Goal: Information Seeking & Learning: Learn about a topic

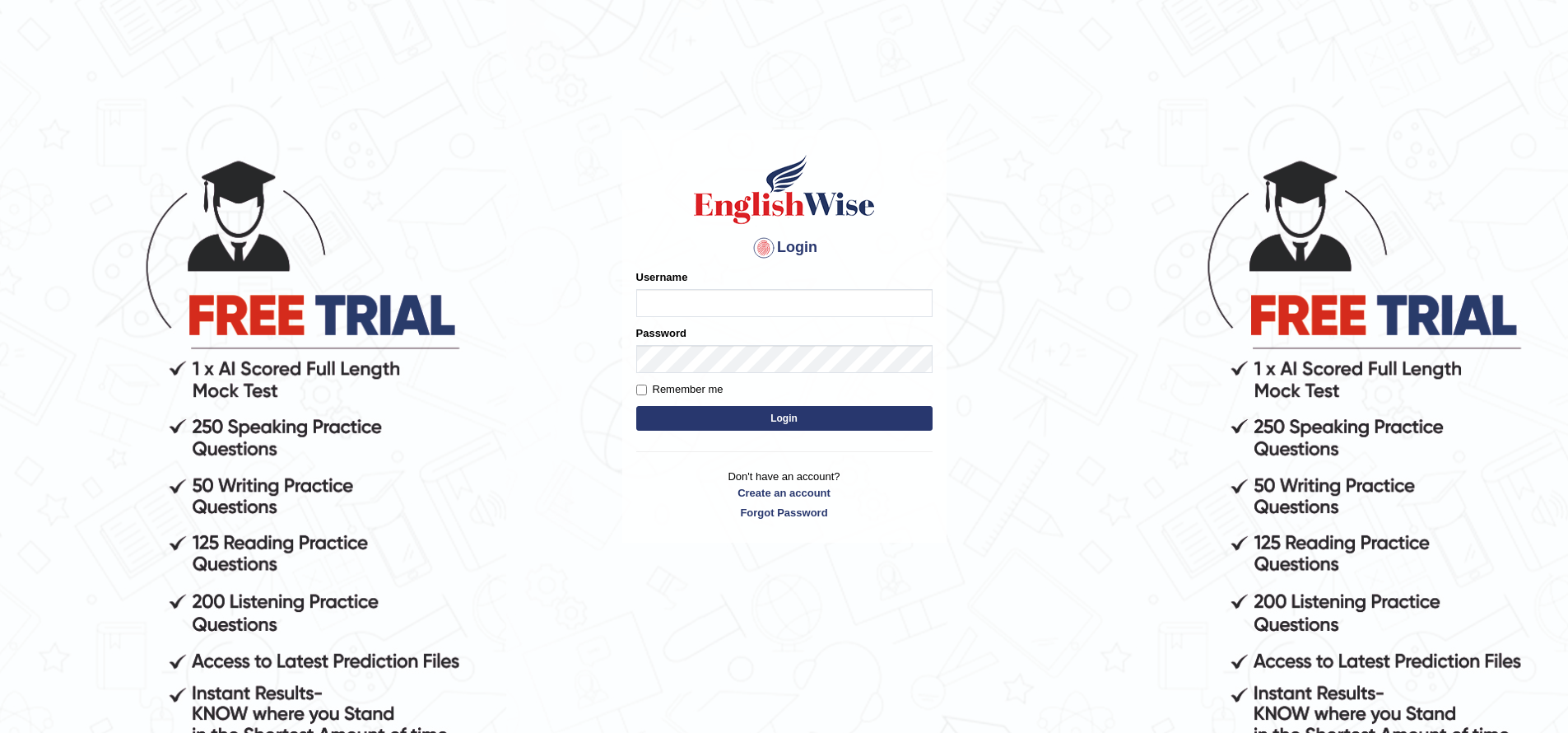
type input "jiwan_parramatta"
click at [636, 406] on button "Login" at bounding box center [784, 417] width 296 height 24
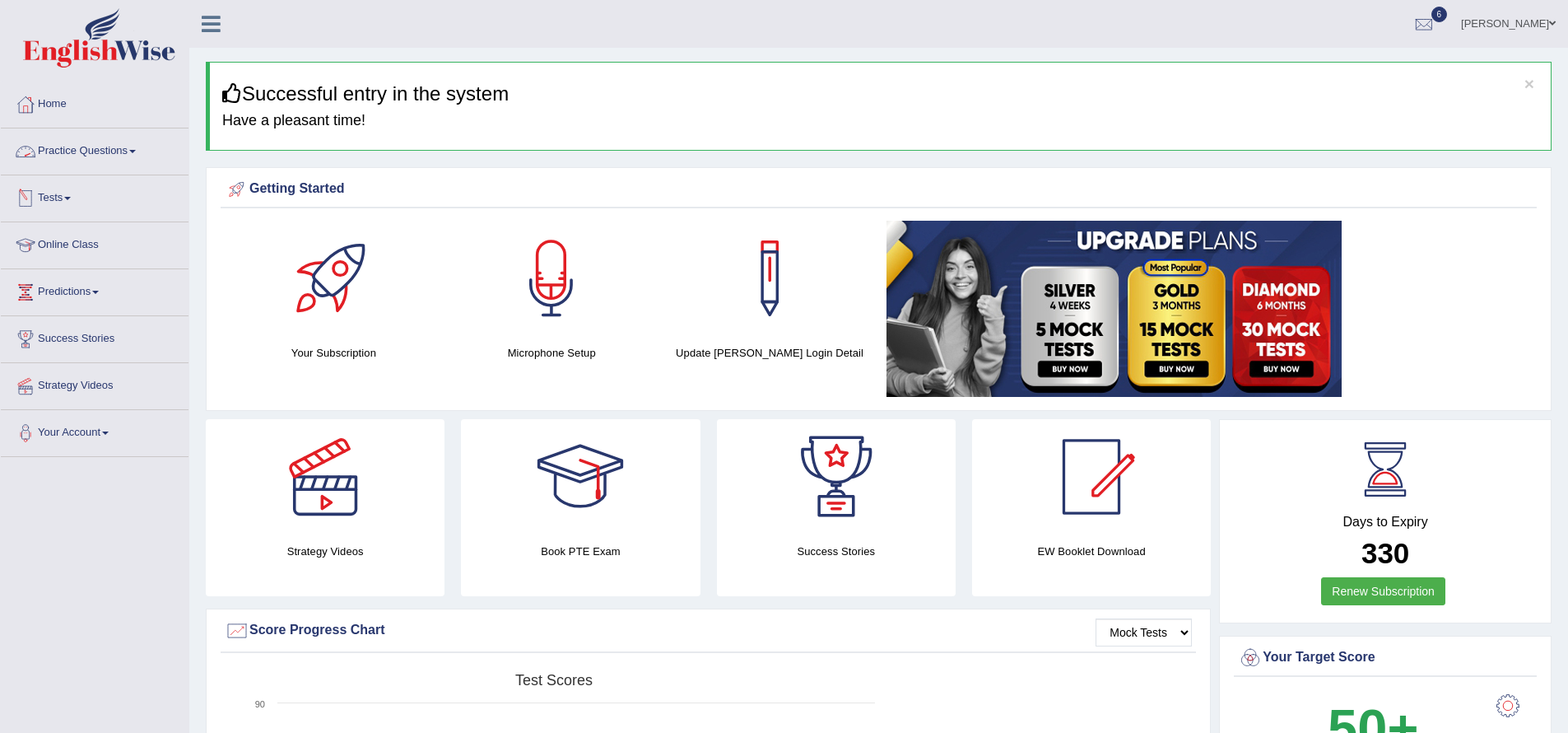
click at [78, 202] on link "Tests" at bounding box center [95, 196] width 188 height 41
click at [92, 295] on link "History" at bounding box center [107, 294] width 154 height 29
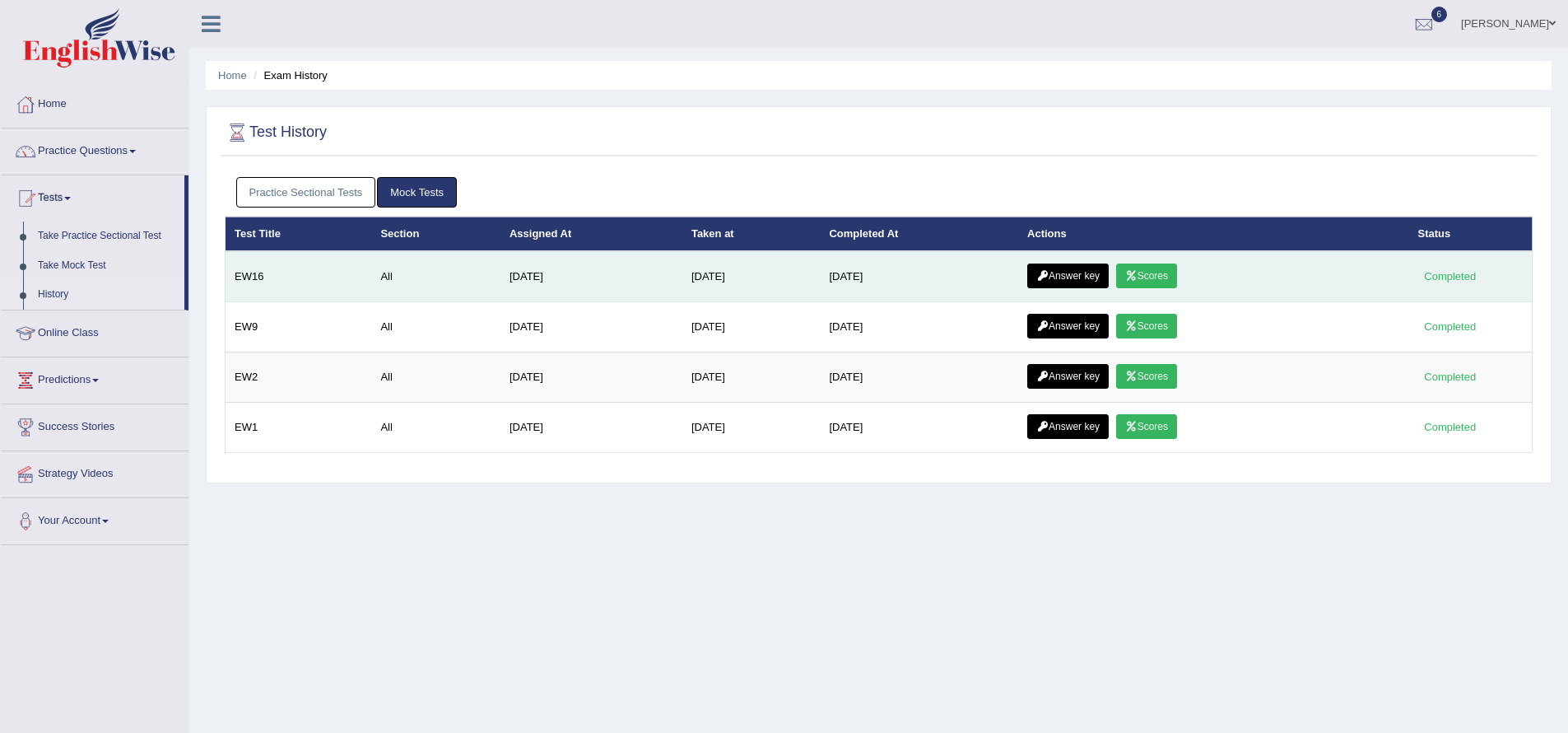
click at [1147, 279] on link "Scores" at bounding box center [1147, 275] width 61 height 24
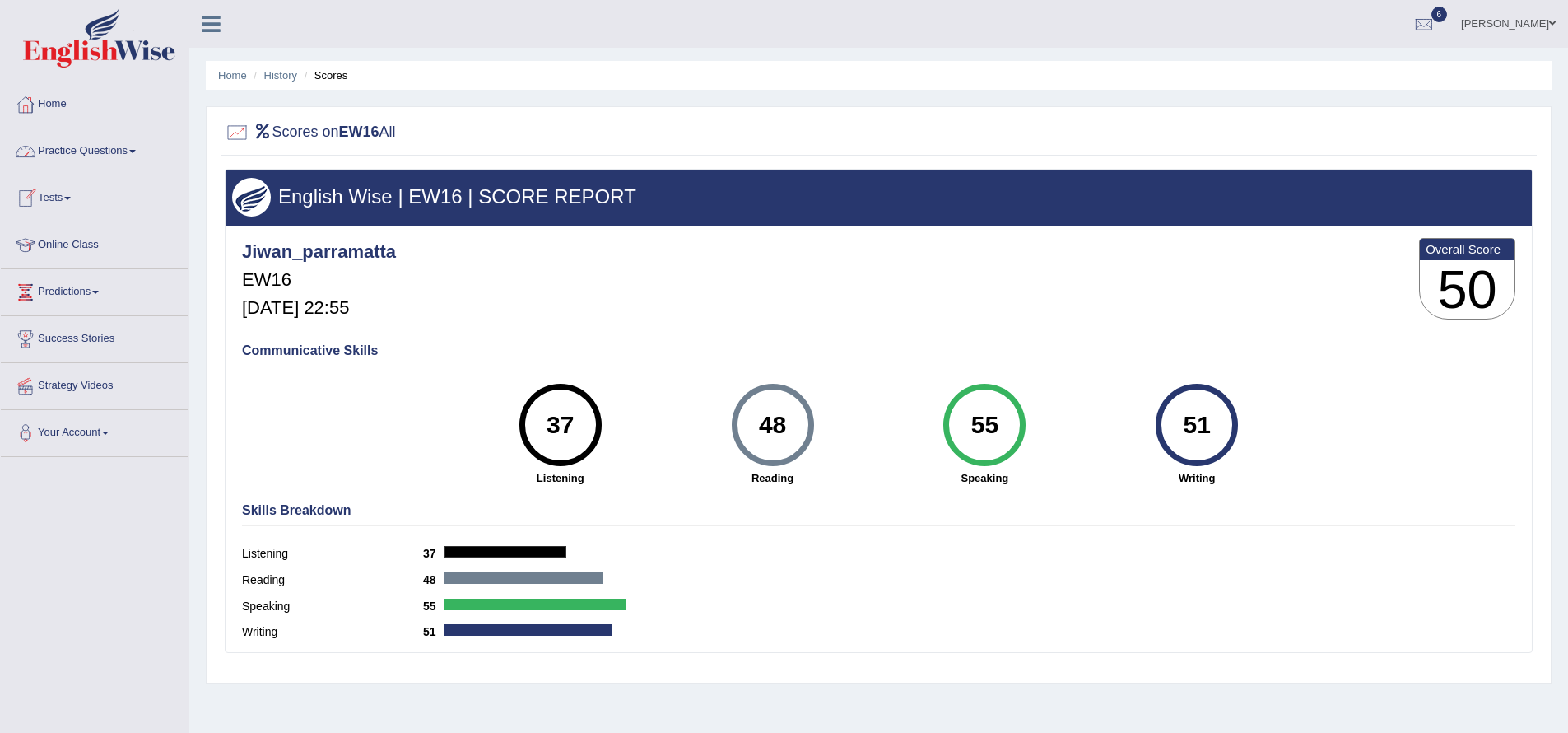
click at [137, 151] on link "Practice Questions" at bounding box center [95, 149] width 188 height 41
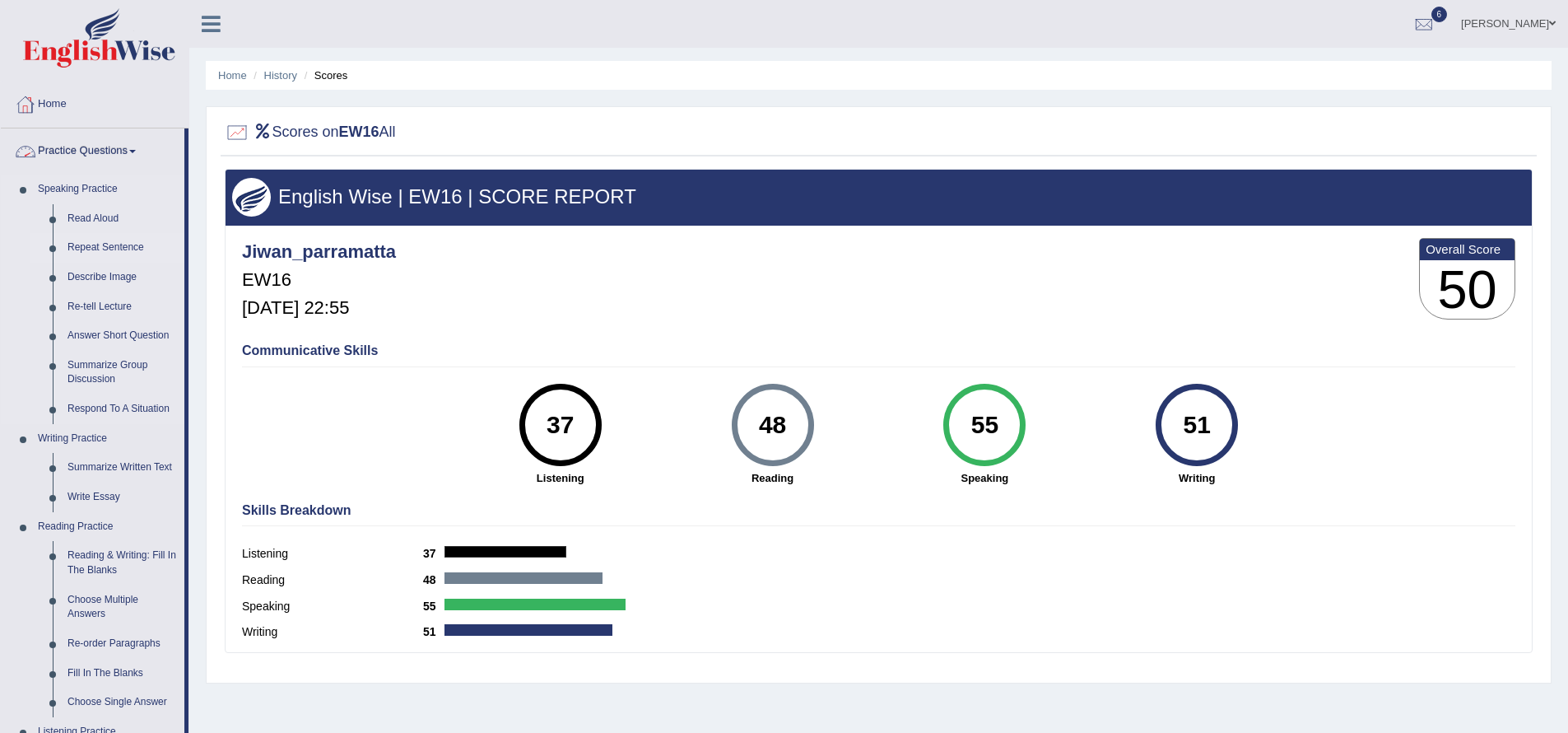
click at [94, 249] on link "Repeat Sentence" at bounding box center [123, 248] width 124 height 29
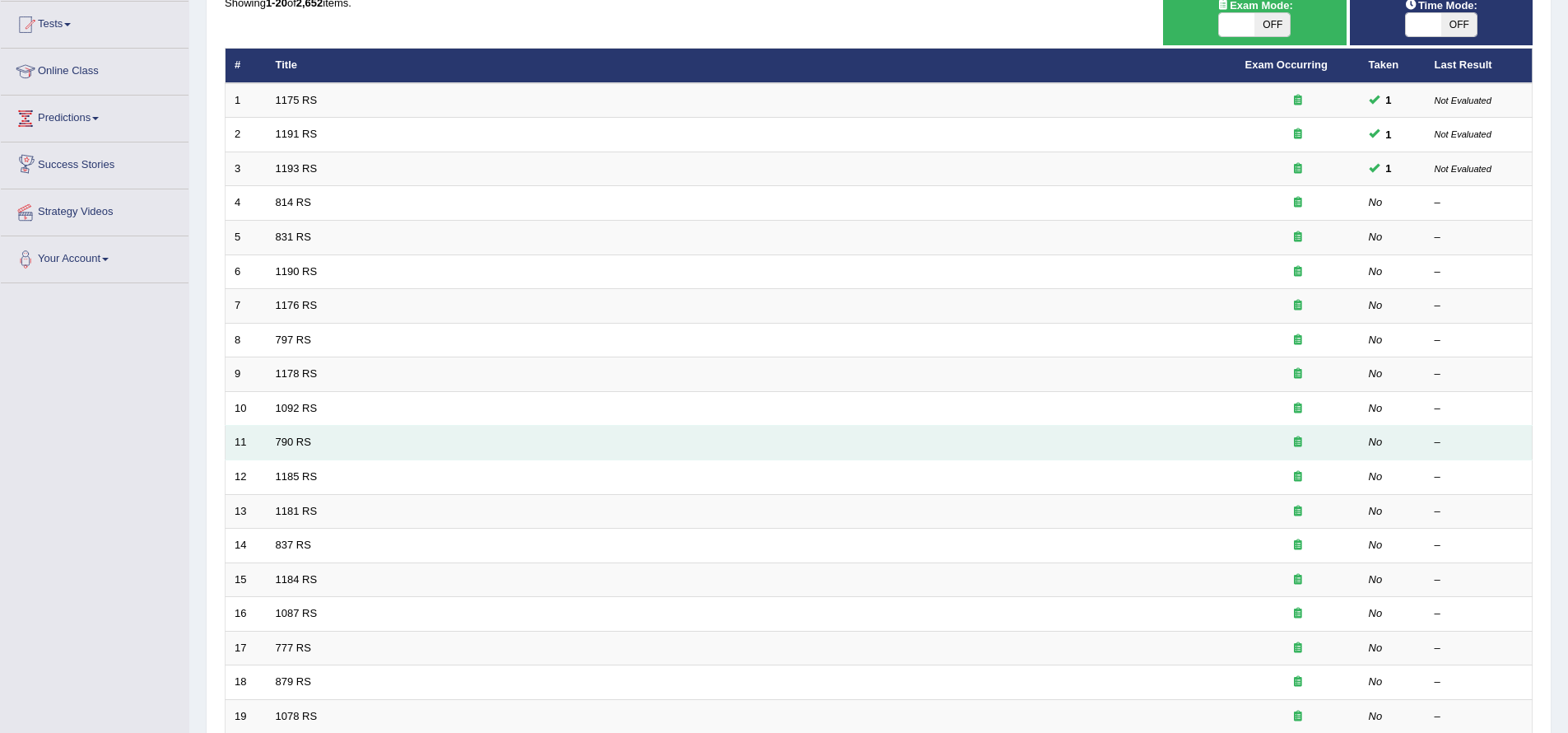
scroll to position [358, 0]
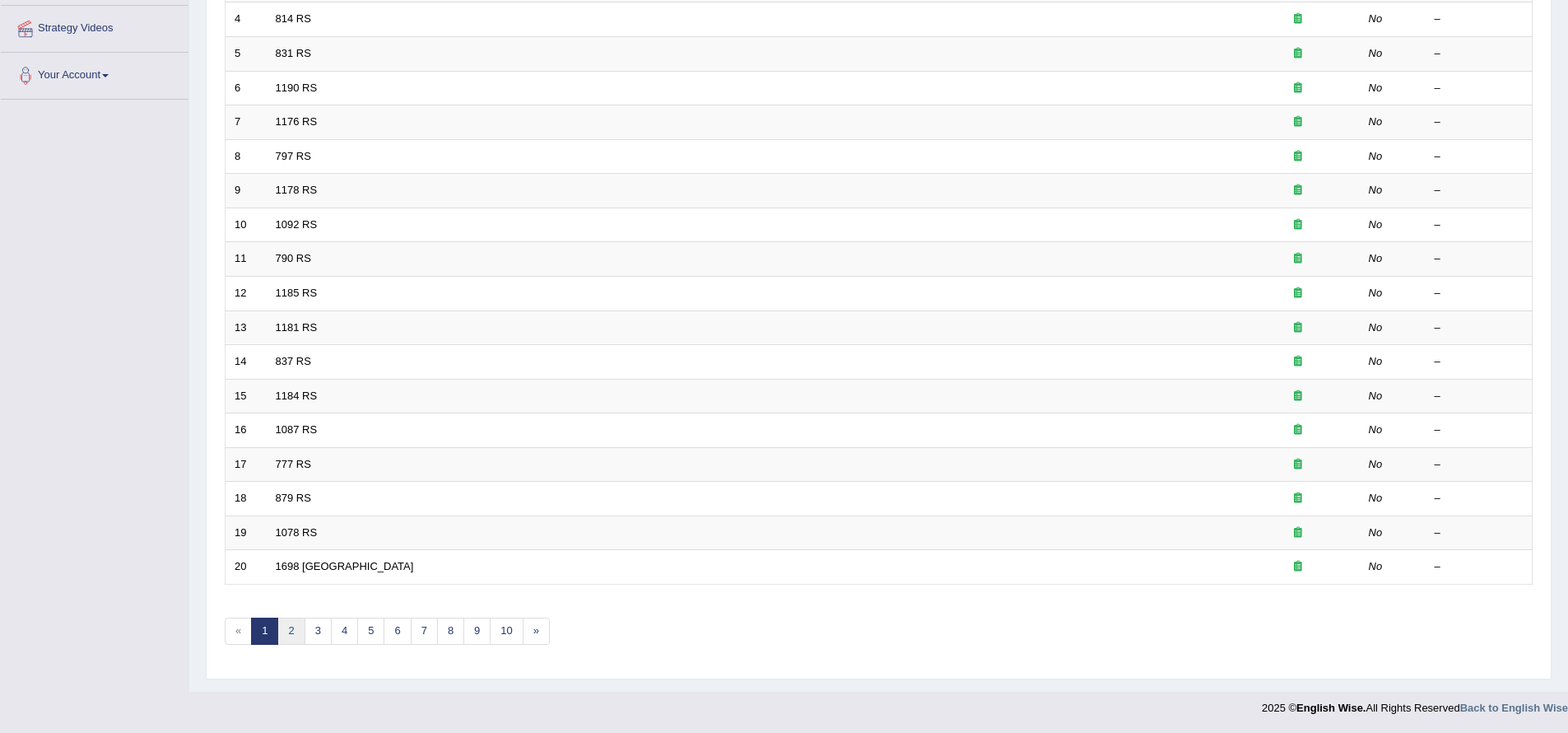
click at [285, 634] on link "2" at bounding box center [290, 631] width 27 height 27
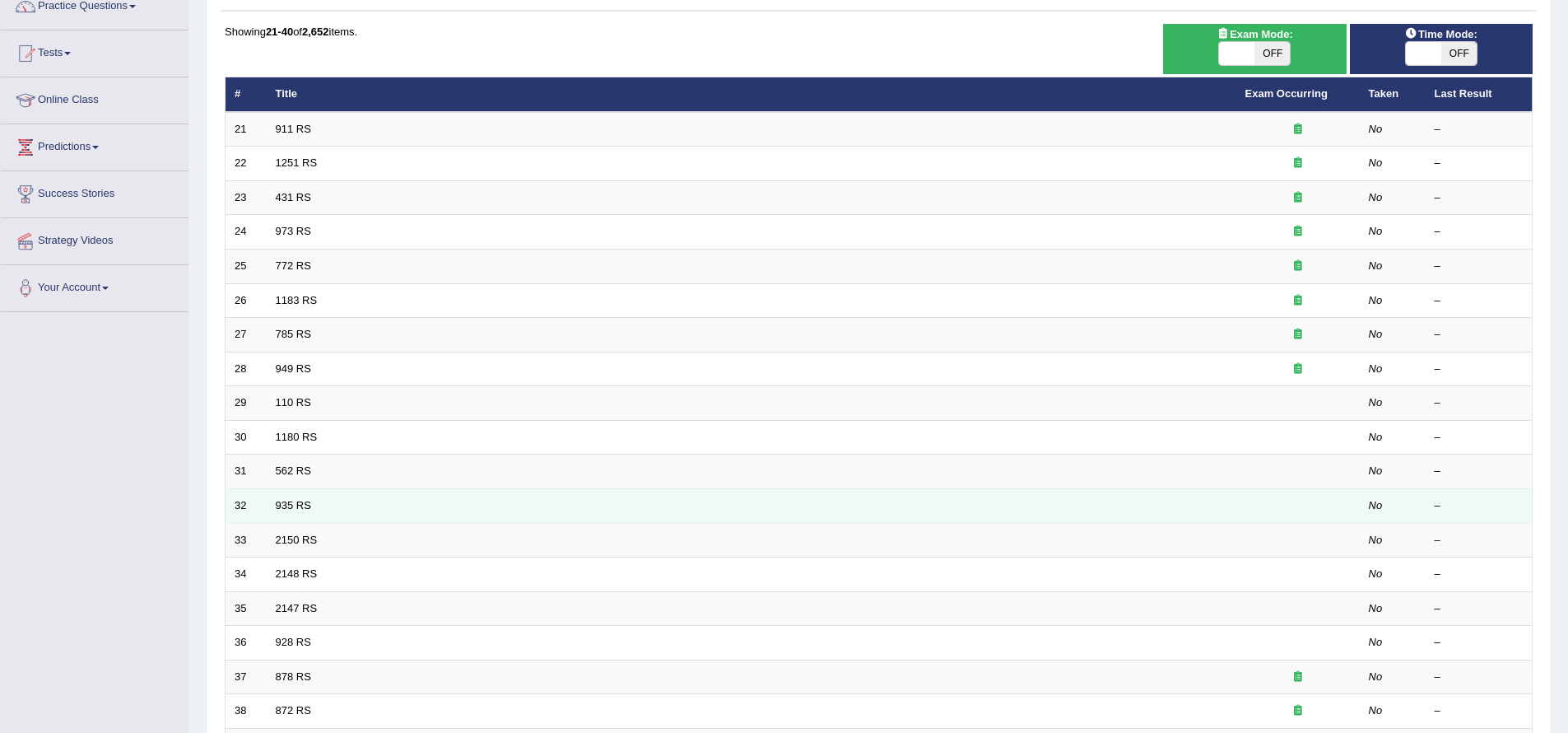
scroll to position [327, 0]
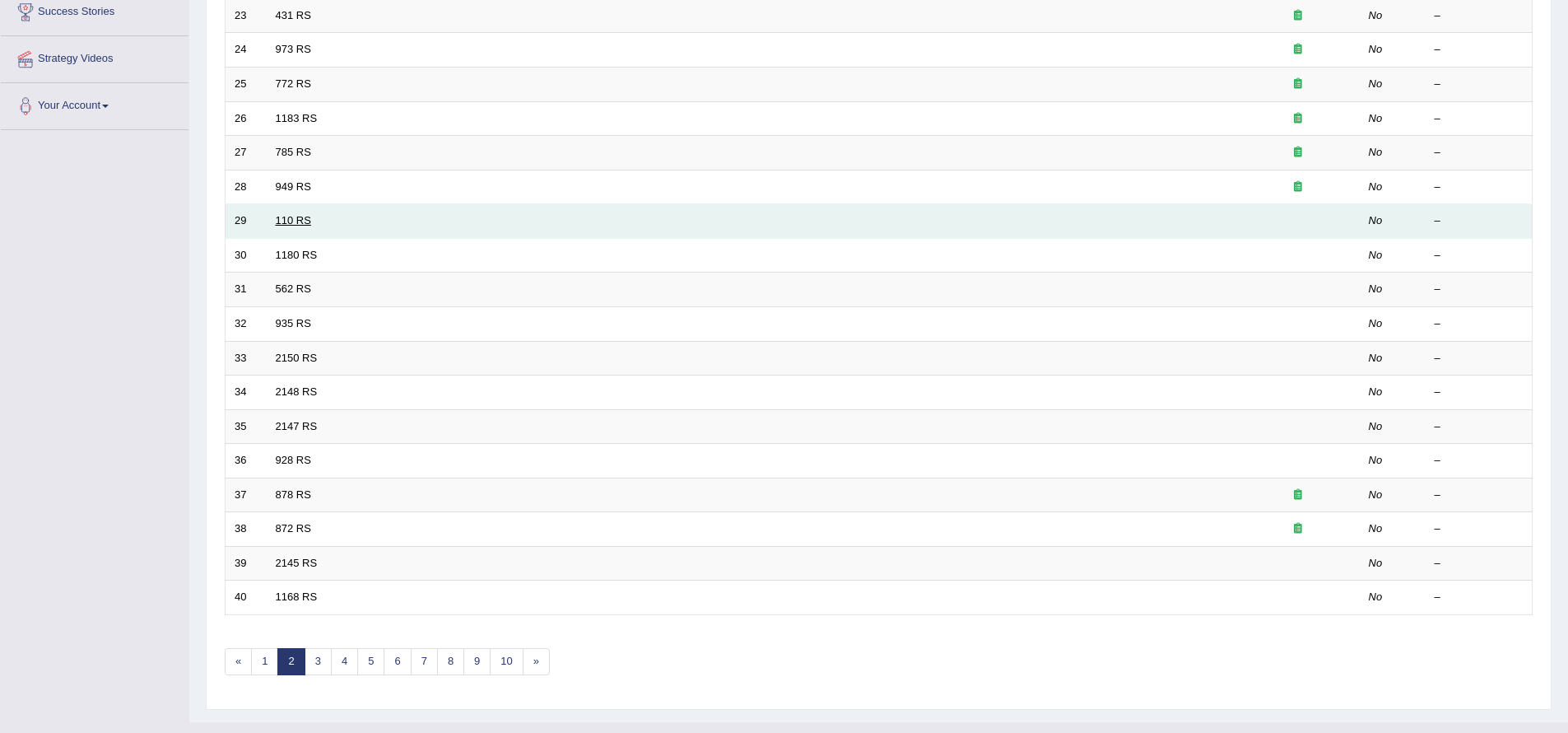
click at [305, 216] on link "110 RS" at bounding box center [293, 220] width 35 height 13
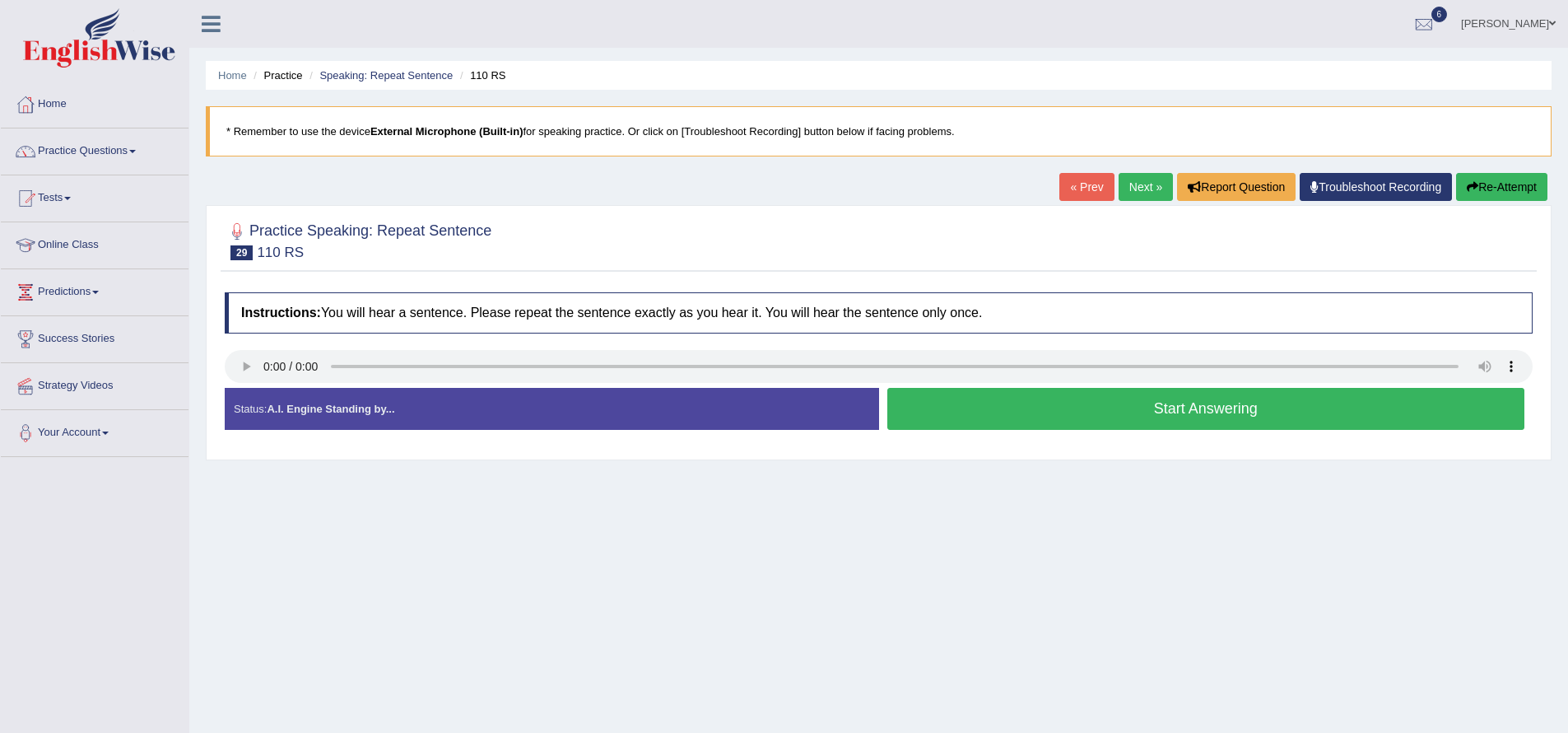
click at [1298, 418] on button "Start Answering" at bounding box center [1206, 409] width 638 height 42
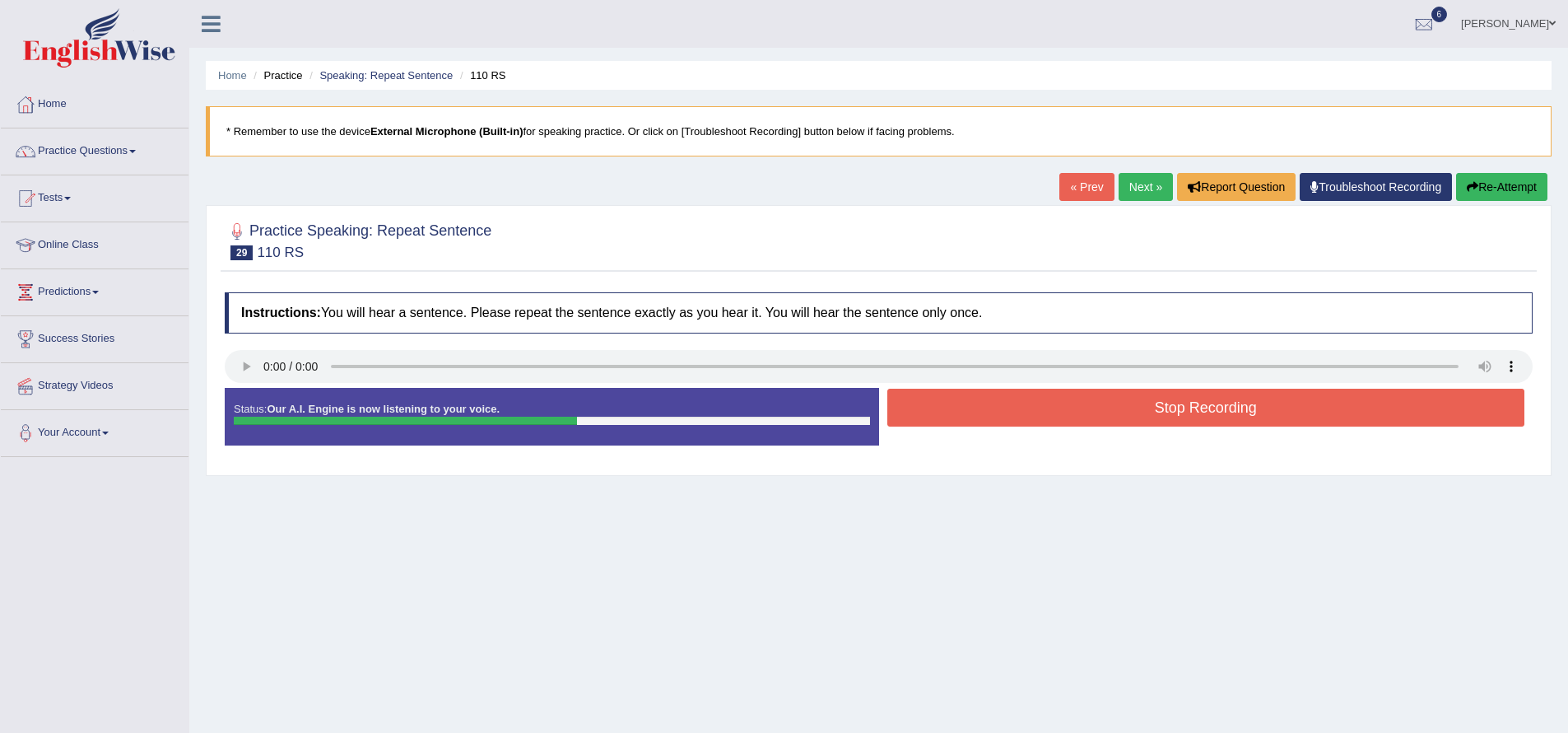
click at [1212, 405] on button "Stop Recording" at bounding box center [1206, 407] width 638 height 38
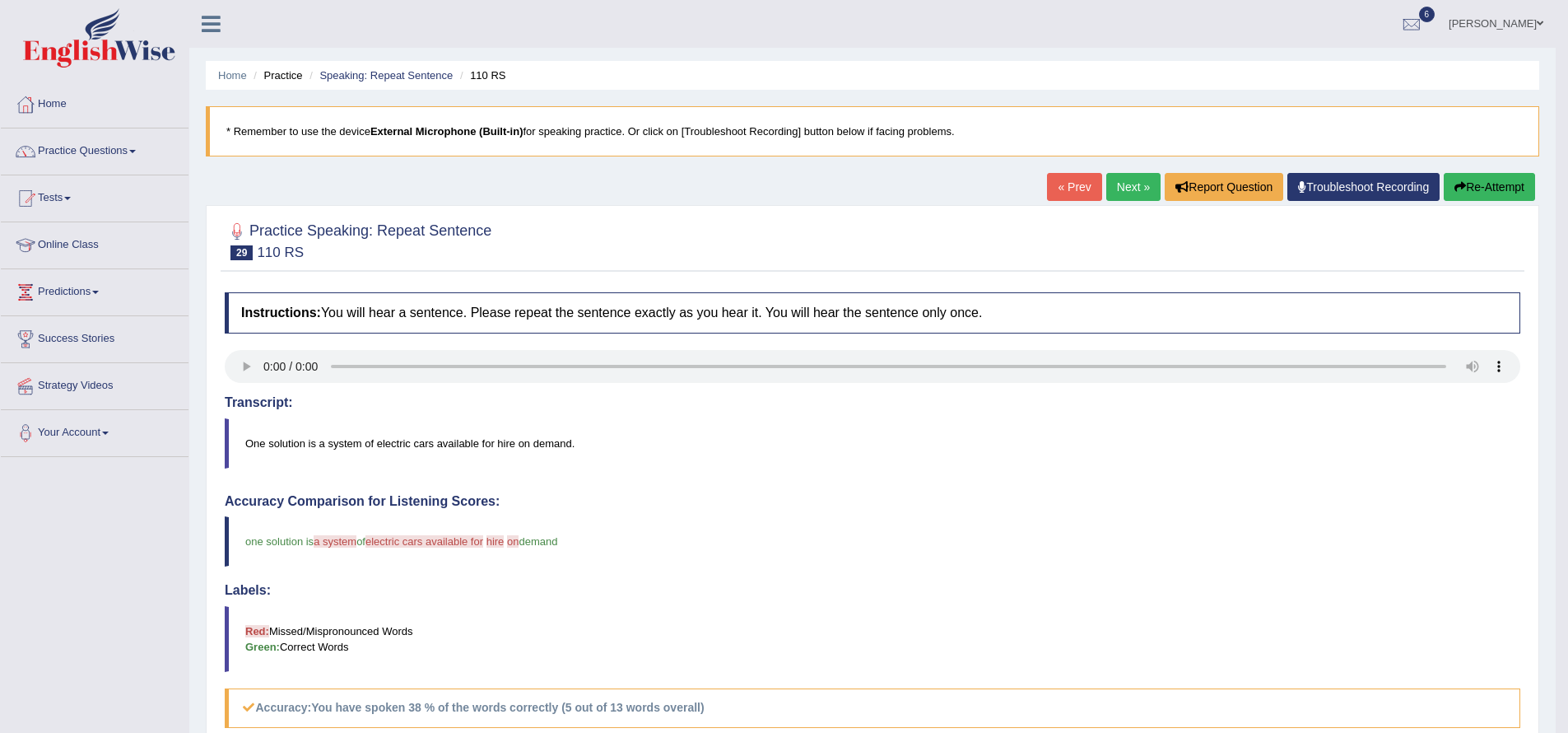
click at [1508, 184] on button "Re-Attempt" at bounding box center [1489, 186] width 91 height 28
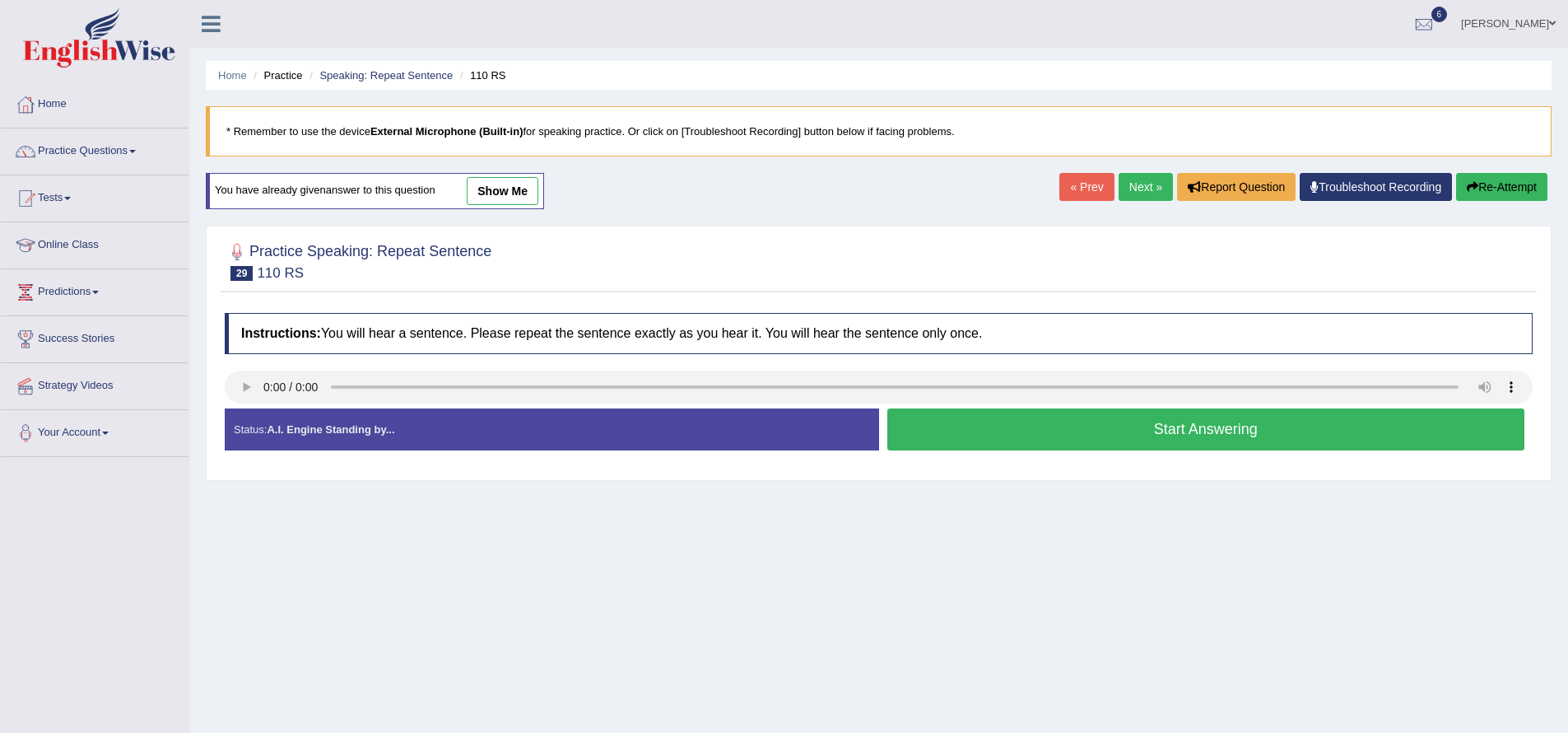
click at [1067, 422] on button "Start Answering" at bounding box center [1206, 429] width 638 height 42
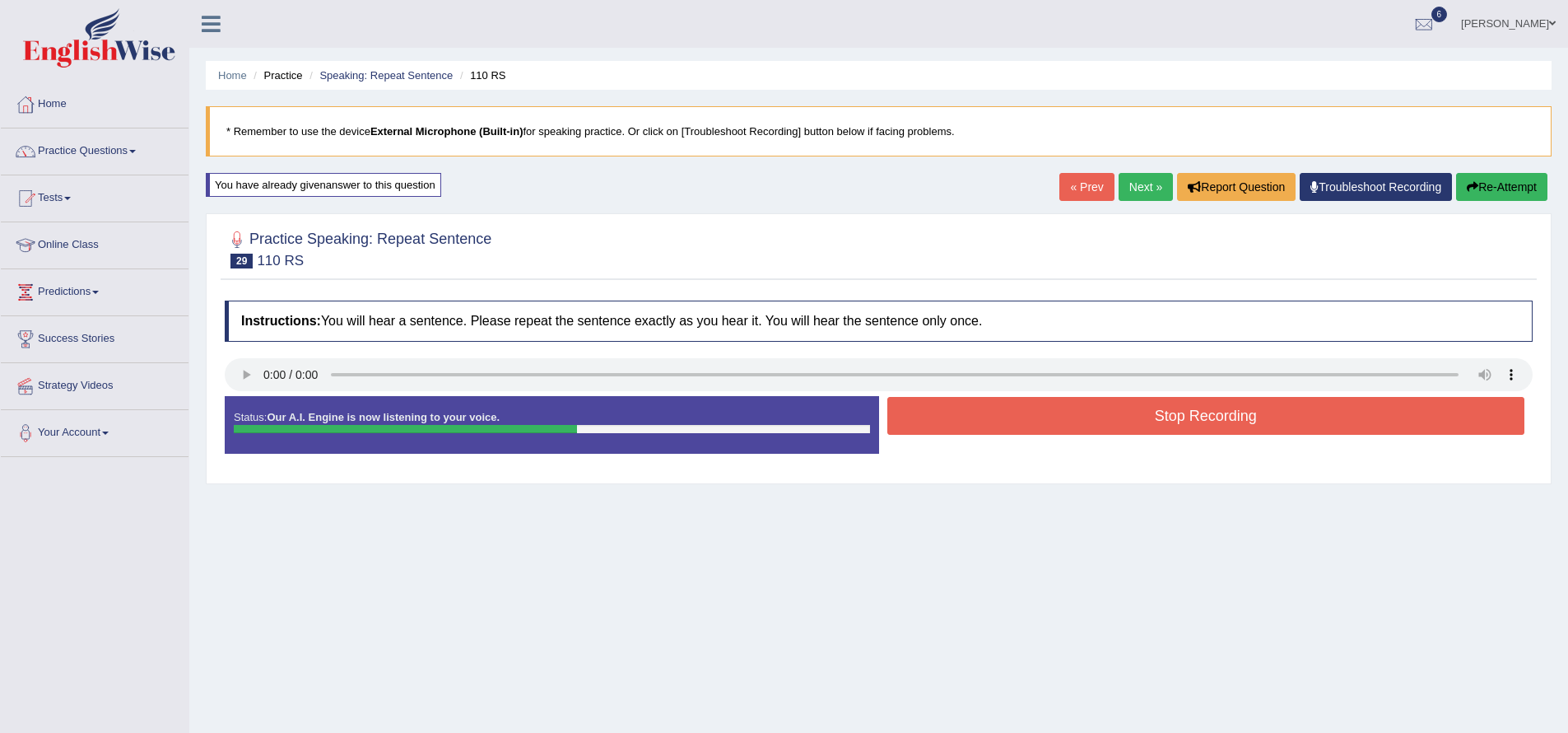
click at [1074, 423] on button "Stop Recording" at bounding box center [1206, 416] width 638 height 38
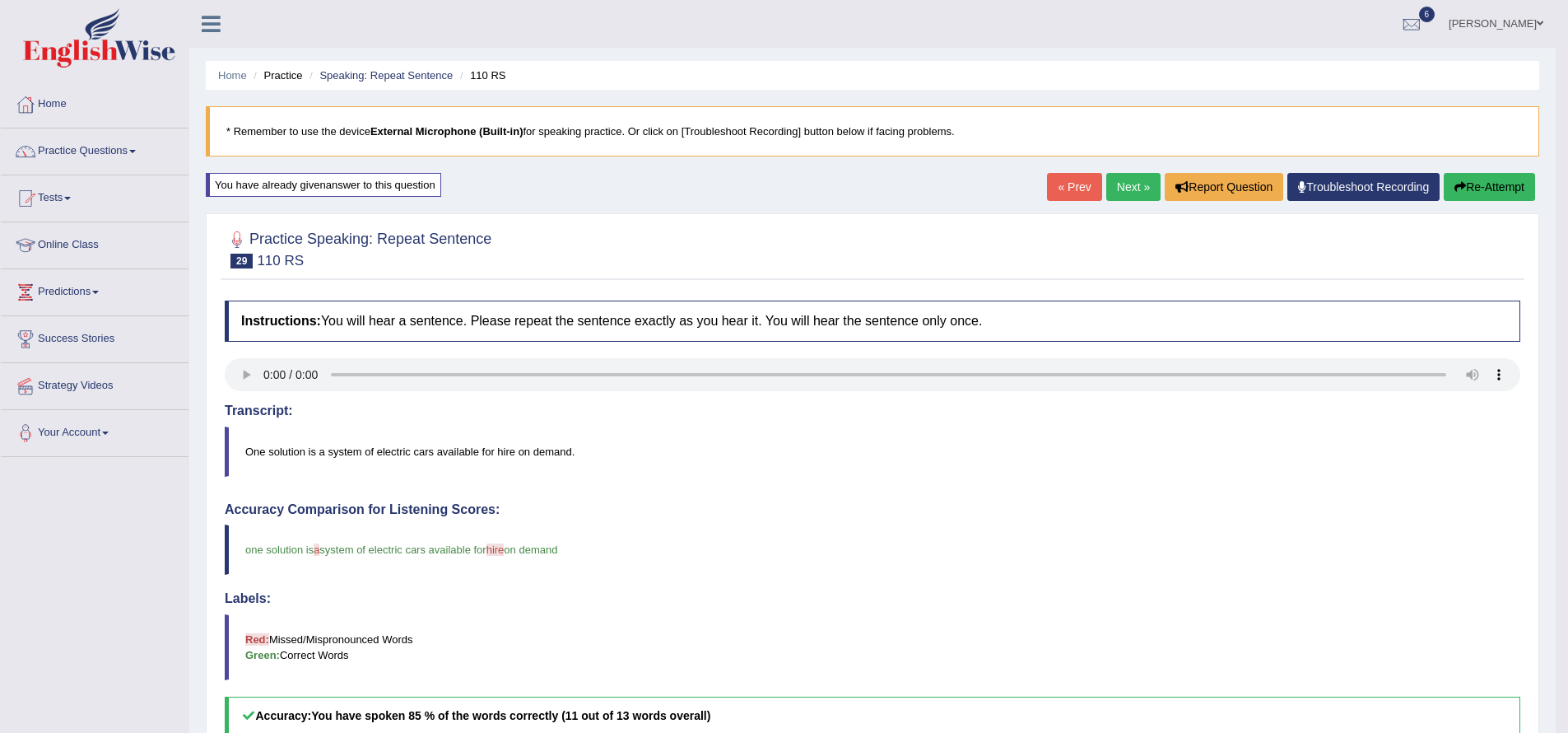
click at [1126, 183] on link "Next »" at bounding box center [1133, 186] width 55 height 28
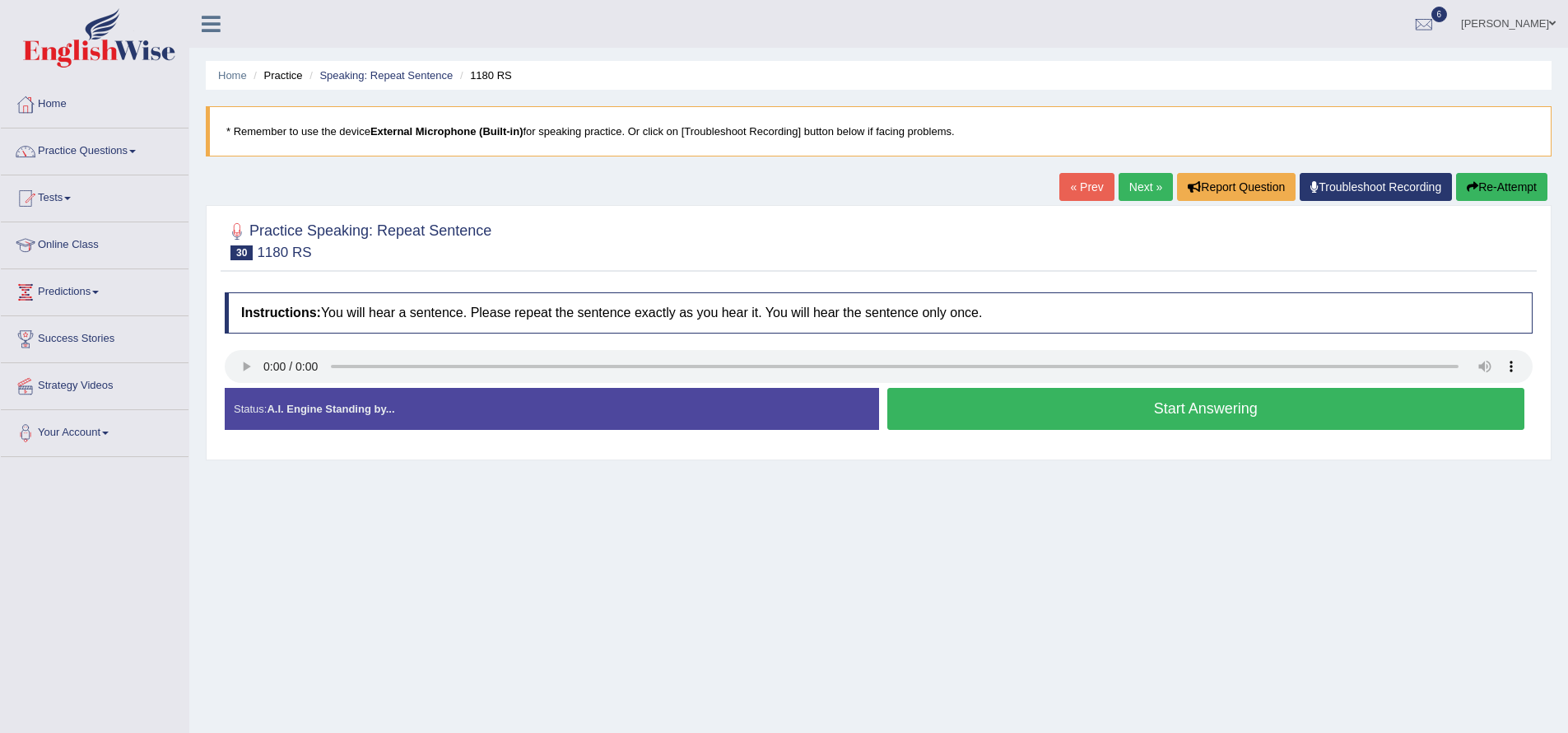
click at [1182, 413] on button "Start Answering" at bounding box center [1206, 409] width 638 height 42
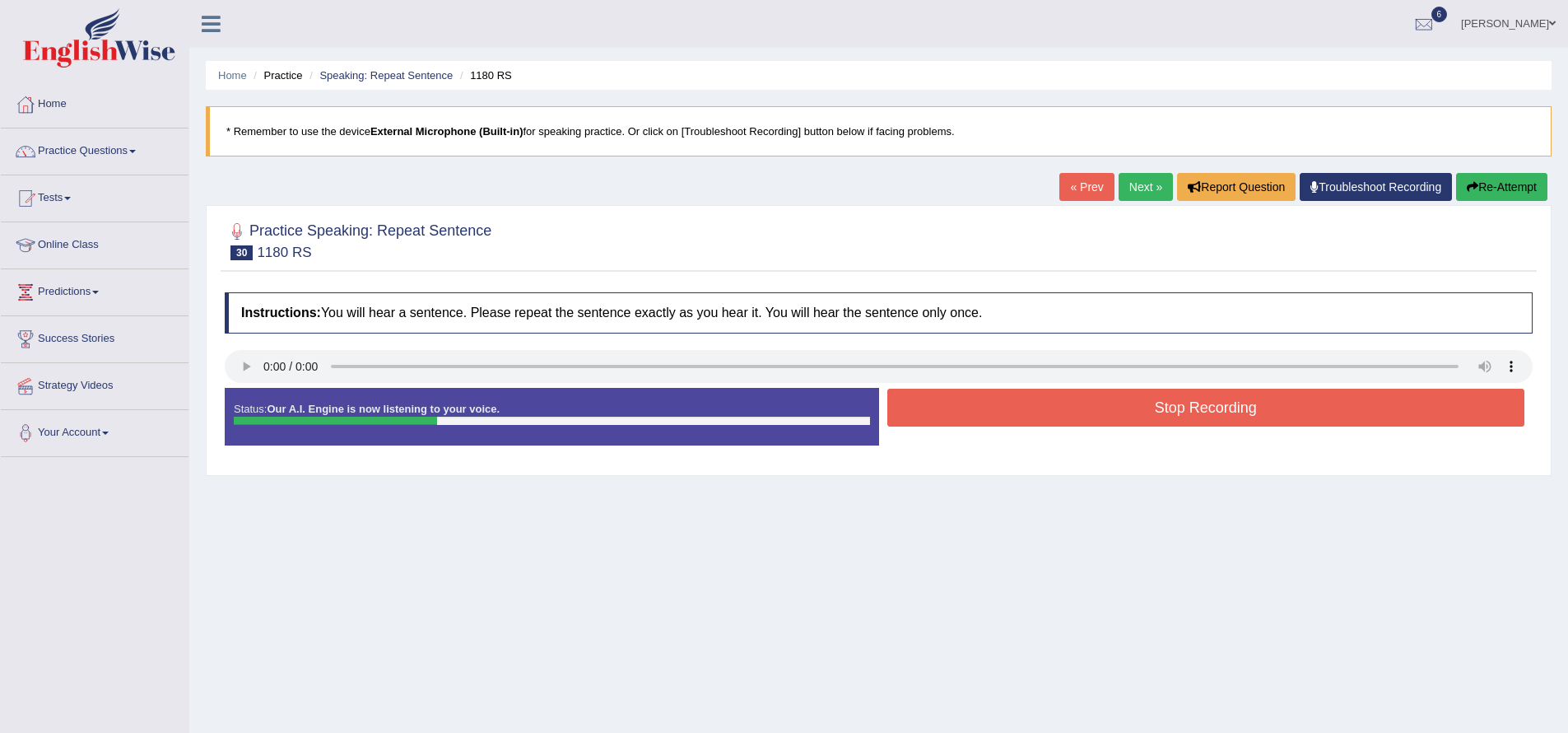
click at [1187, 408] on button "Stop Recording" at bounding box center [1206, 407] width 638 height 38
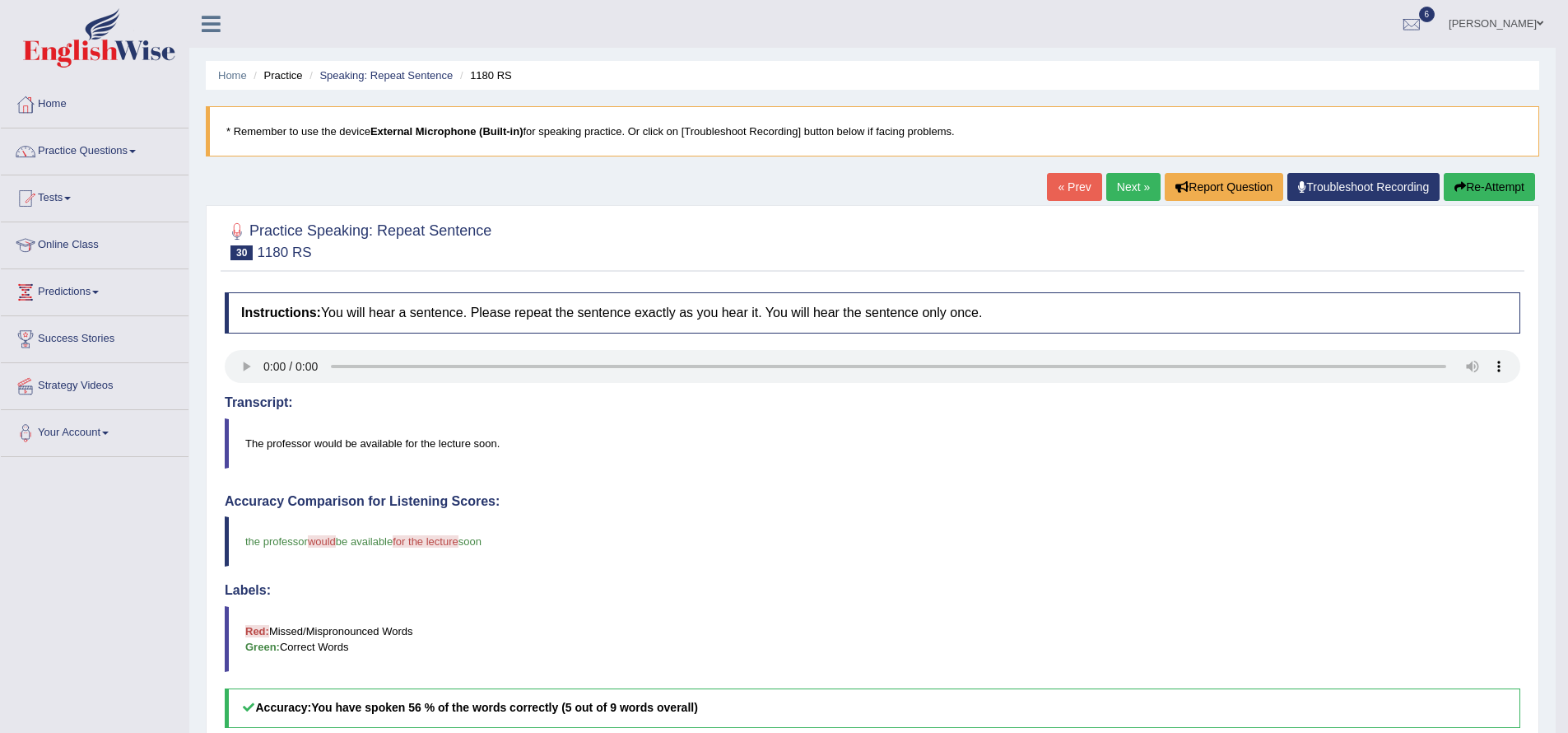
click at [1131, 188] on link "Next »" at bounding box center [1133, 186] width 55 height 28
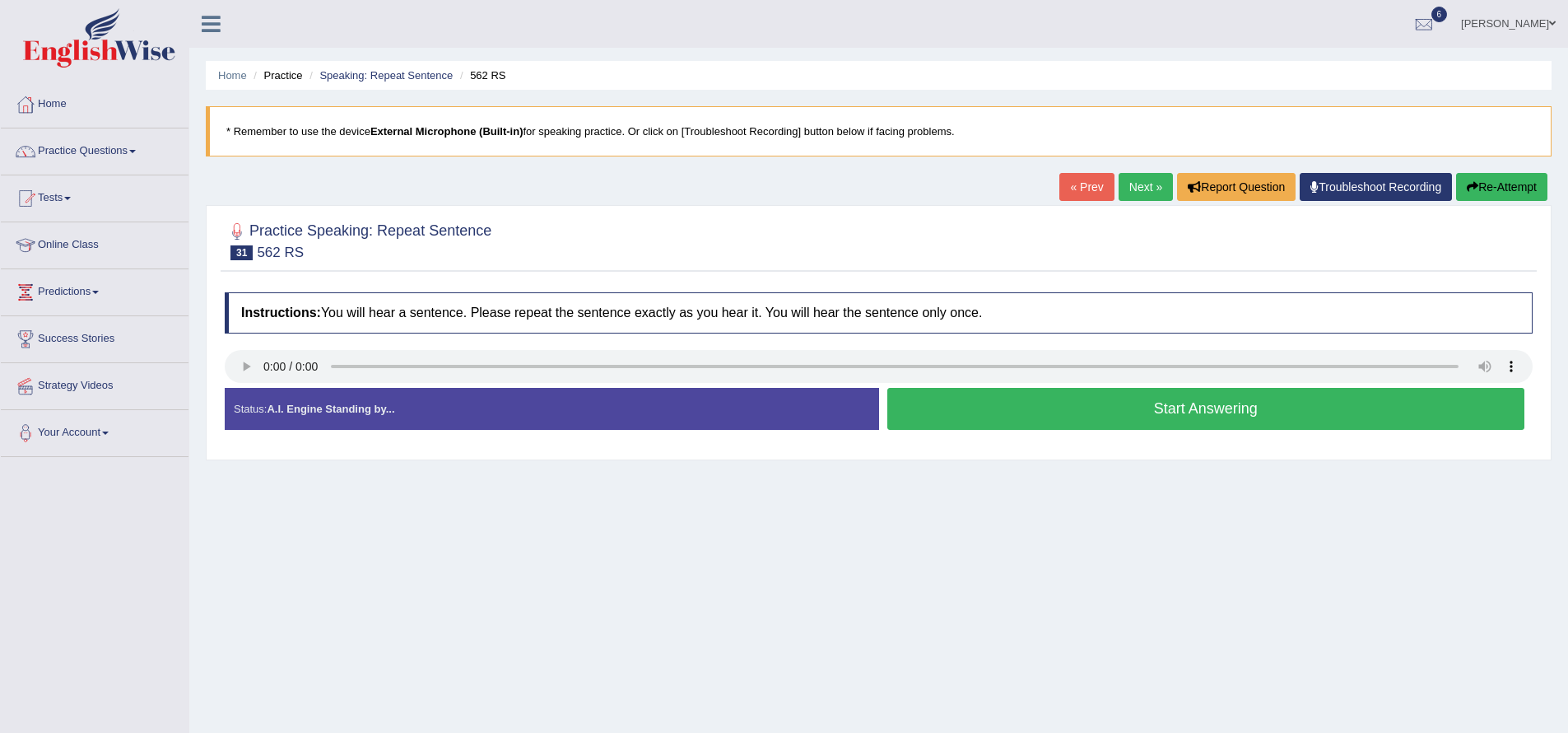
click at [969, 413] on button "Start Answering" at bounding box center [1206, 409] width 638 height 42
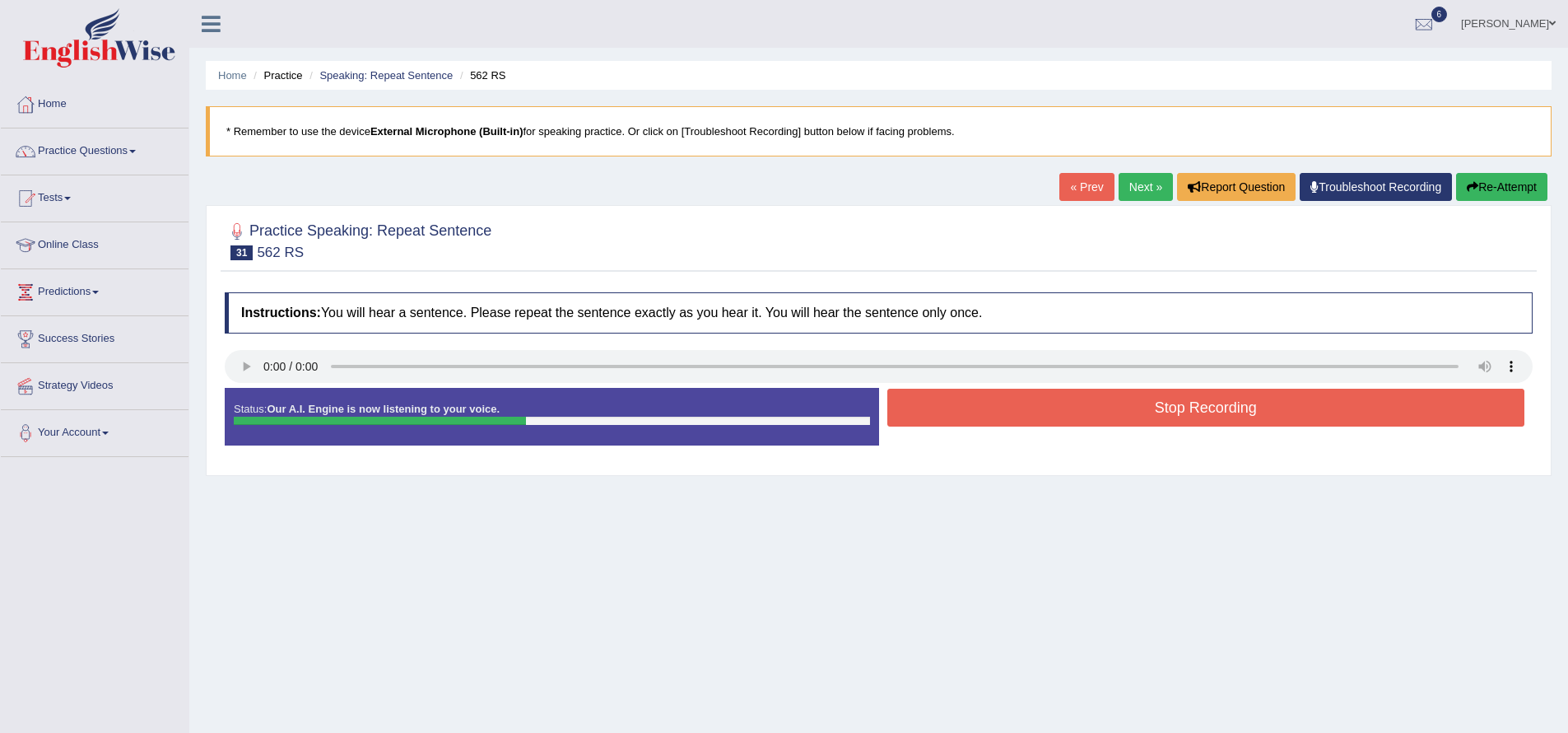
click at [990, 413] on button "Stop Recording" at bounding box center [1206, 407] width 638 height 38
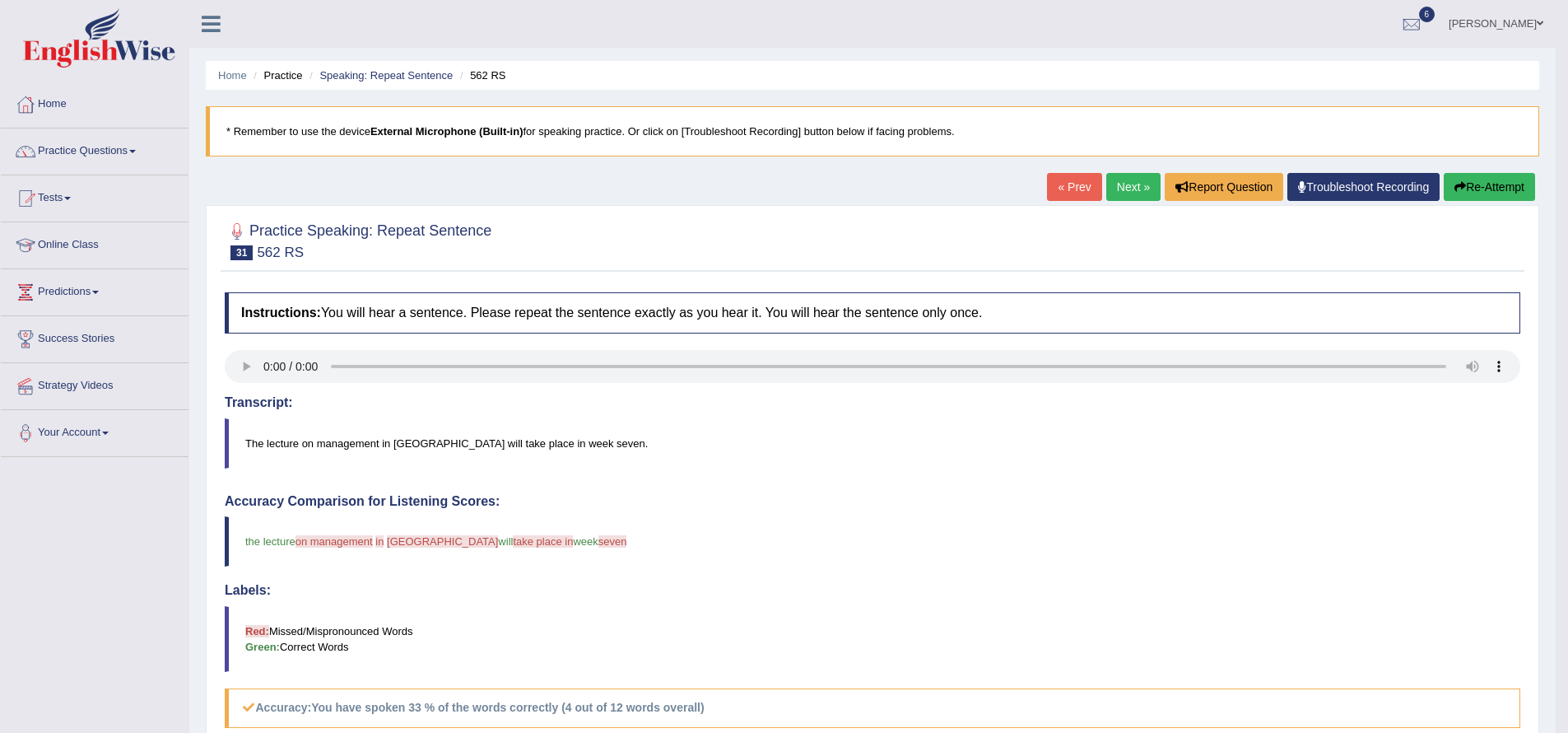
click at [1469, 189] on button "Re-Attempt" at bounding box center [1489, 186] width 91 height 28
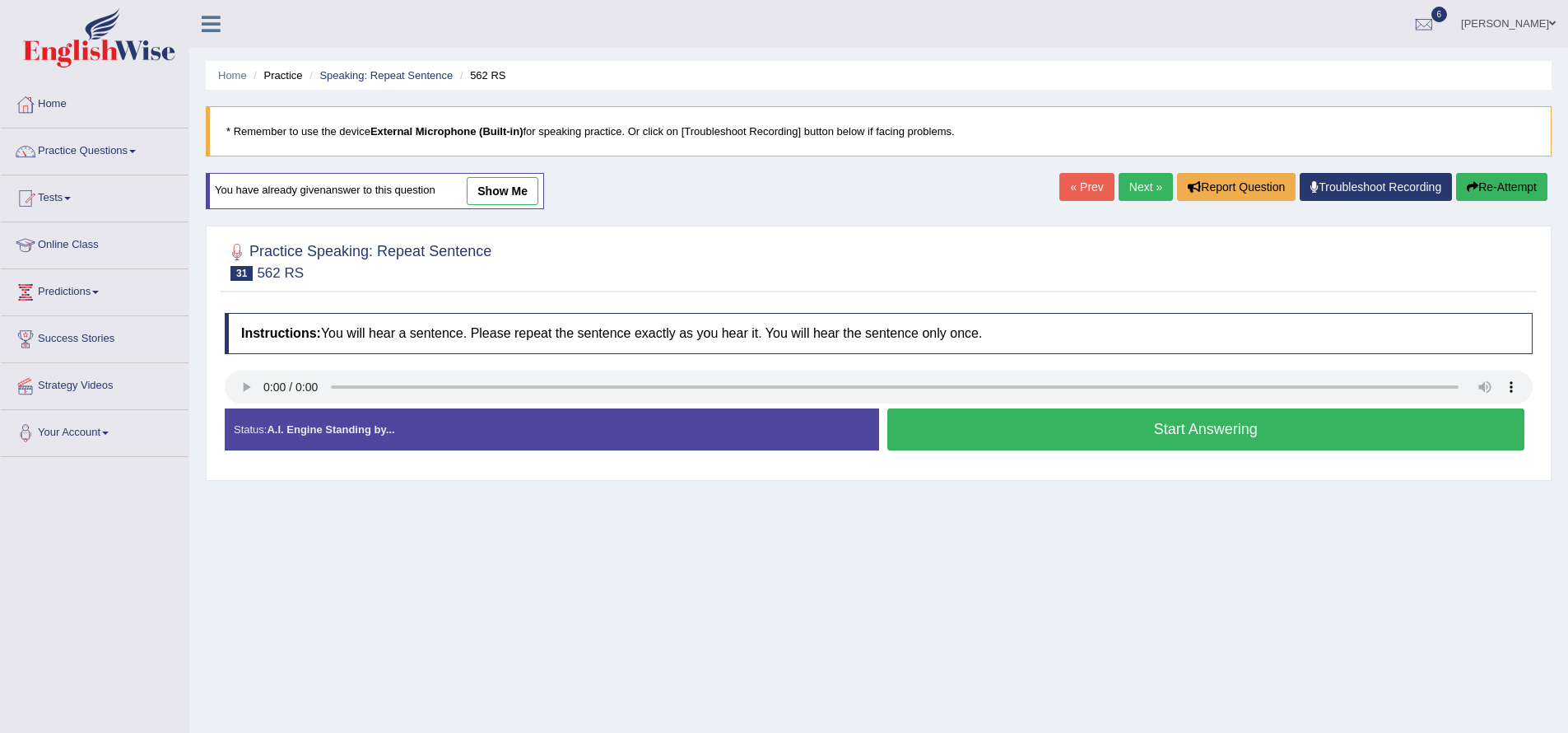
click at [1025, 431] on button "Start Answering" at bounding box center [1206, 429] width 638 height 42
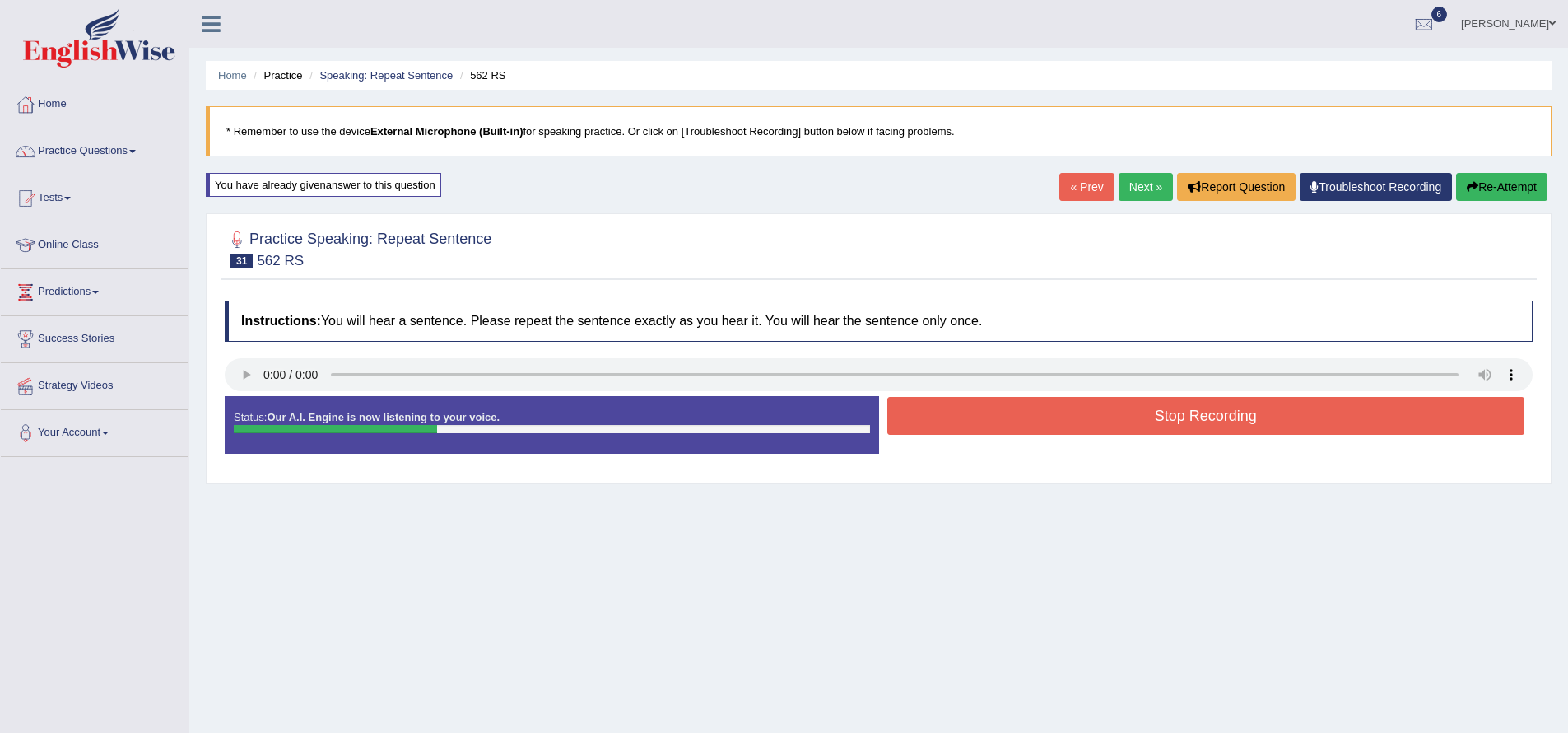
click at [1023, 424] on button "Stop Recording" at bounding box center [1206, 416] width 638 height 38
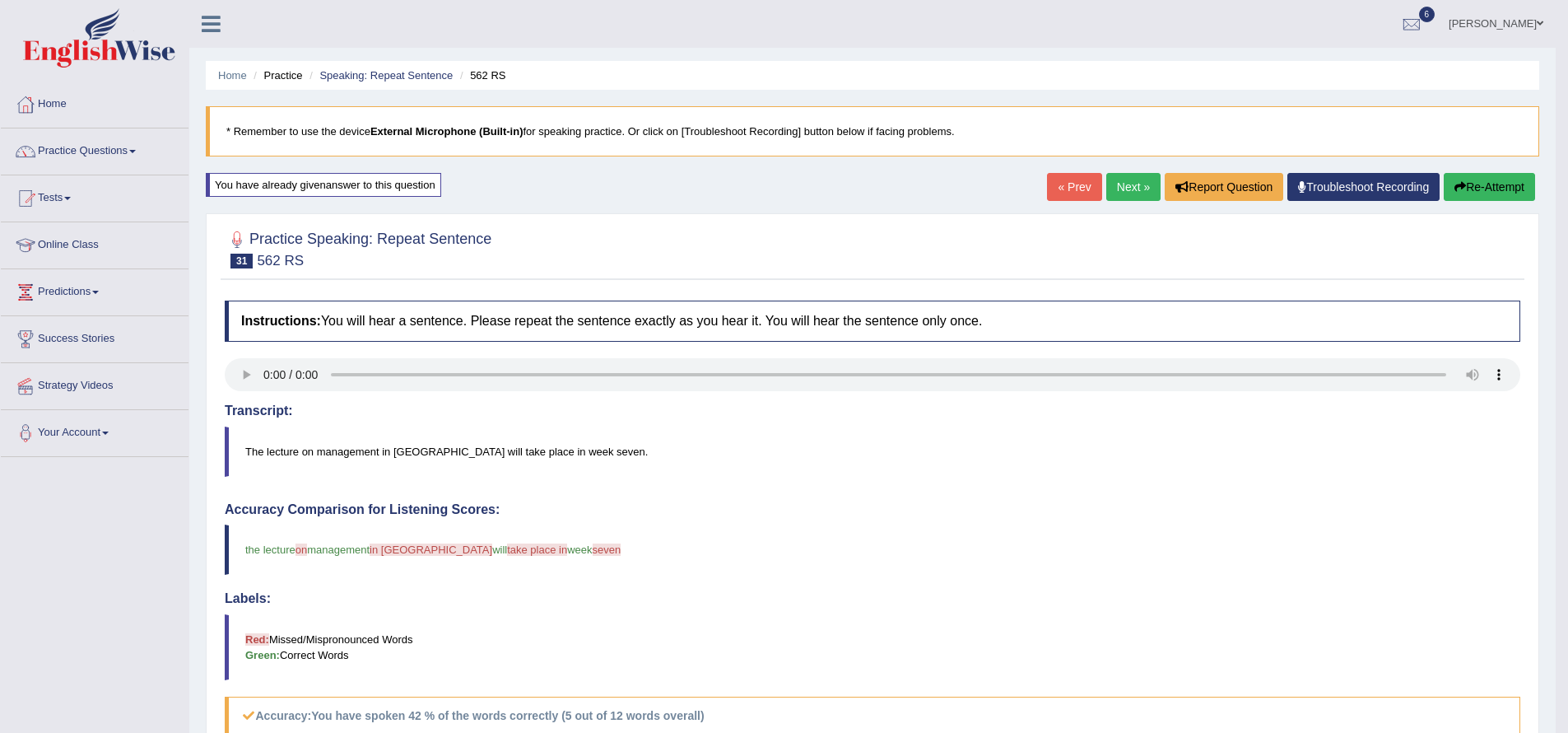
click at [1117, 188] on link "Next »" at bounding box center [1133, 186] width 55 height 28
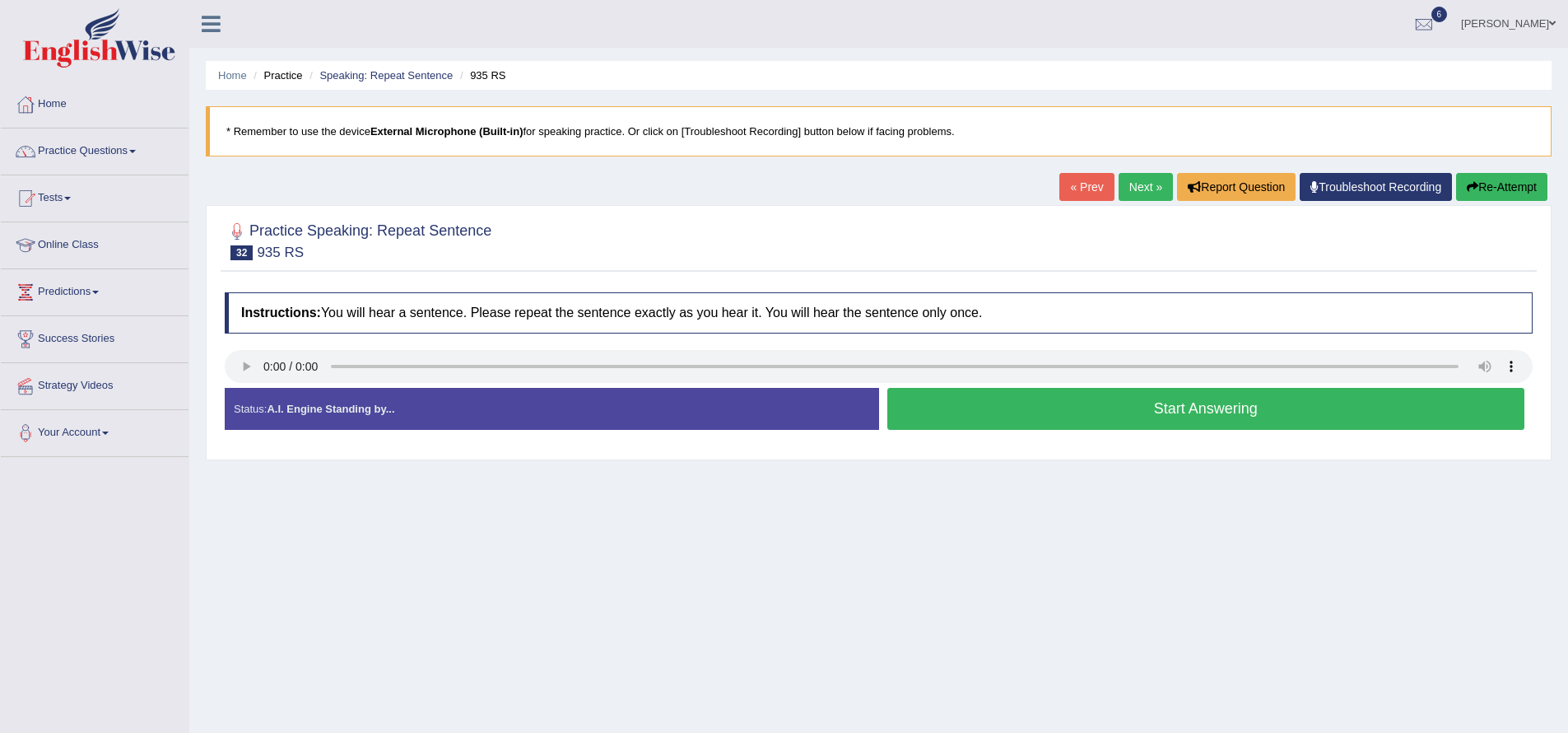
click at [957, 406] on button "Start Answering" at bounding box center [1206, 409] width 638 height 42
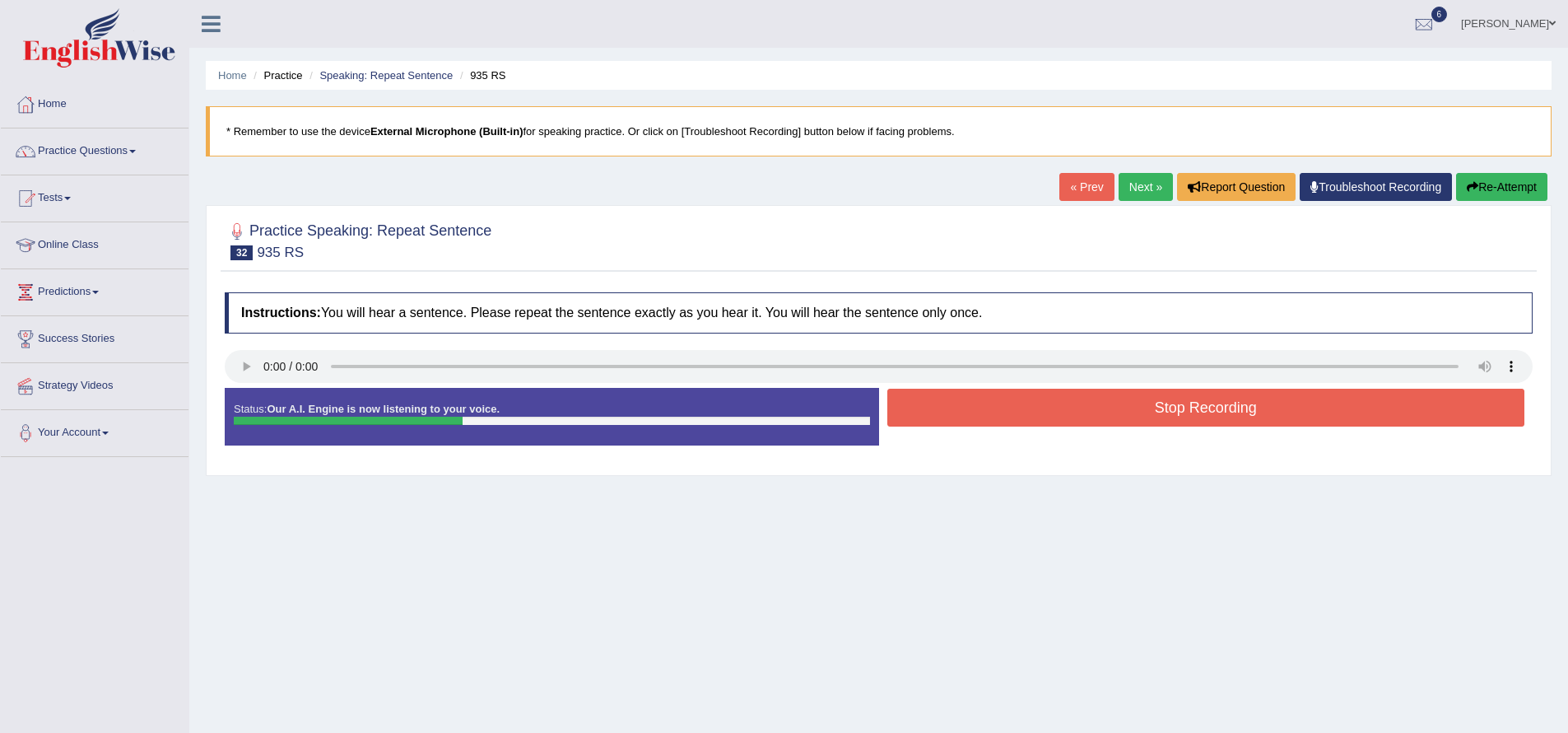
click at [970, 411] on button "Stop Recording" at bounding box center [1206, 407] width 638 height 38
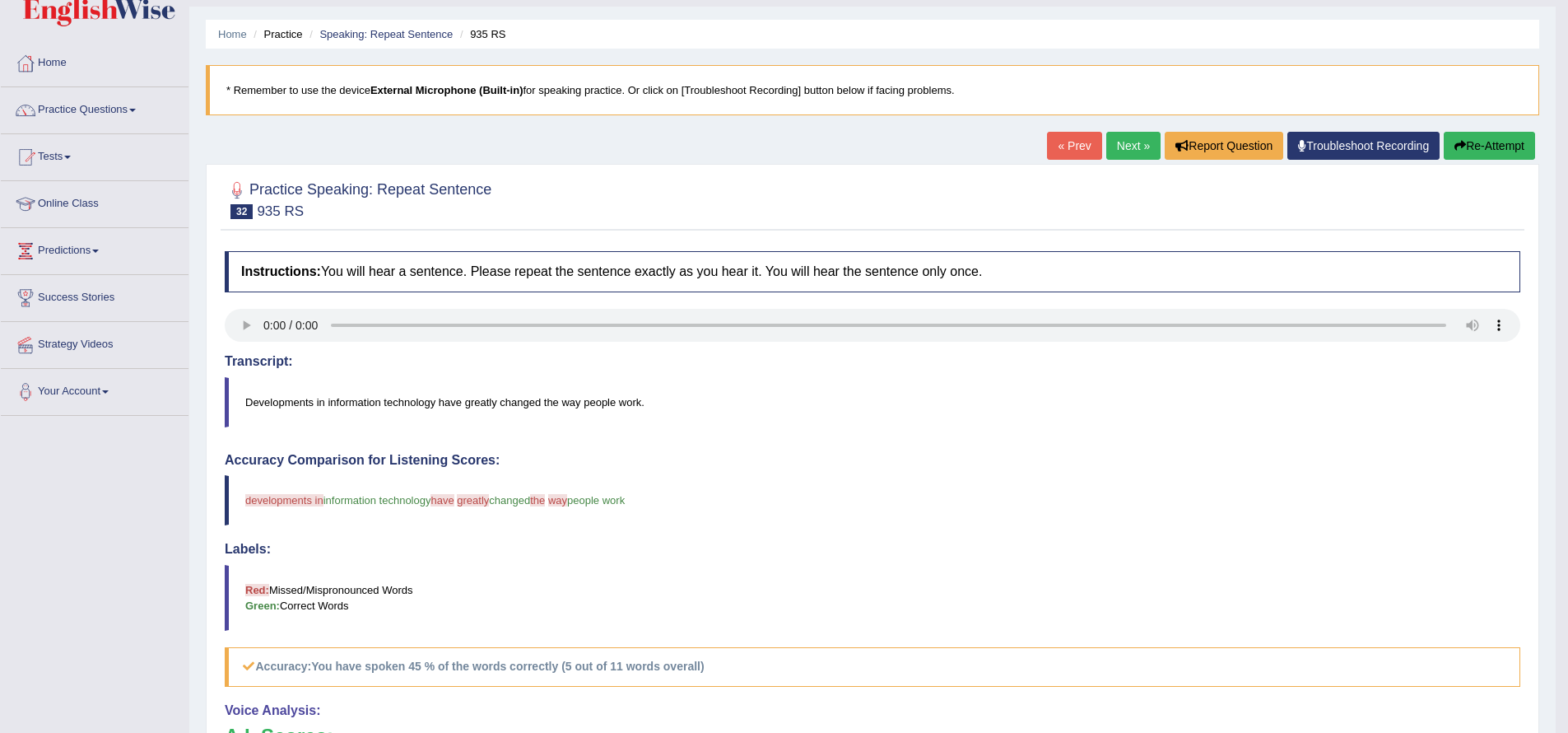
scroll to position [34, 0]
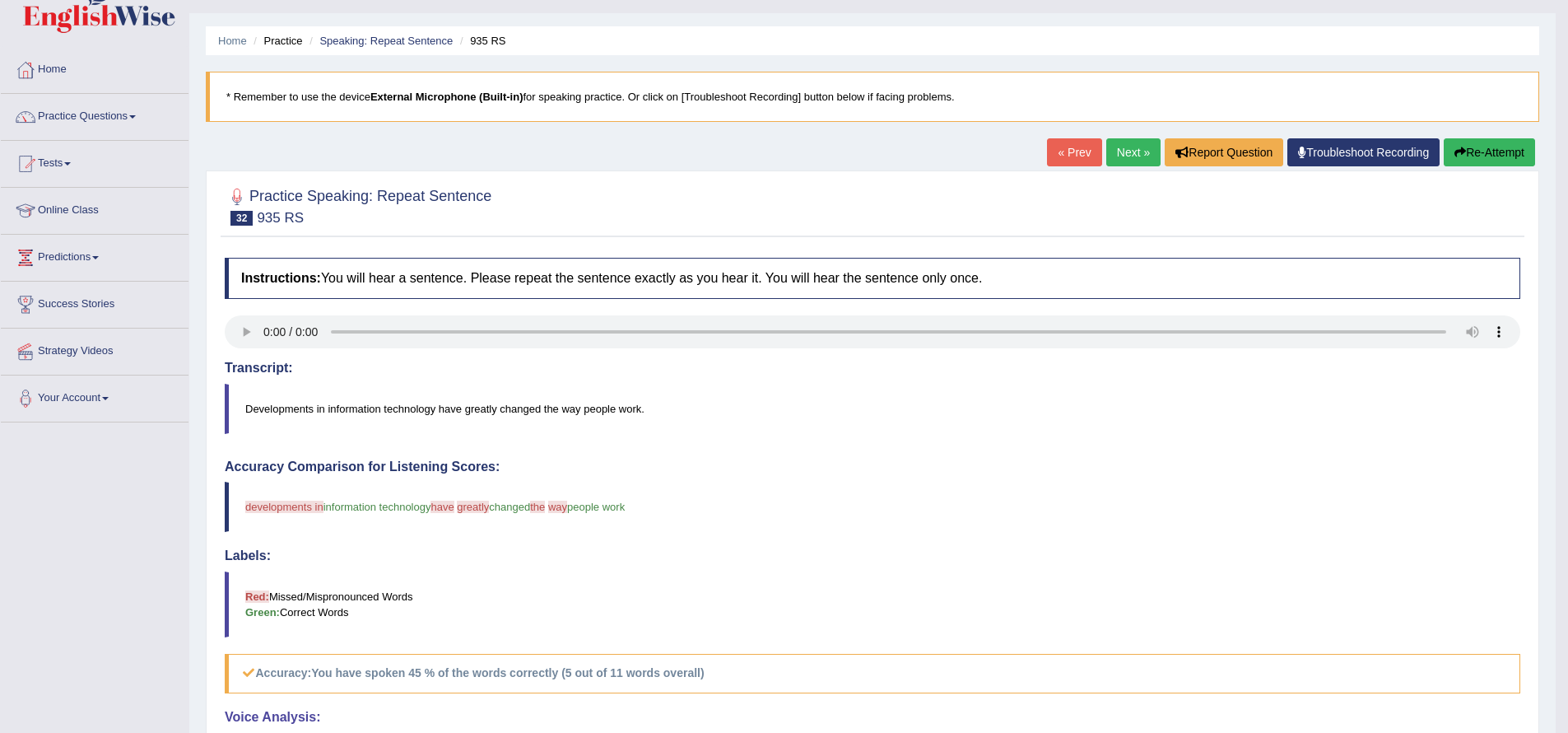
click at [1117, 157] on link "Next »" at bounding box center [1133, 152] width 55 height 28
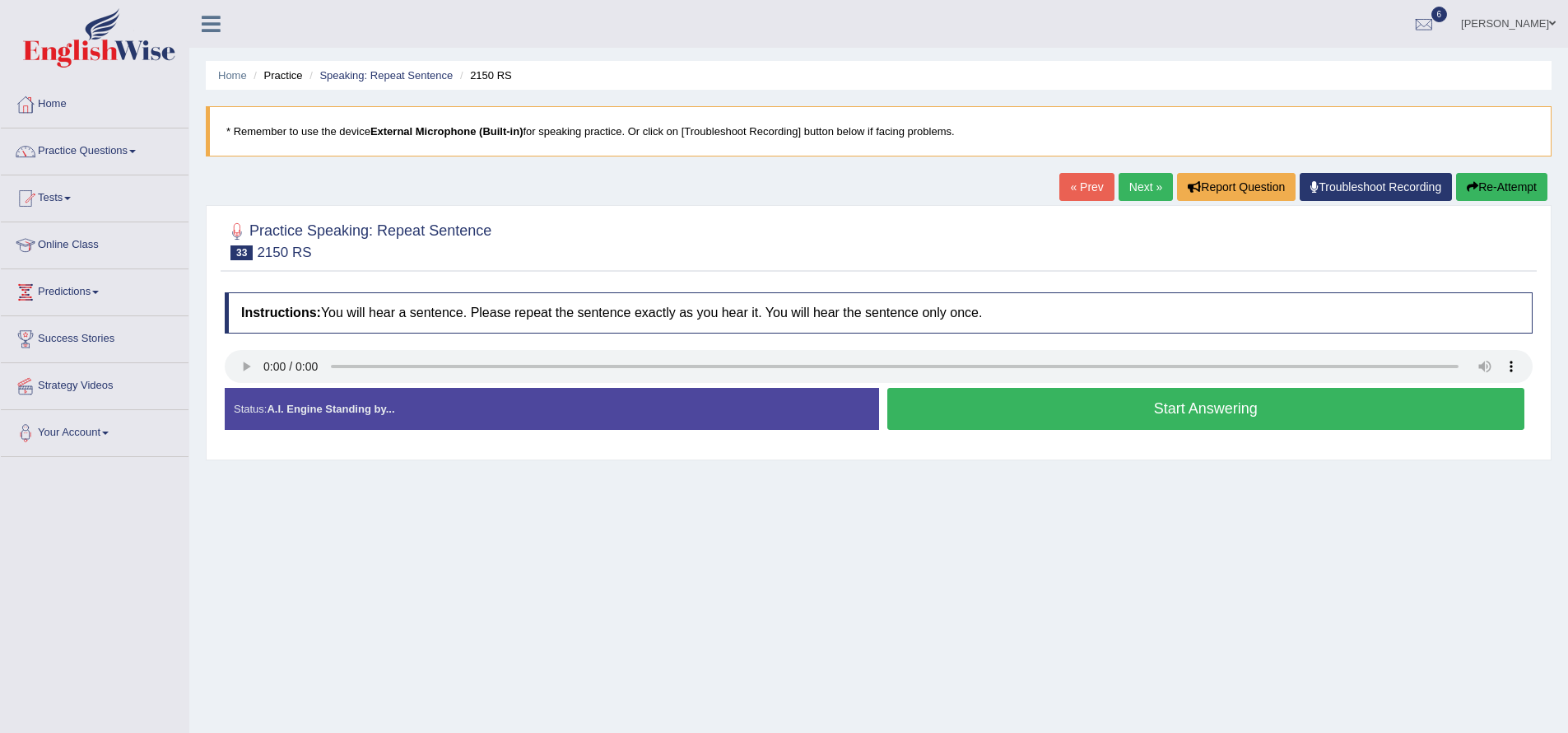
click at [1100, 407] on button "Start Answering" at bounding box center [1206, 409] width 638 height 42
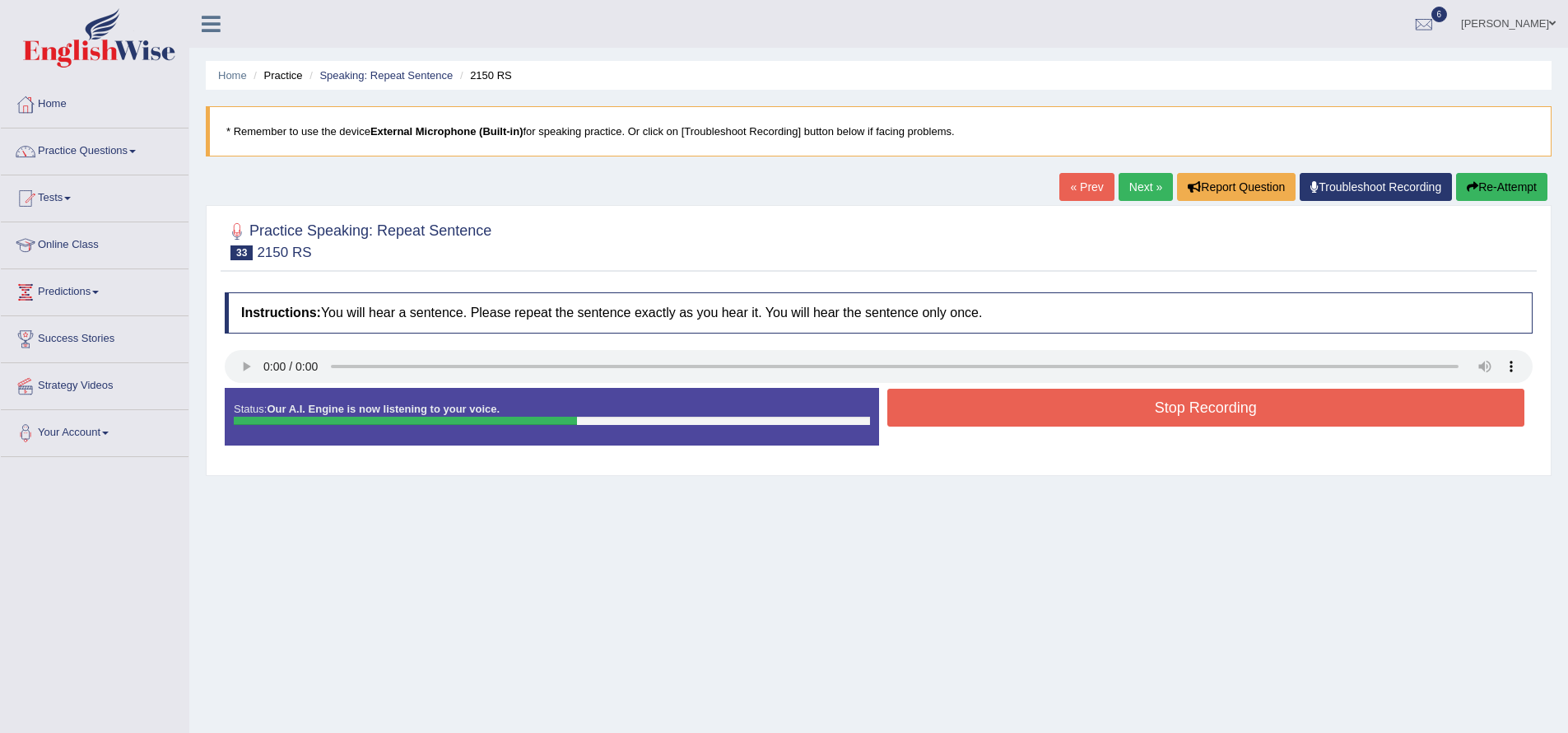
click at [1115, 405] on button "Stop Recording" at bounding box center [1206, 407] width 638 height 38
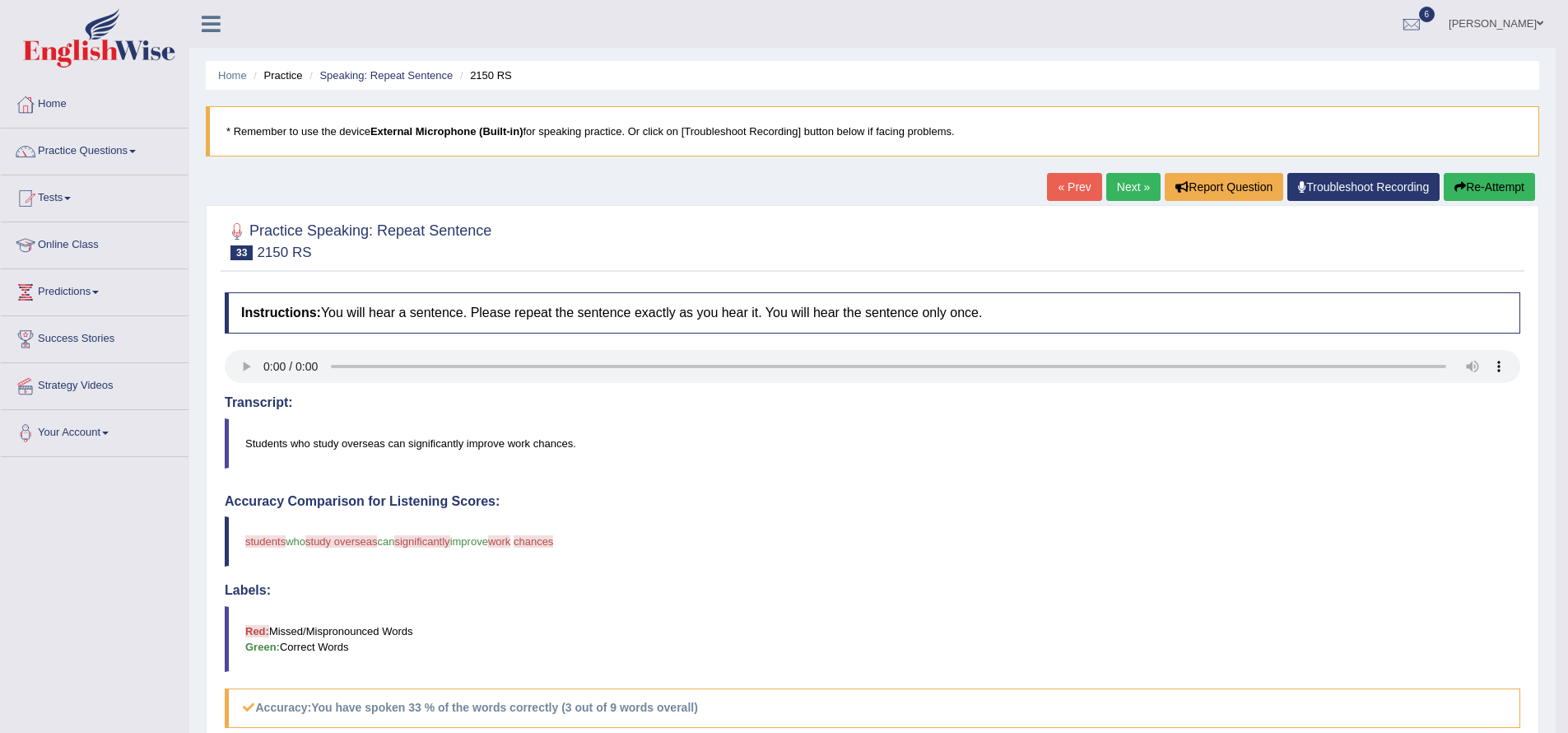
click at [1497, 184] on button "Re-Attempt" at bounding box center [1489, 186] width 91 height 28
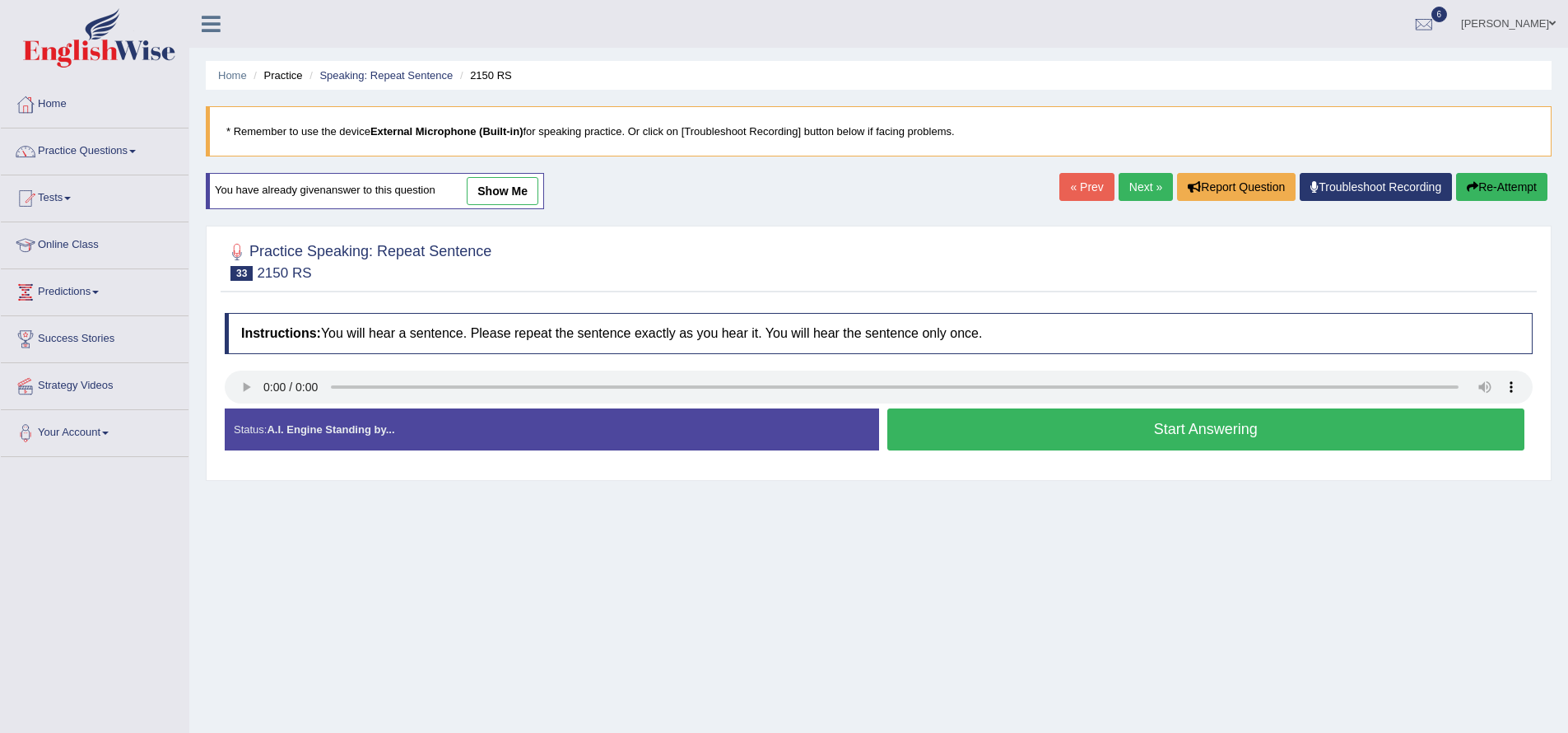
click at [1236, 445] on button "Start Answering" at bounding box center [1206, 429] width 638 height 42
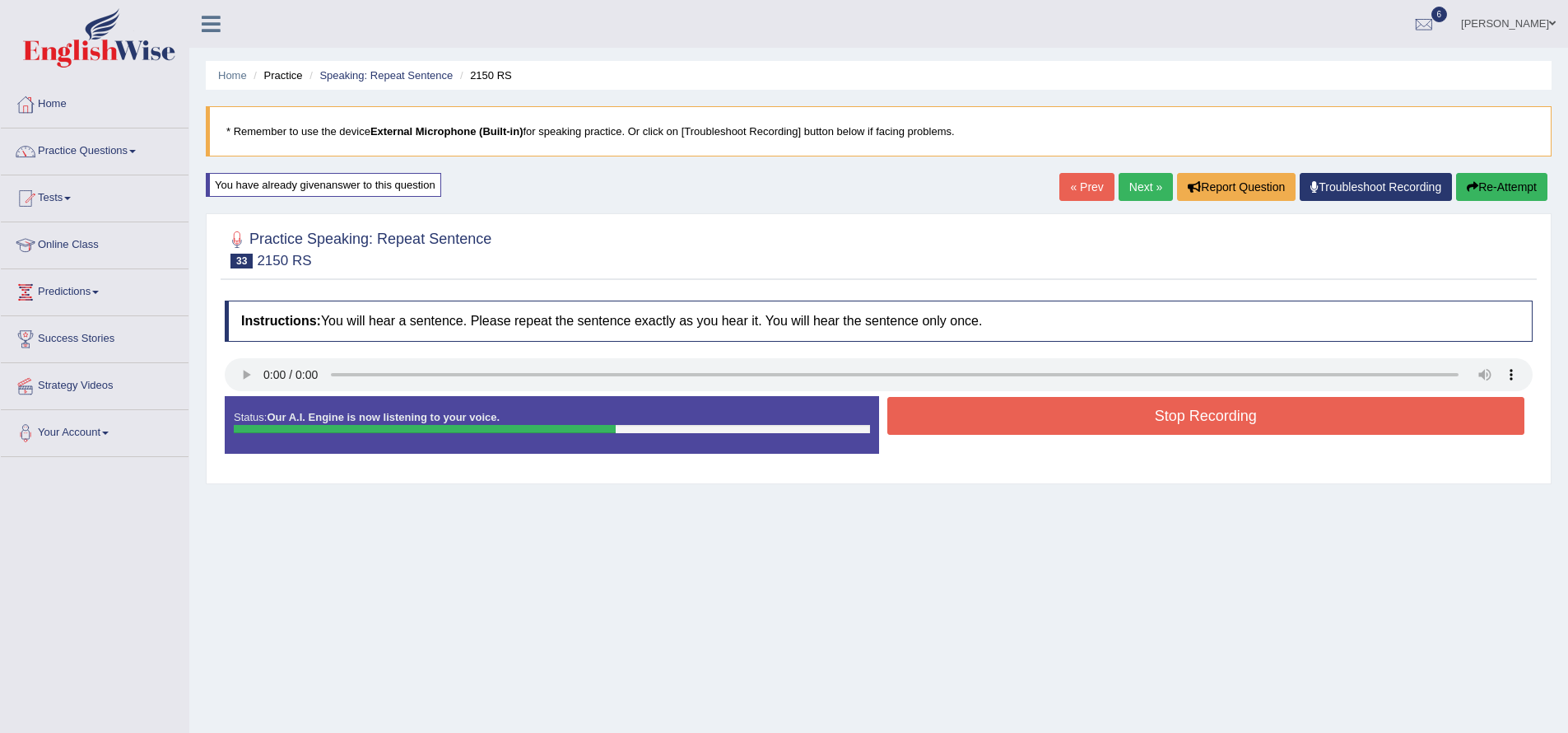
click at [1250, 421] on button "Stop Recording" at bounding box center [1206, 416] width 638 height 38
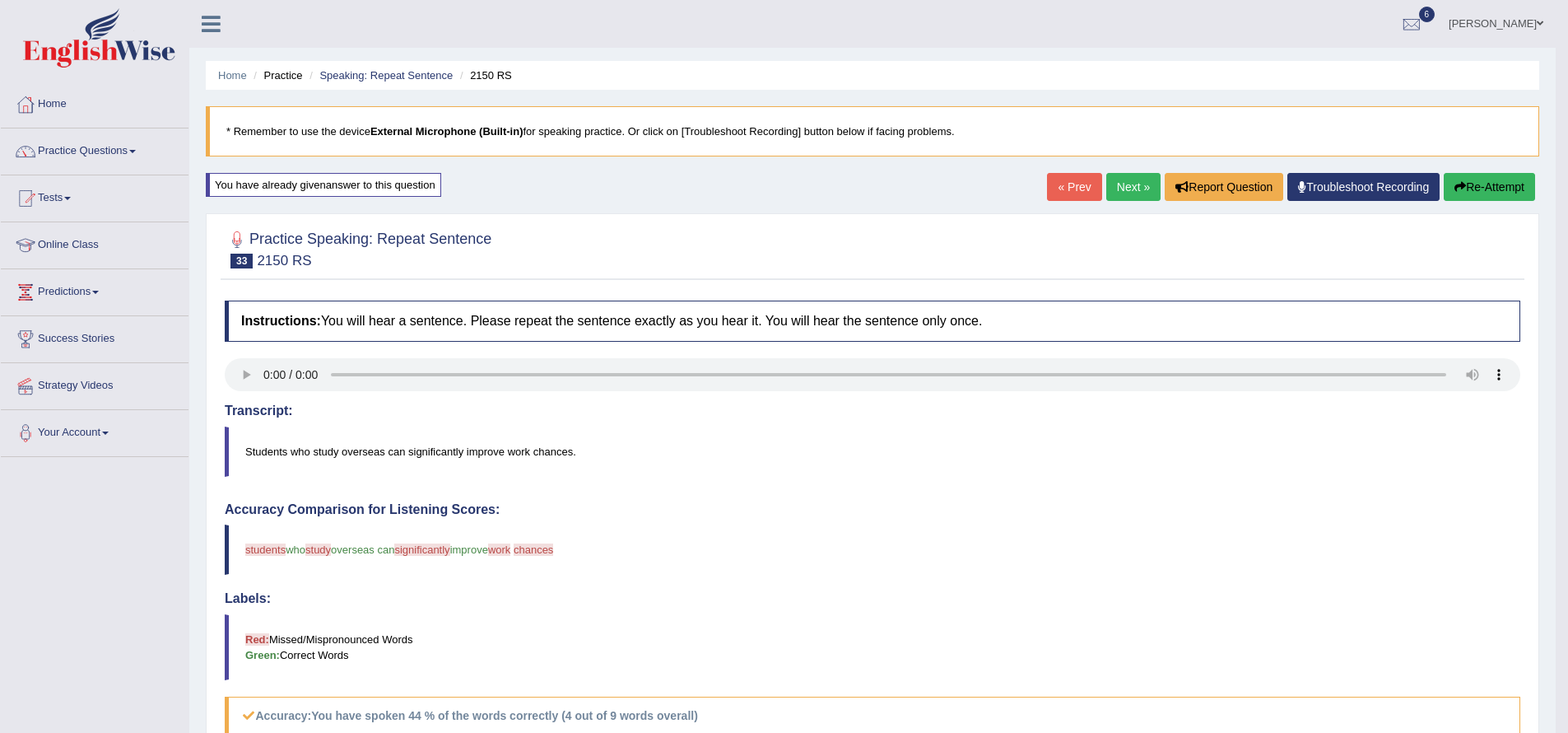
click at [1119, 195] on link "Next »" at bounding box center [1133, 186] width 55 height 28
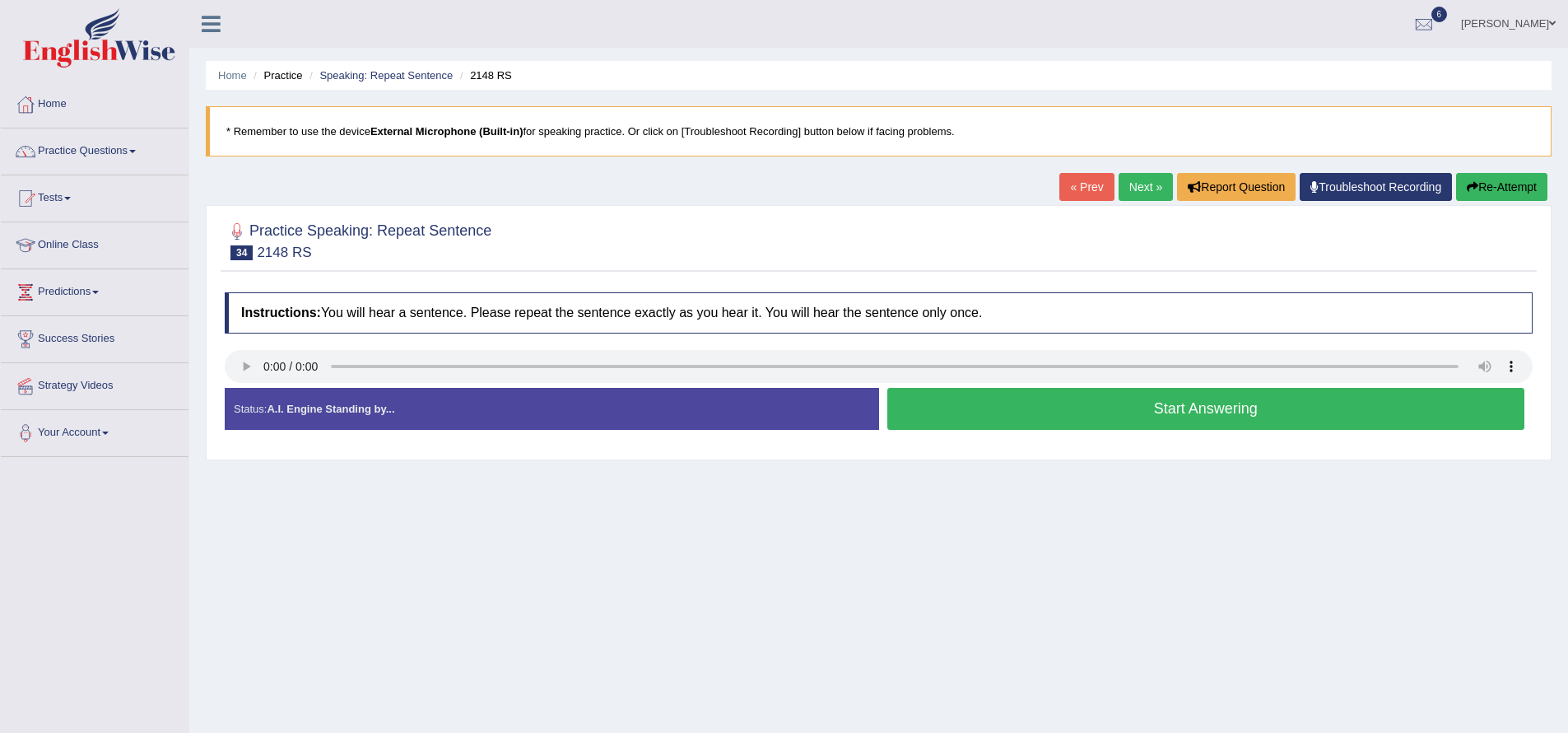
click at [985, 413] on button "Start Answering" at bounding box center [1206, 409] width 638 height 42
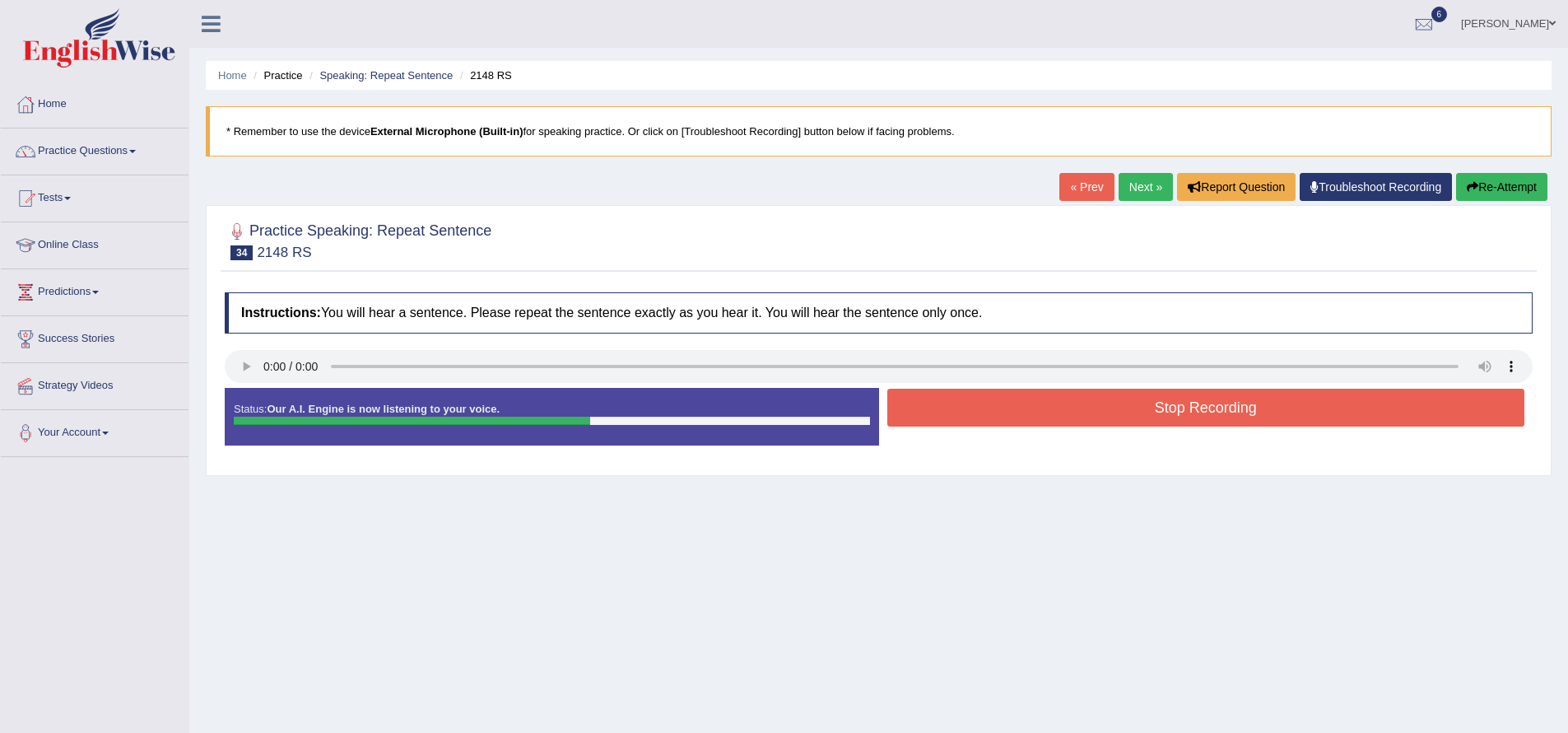
click at [1000, 407] on button "Stop Recording" at bounding box center [1206, 407] width 638 height 38
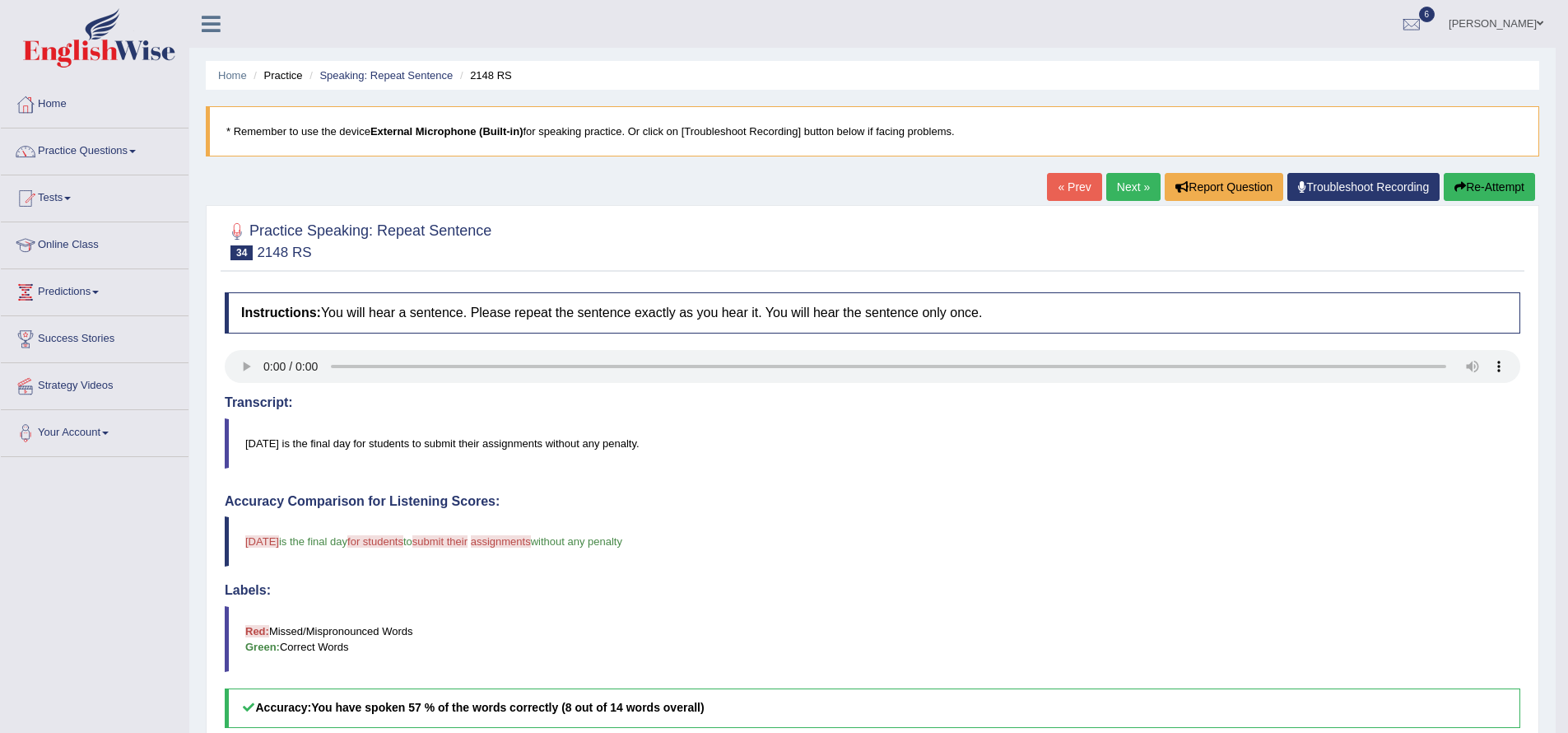
click at [1124, 196] on link "Next »" at bounding box center [1133, 186] width 55 height 28
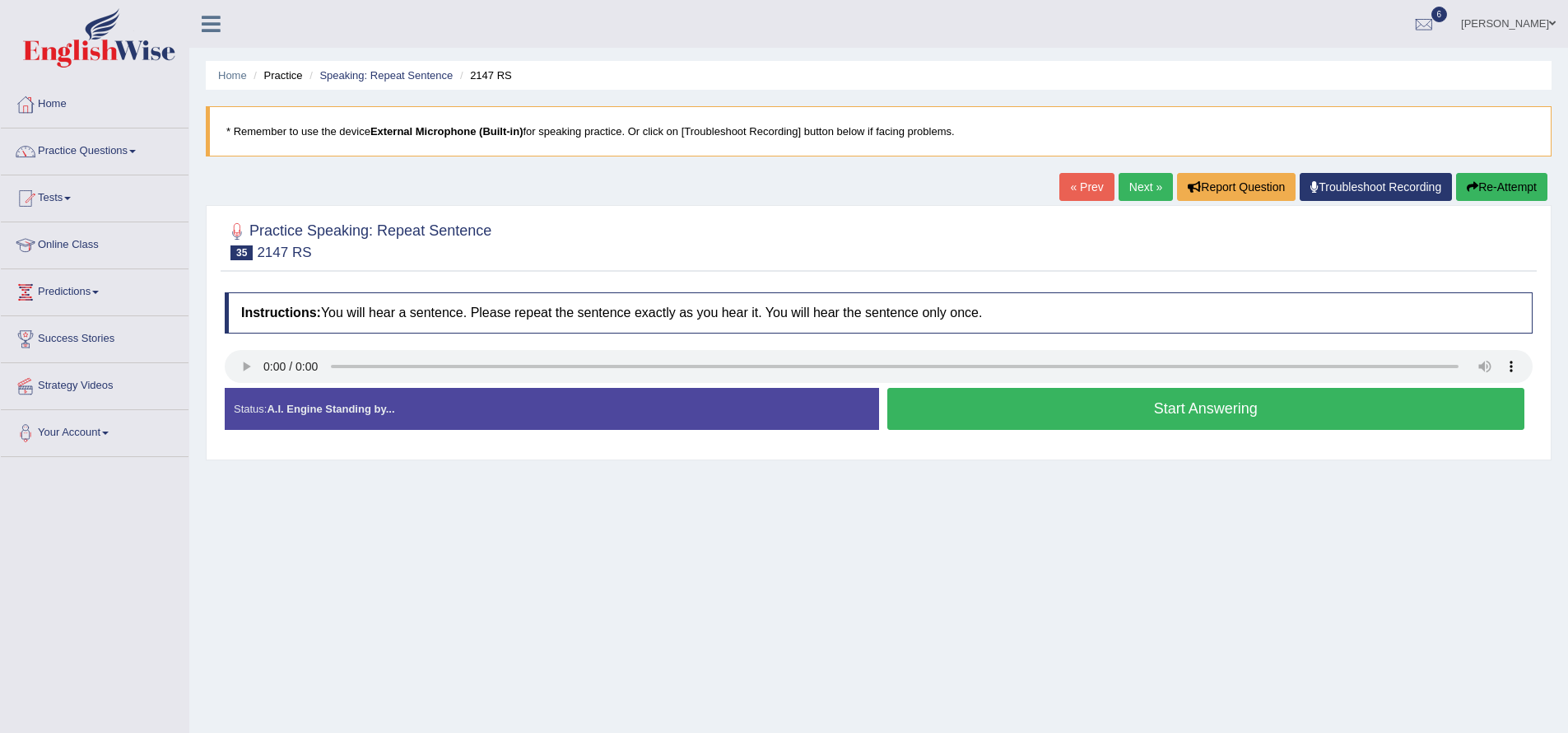
click at [1184, 406] on button "Start Answering" at bounding box center [1206, 409] width 638 height 42
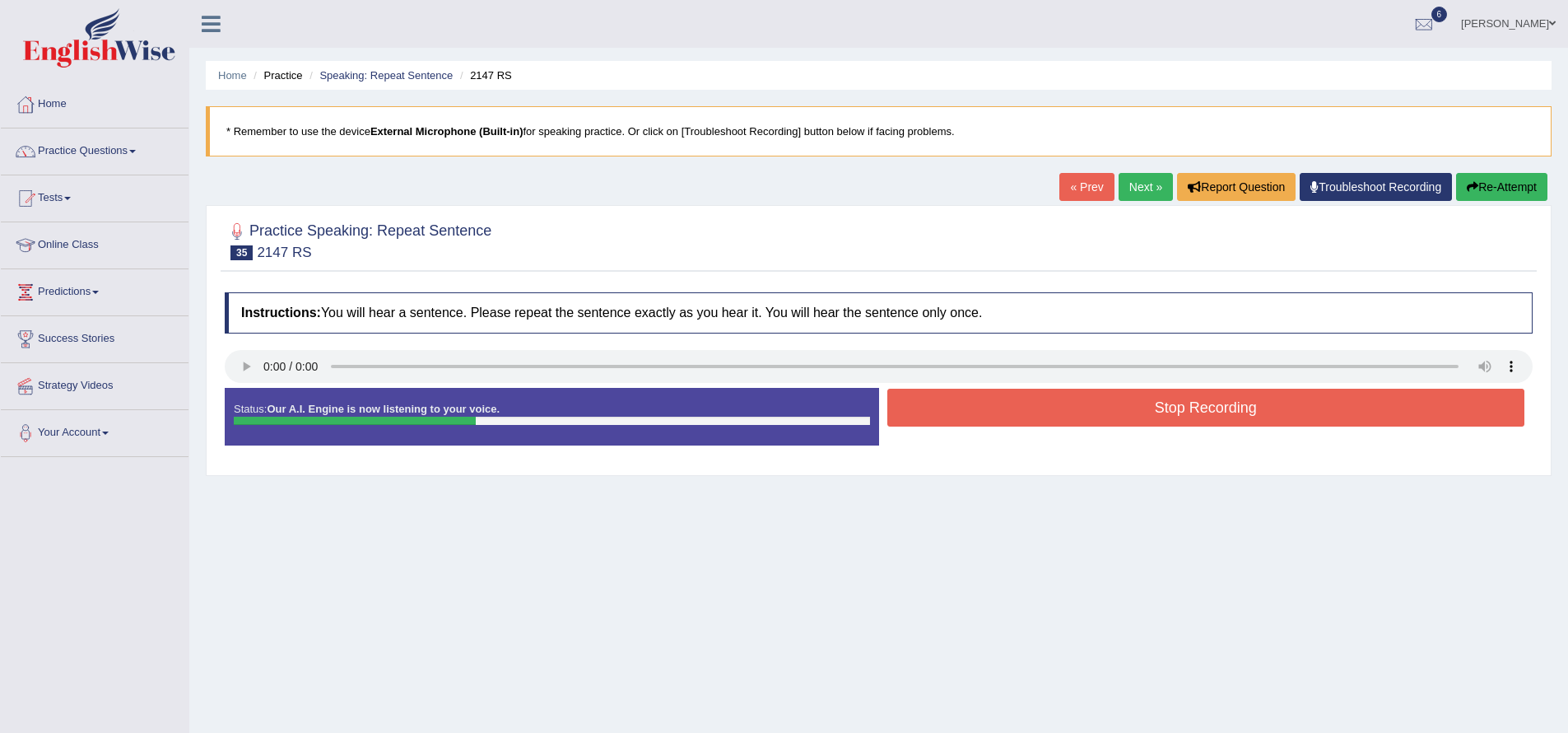
click at [1184, 406] on button "Stop Recording" at bounding box center [1206, 407] width 638 height 38
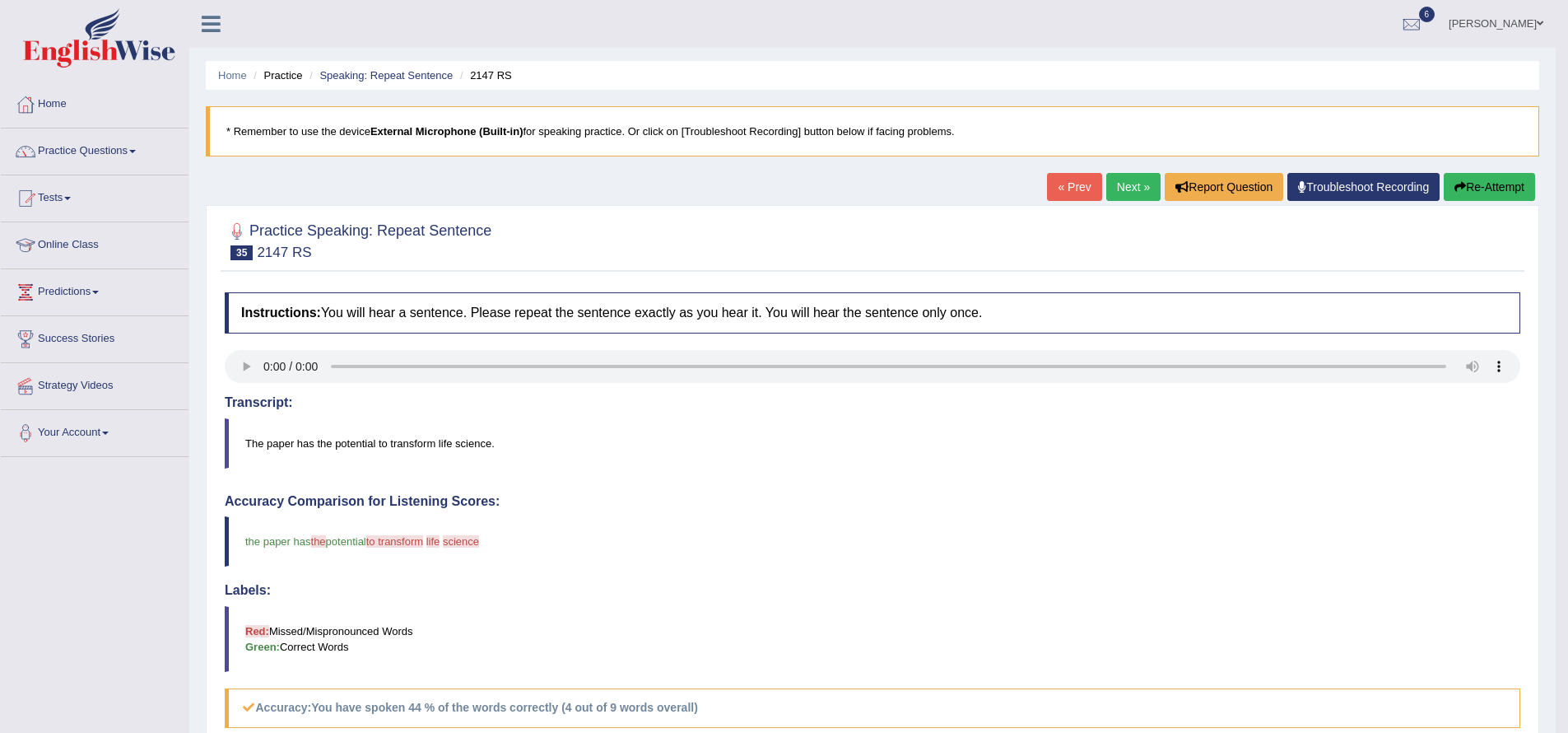
click at [1106, 184] on link "Next »" at bounding box center [1133, 186] width 55 height 28
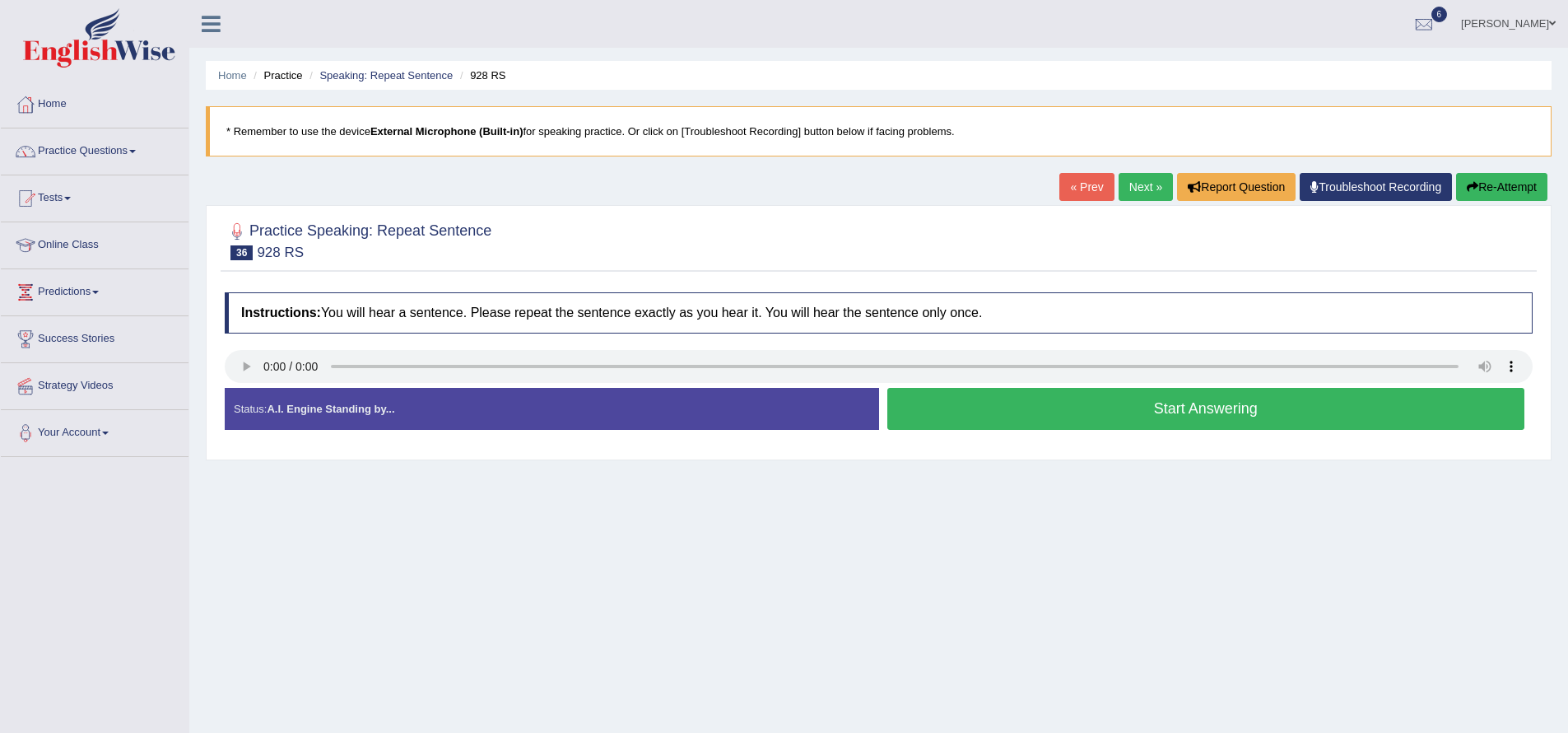
click at [1038, 404] on button "Start Answering" at bounding box center [1206, 409] width 638 height 42
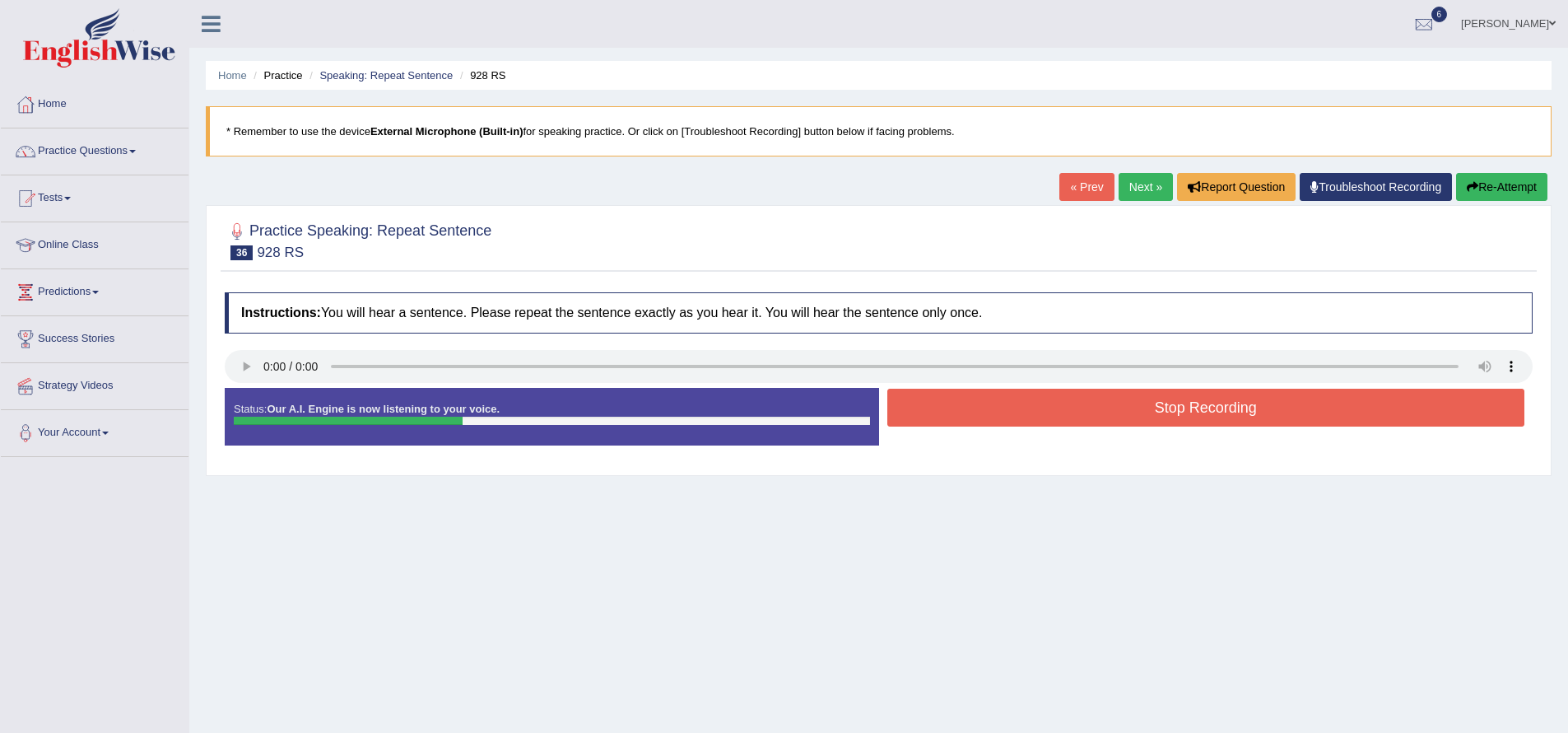
click at [1053, 408] on button "Stop Recording" at bounding box center [1206, 407] width 638 height 38
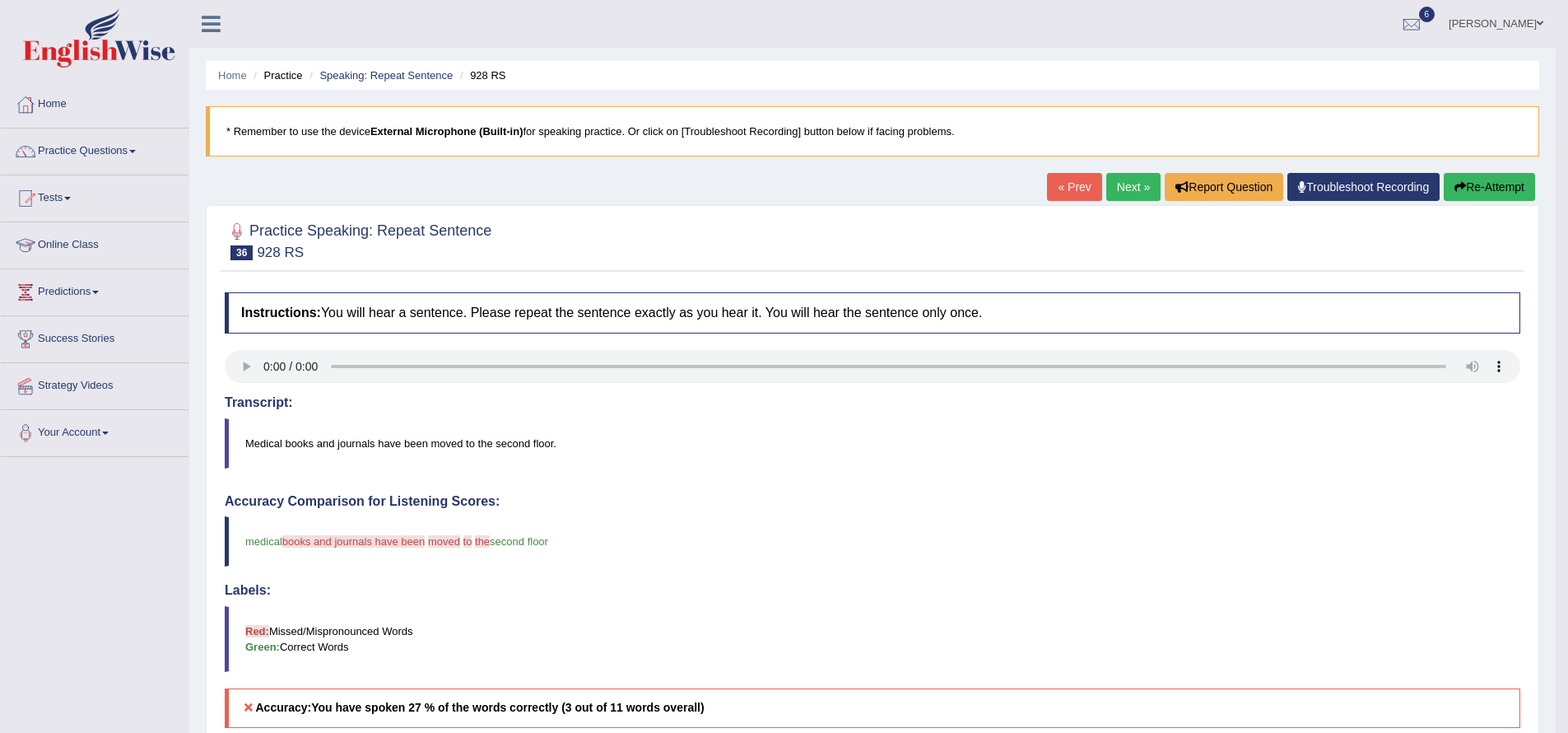
click at [1111, 187] on link "Next »" at bounding box center [1133, 186] width 55 height 28
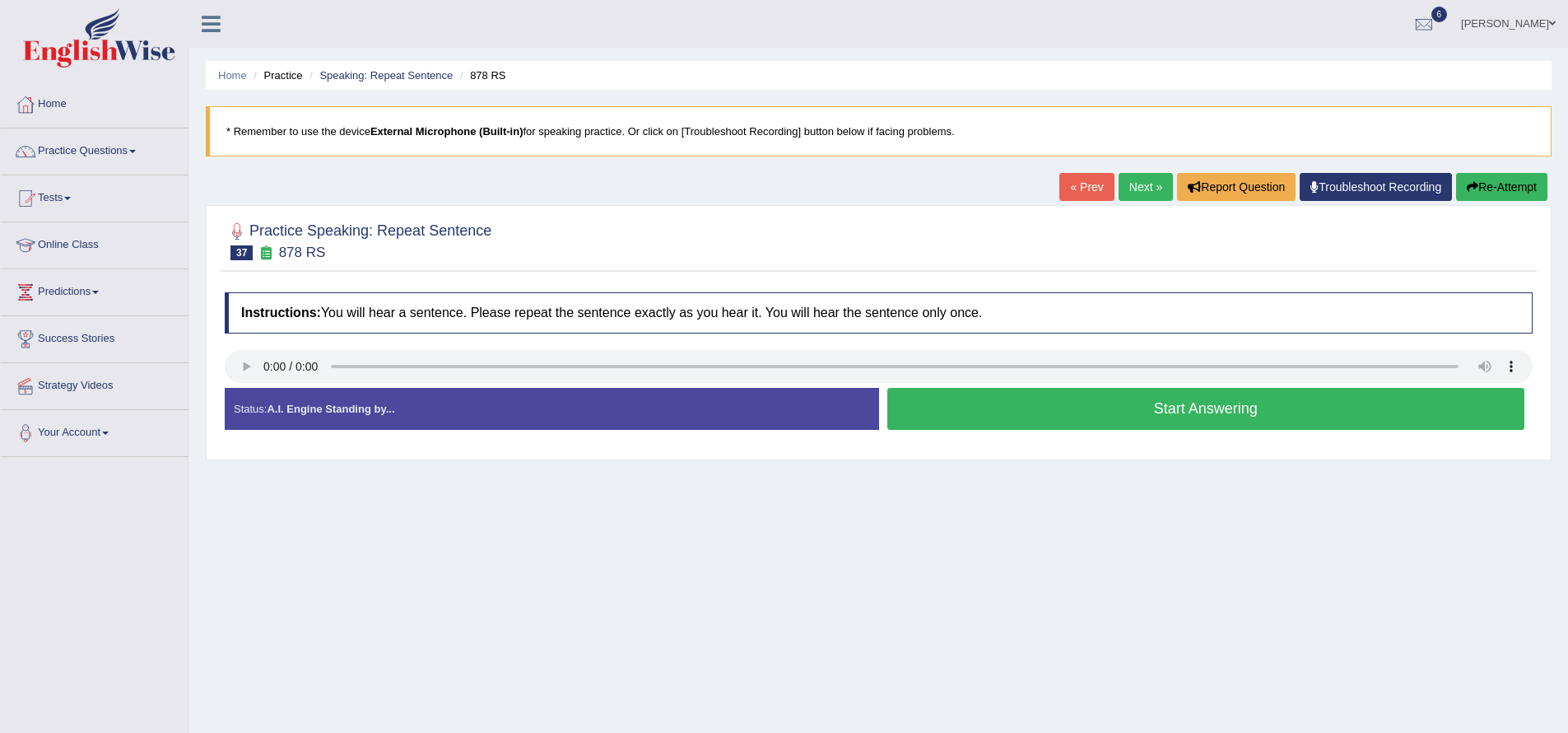
click at [1149, 404] on button "Start Answering" at bounding box center [1206, 409] width 638 height 42
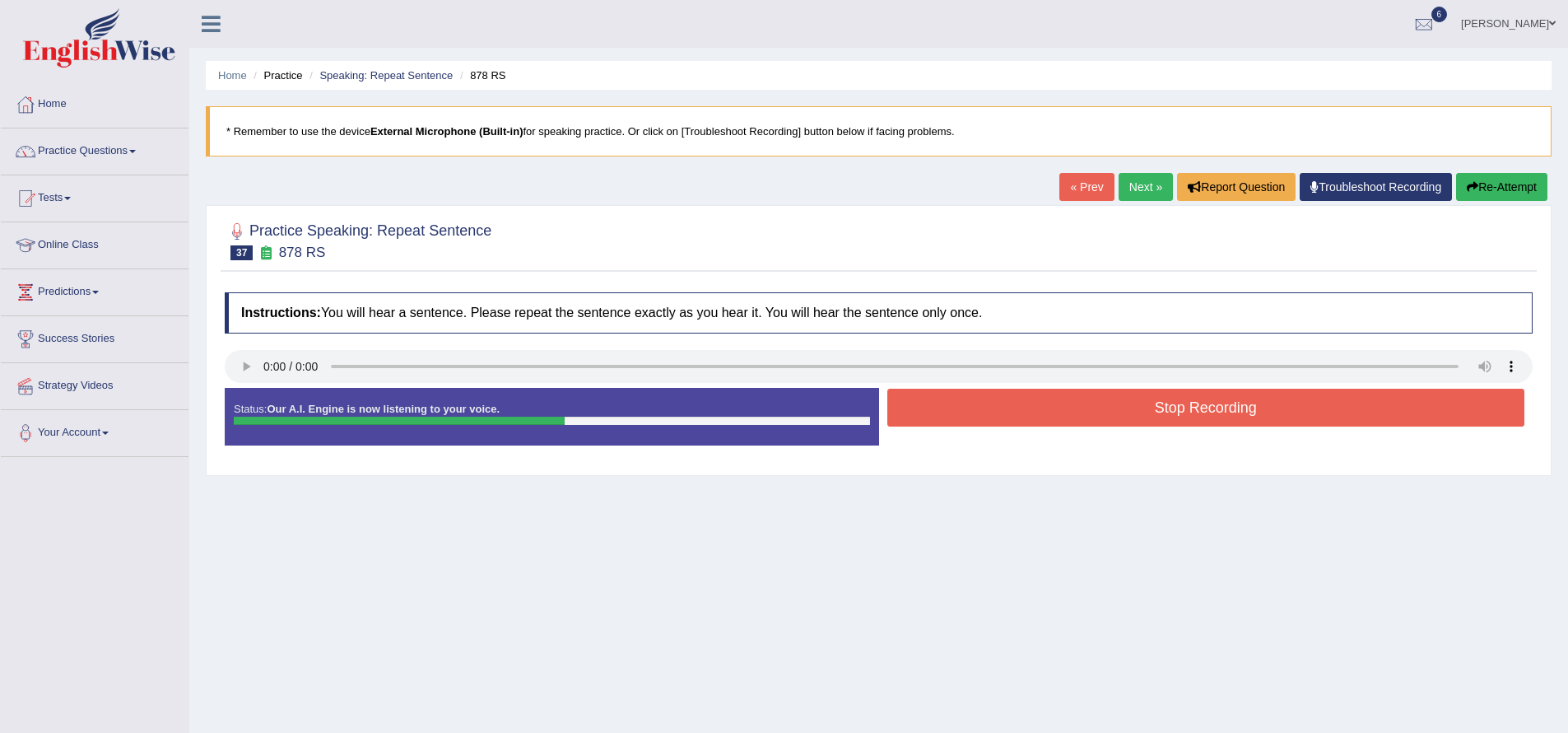
click at [985, 418] on button "Stop Recording" at bounding box center [1206, 407] width 638 height 38
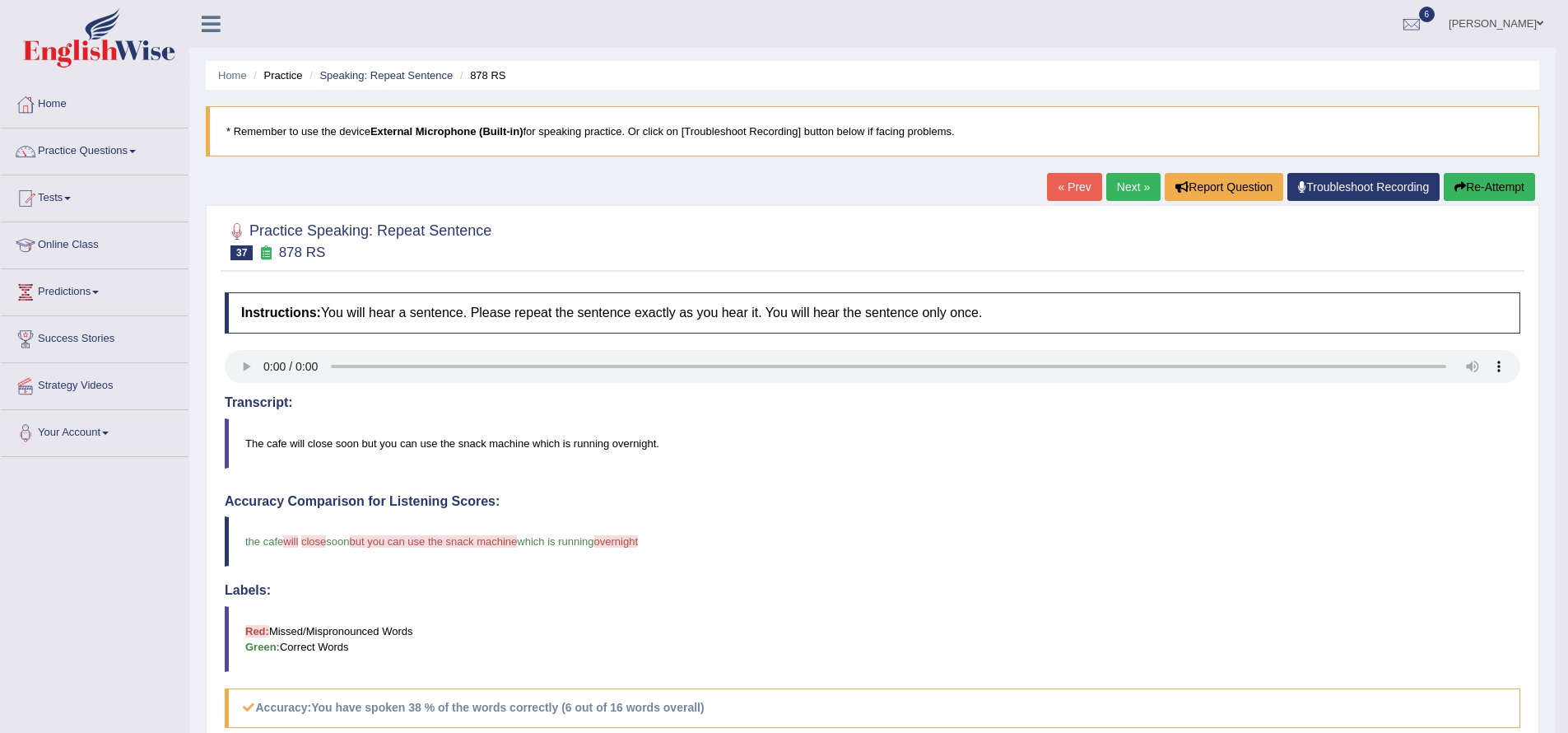
click at [1456, 180] on button "Re-Attempt" at bounding box center [1489, 186] width 91 height 28
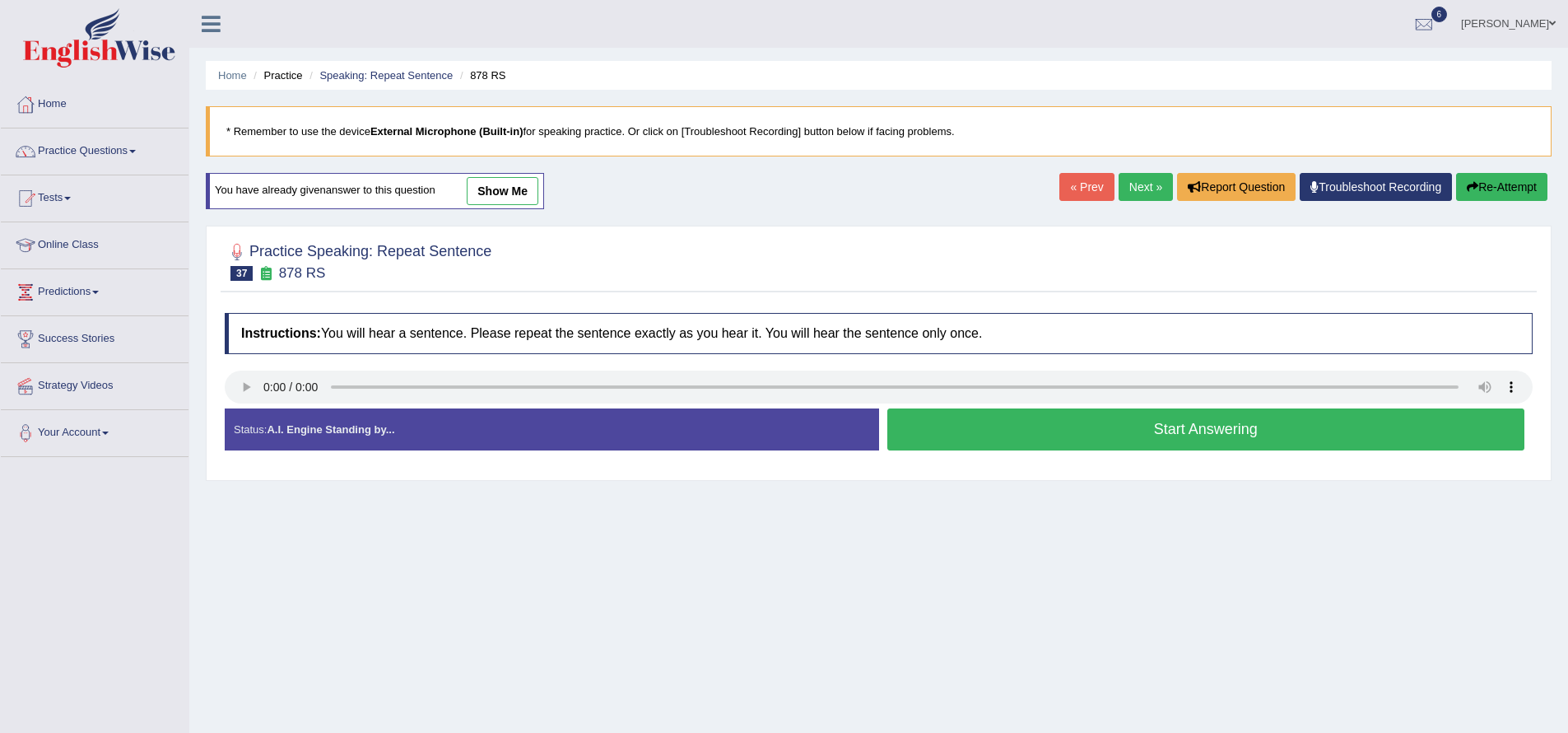
click at [1086, 423] on button "Start Answering" at bounding box center [1206, 429] width 638 height 42
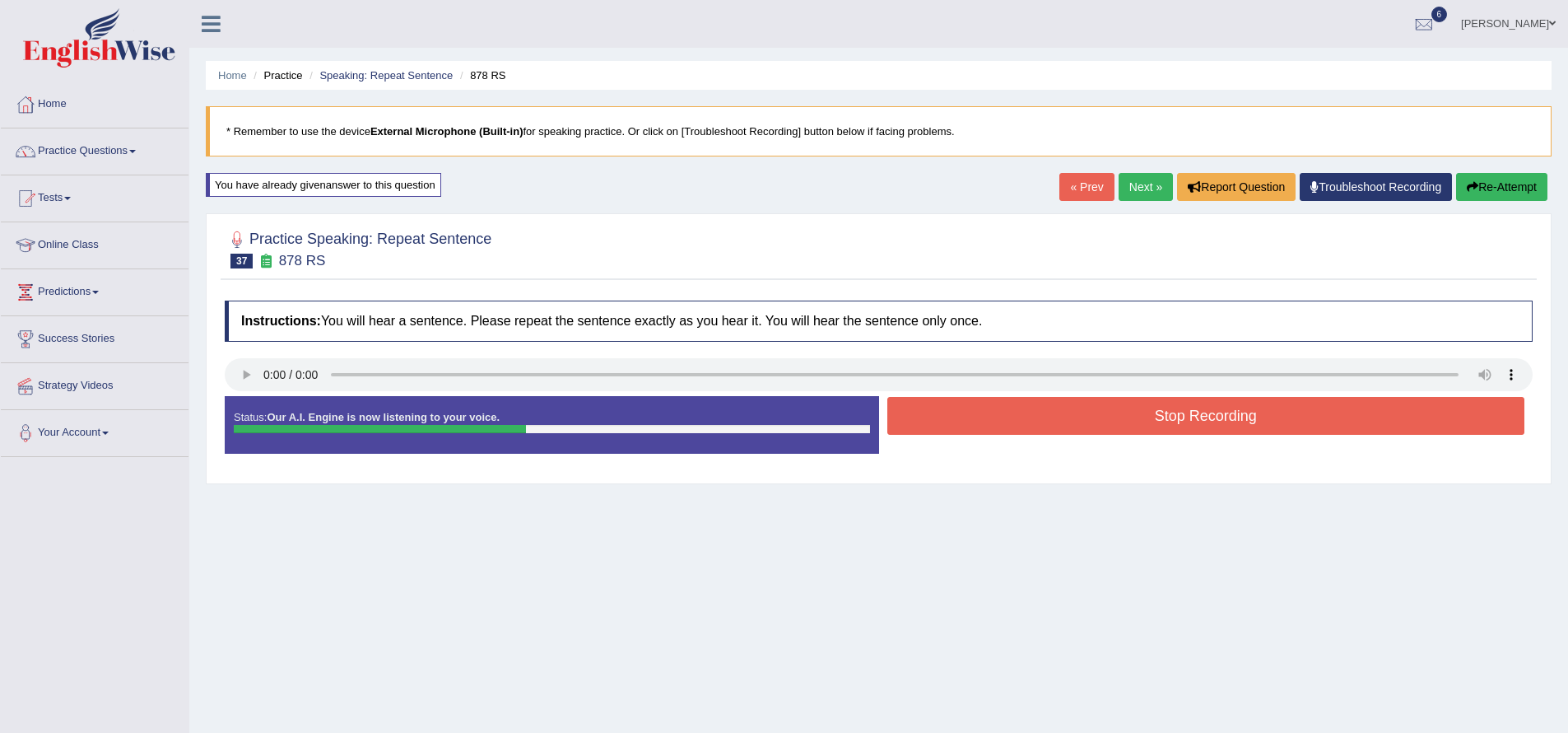
click at [1085, 423] on button "Stop Recording" at bounding box center [1206, 416] width 638 height 38
click at [1085, 423] on div "Status: Our A.I. Engine is now listening to your voice. Start Answering Stop Re…" at bounding box center [879, 433] width 1308 height 74
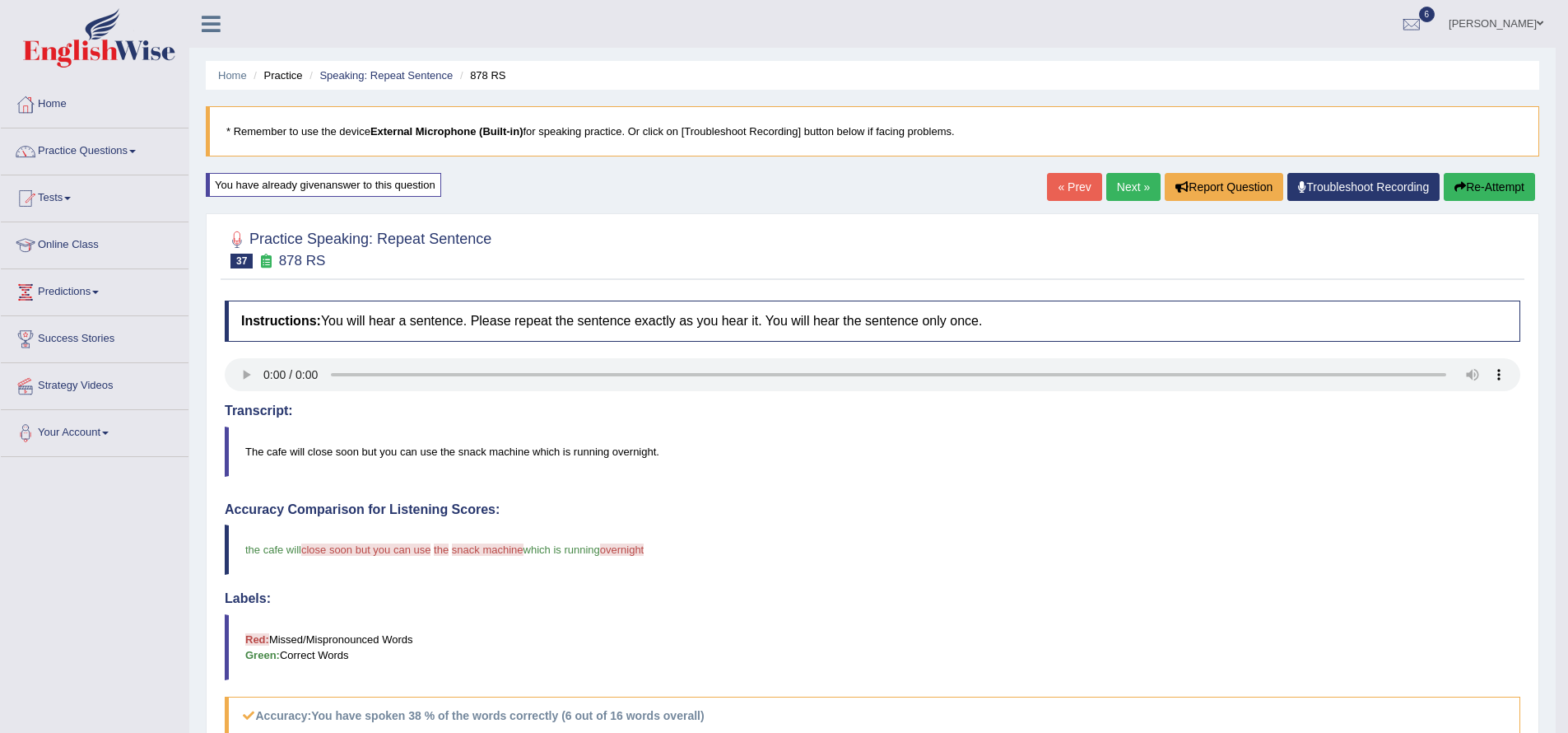
click at [1460, 186] on icon "button" at bounding box center [1461, 187] width 12 height 12
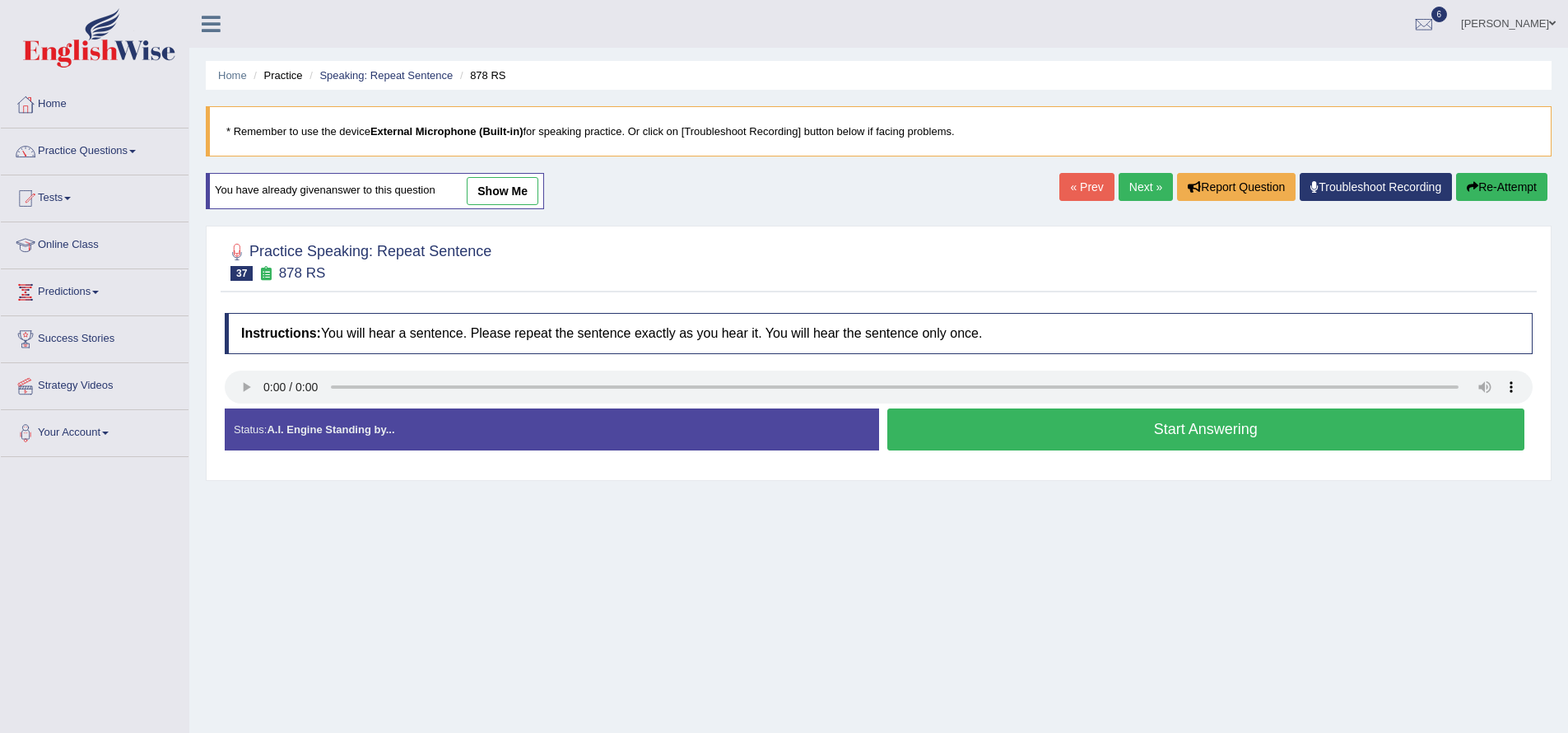
click at [996, 431] on button "Start Answering" at bounding box center [1206, 429] width 638 height 42
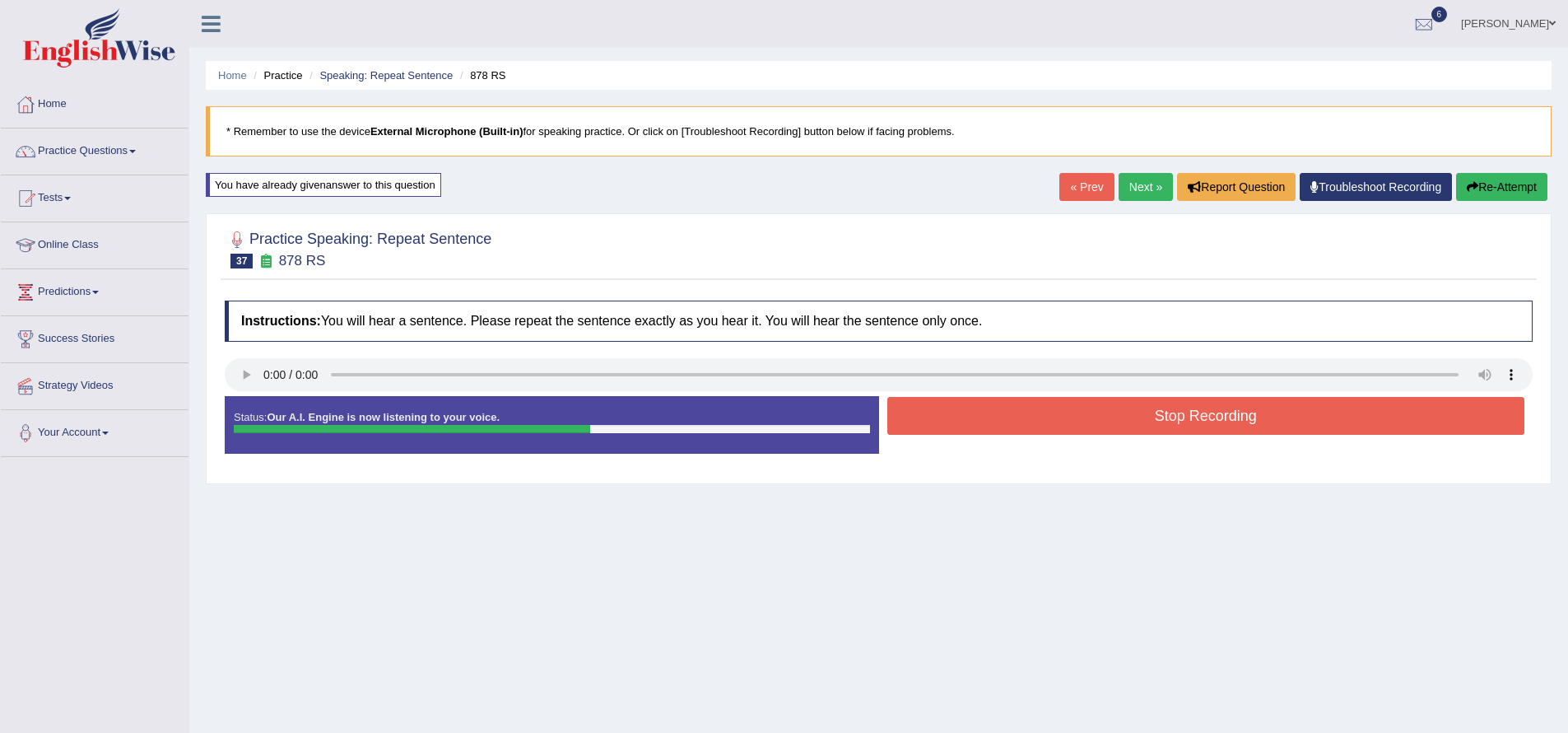
click at [992, 420] on button "Stop Recording" at bounding box center [1206, 416] width 638 height 38
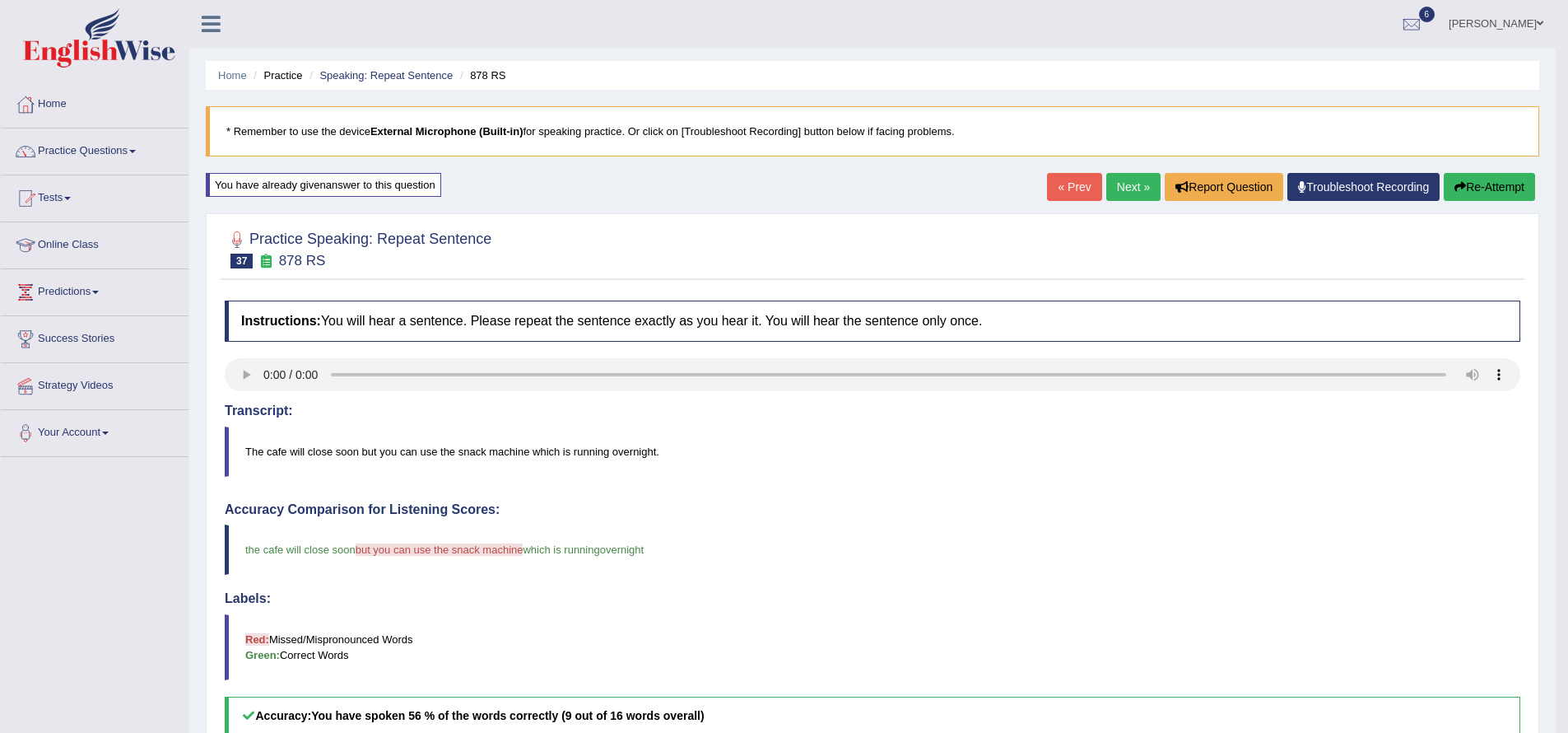
click at [1119, 189] on link "Next »" at bounding box center [1133, 186] width 55 height 28
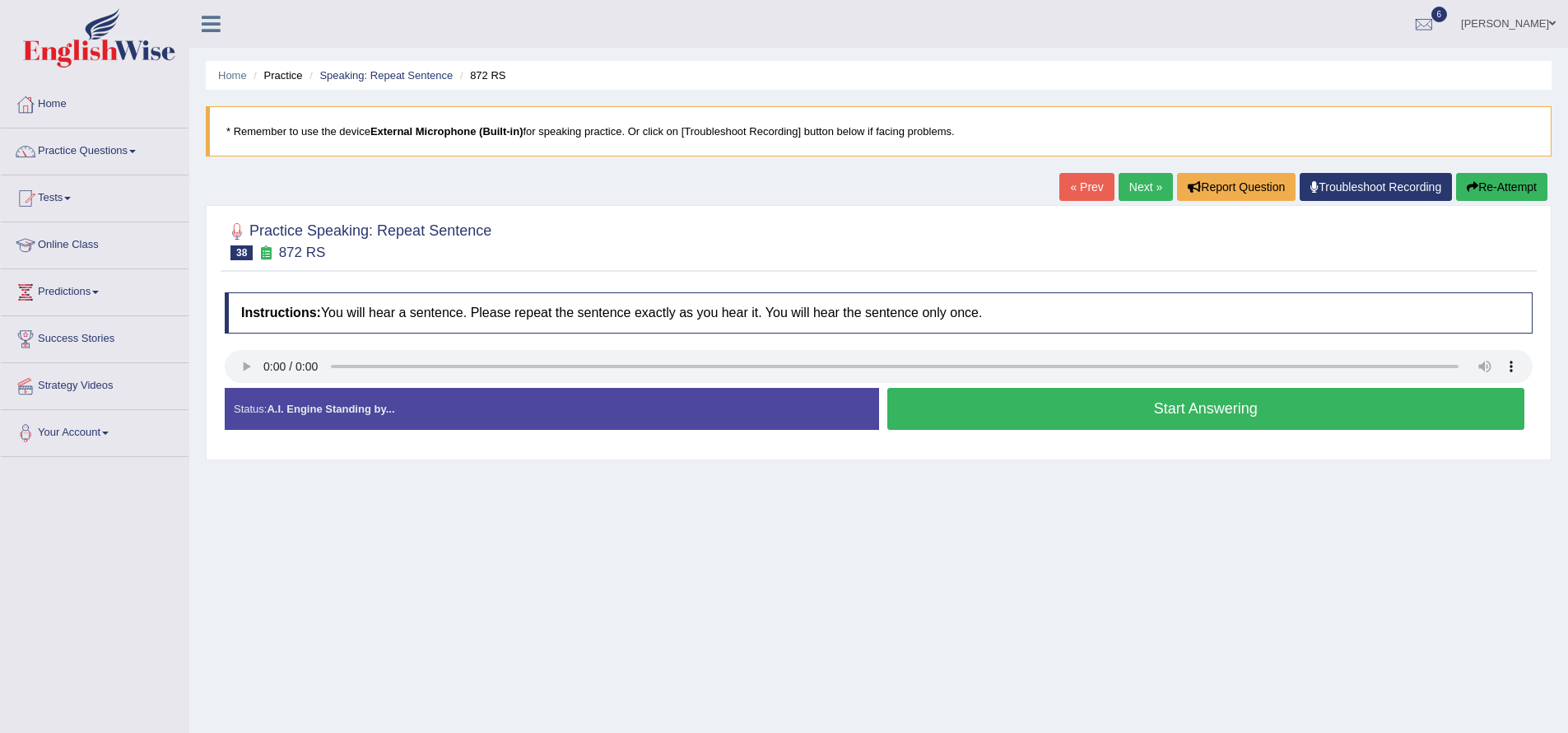
click at [1156, 405] on button "Start Answering" at bounding box center [1206, 409] width 638 height 42
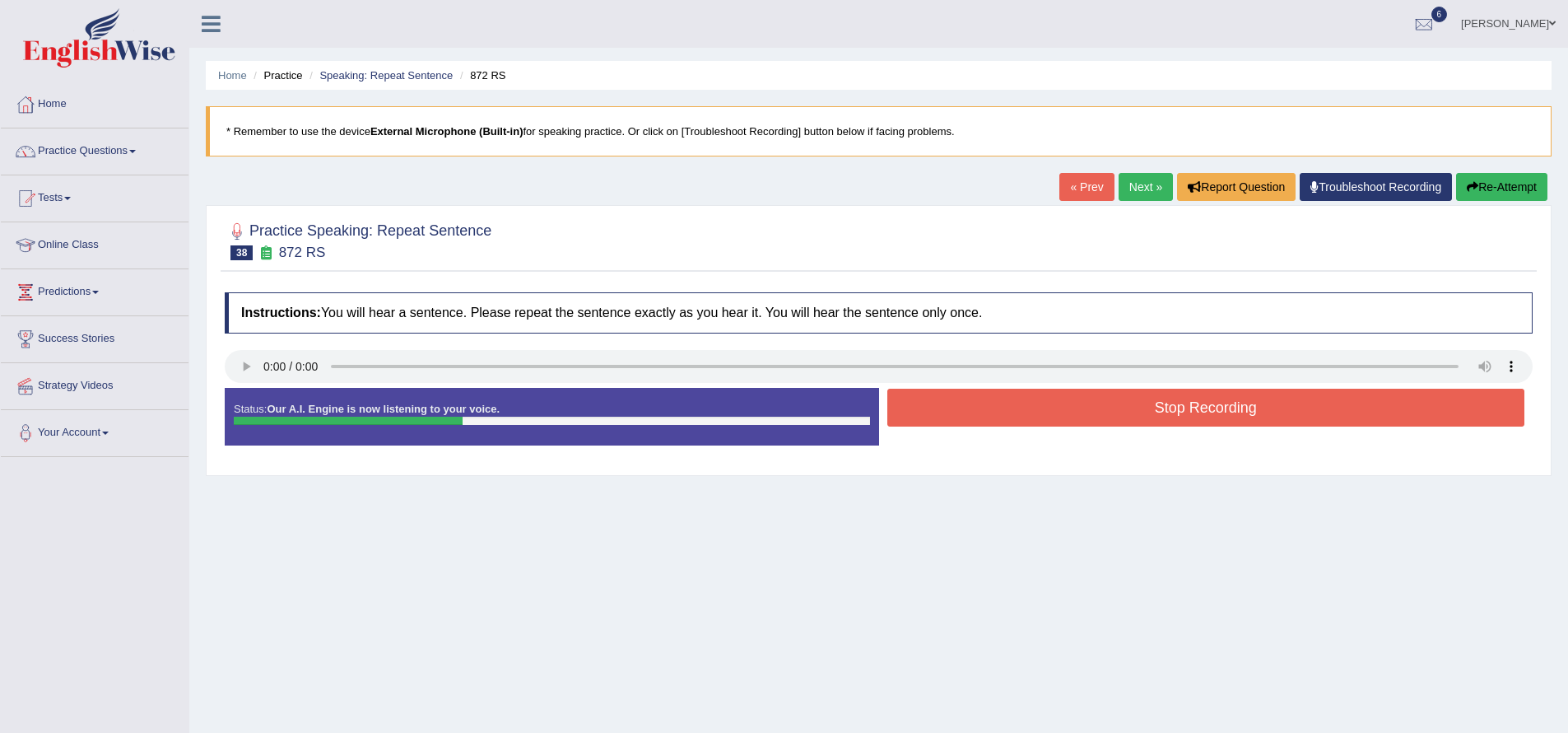
click at [1158, 411] on button "Stop Recording" at bounding box center [1206, 407] width 638 height 38
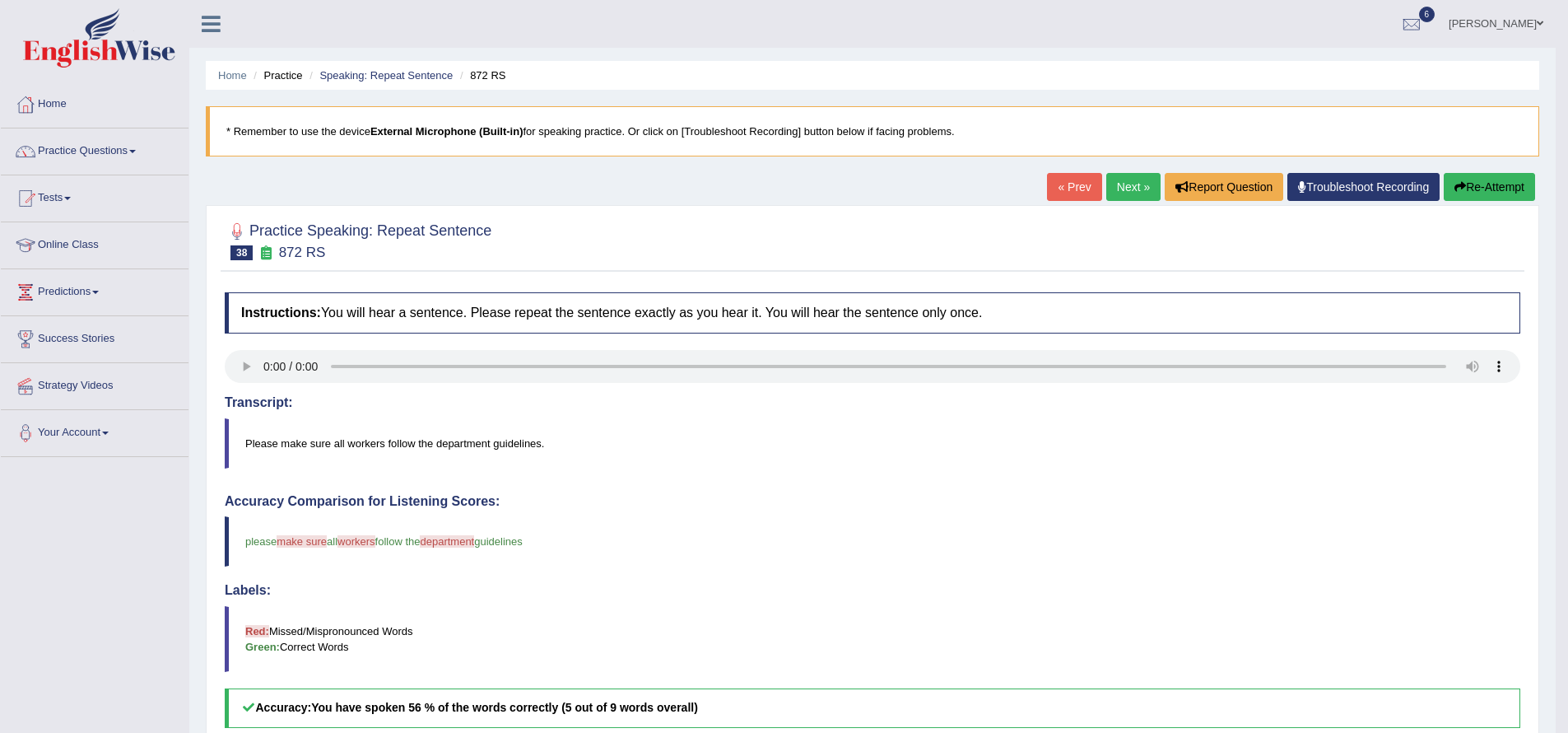
click at [1132, 187] on link "Next »" at bounding box center [1133, 186] width 55 height 28
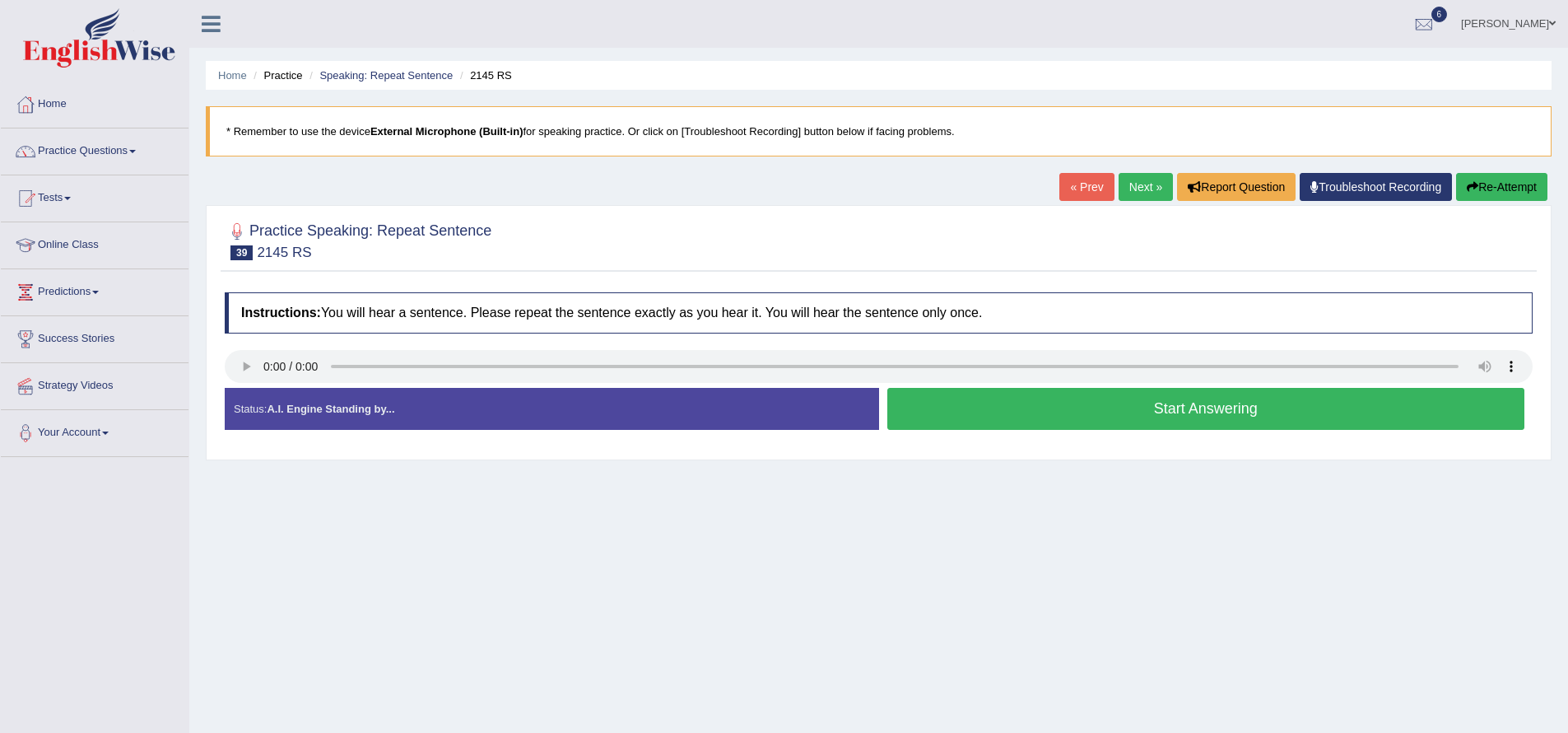
click at [998, 421] on button "Start Answering" at bounding box center [1206, 409] width 638 height 42
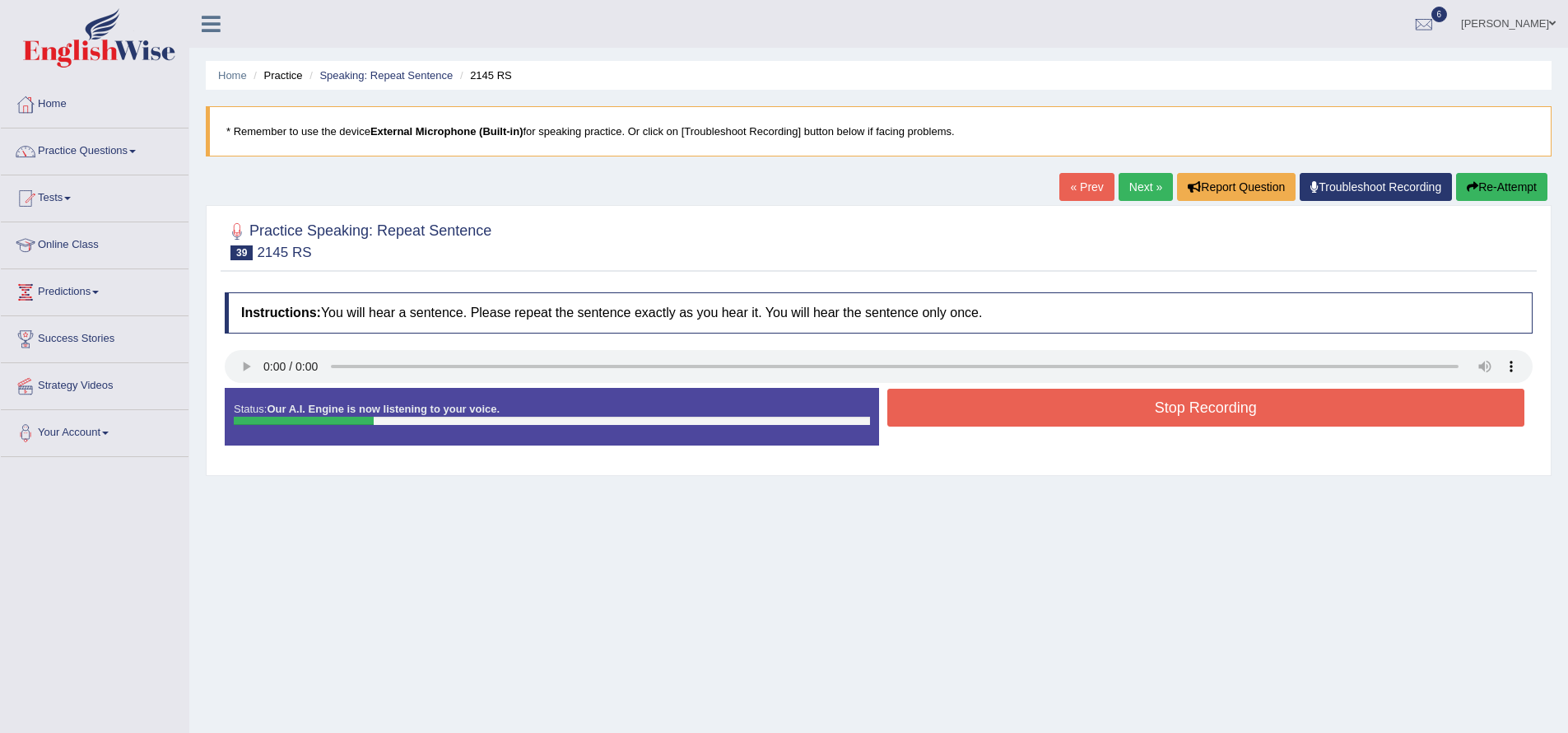
click at [990, 416] on button "Stop Recording" at bounding box center [1206, 407] width 638 height 38
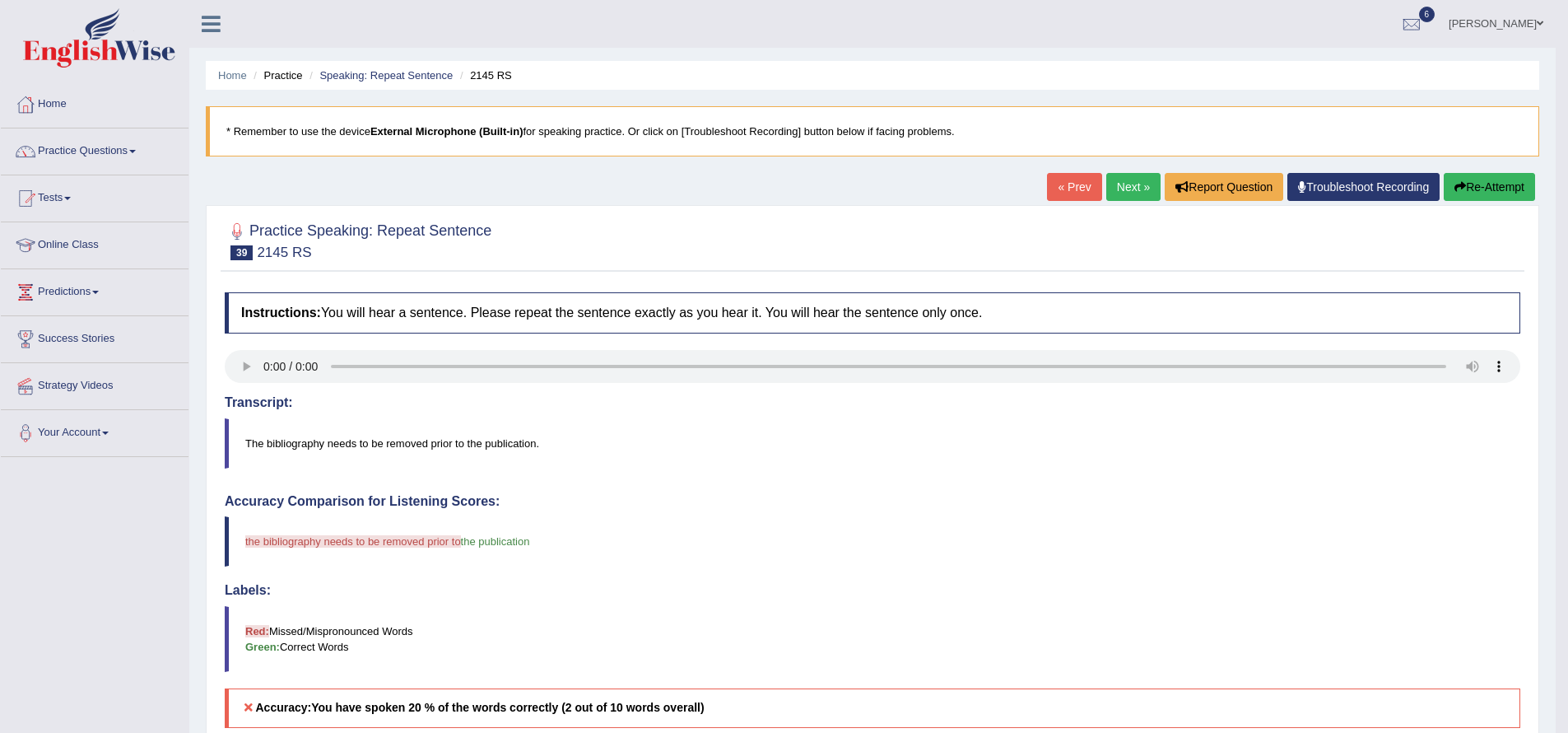
click at [1495, 181] on button "Re-Attempt" at bounding box center [1489, 186] width 91 height 28
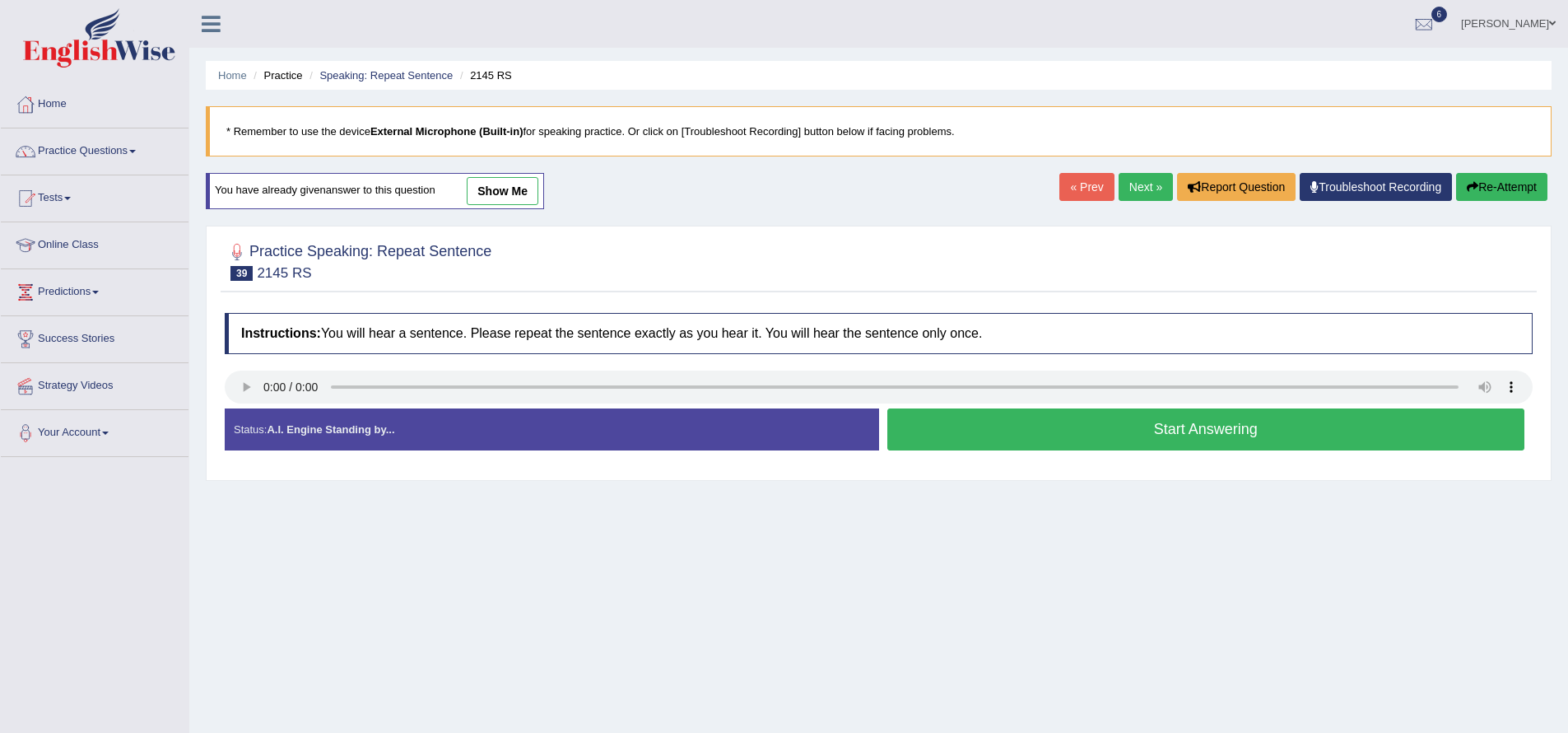
click at [1093, 431] on button "Start Answering" at bounding box center [1206, 429] width 638 height 42
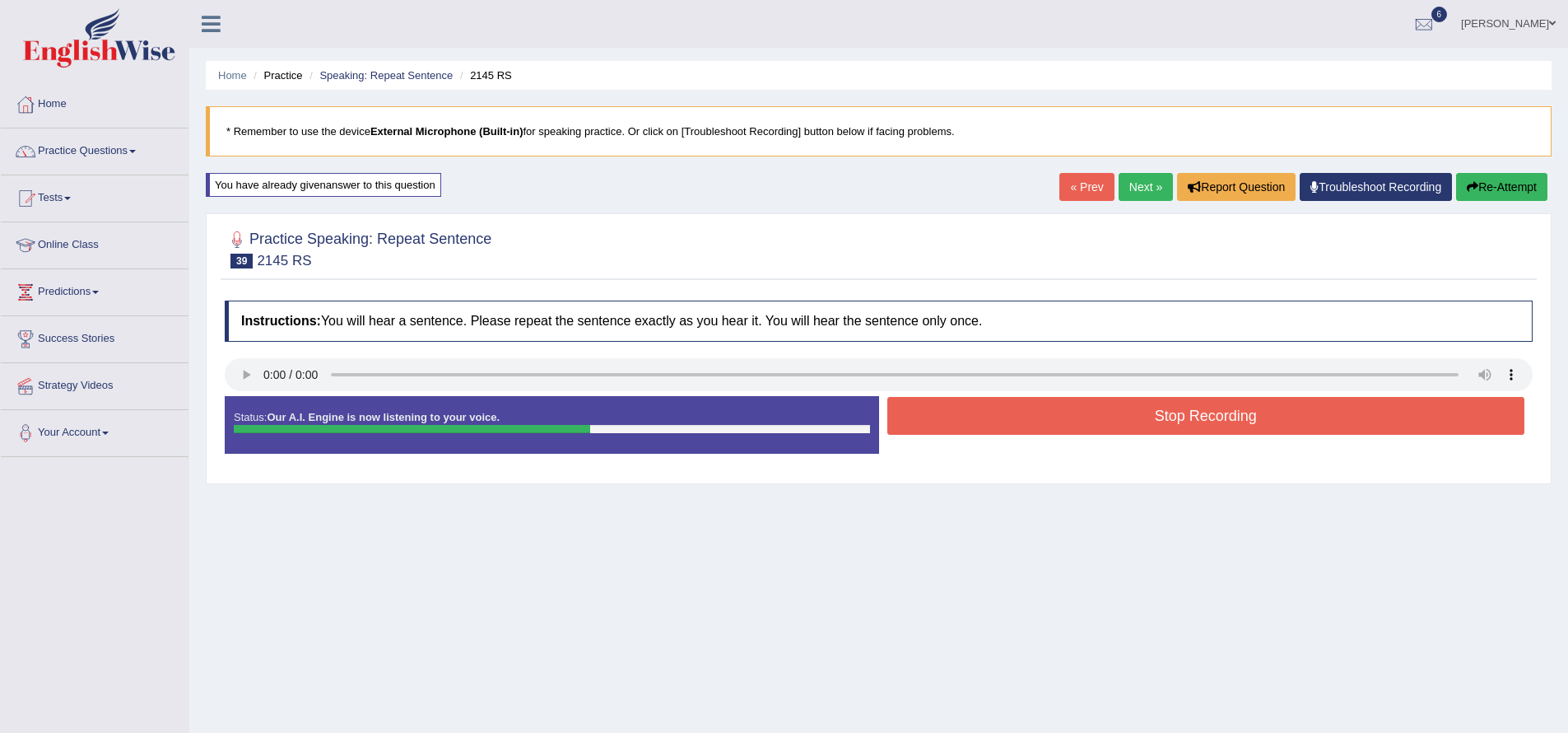
click at [1092, 426] on button "Stop Recording" at bounding box center [1206, 416] width 638 height 38
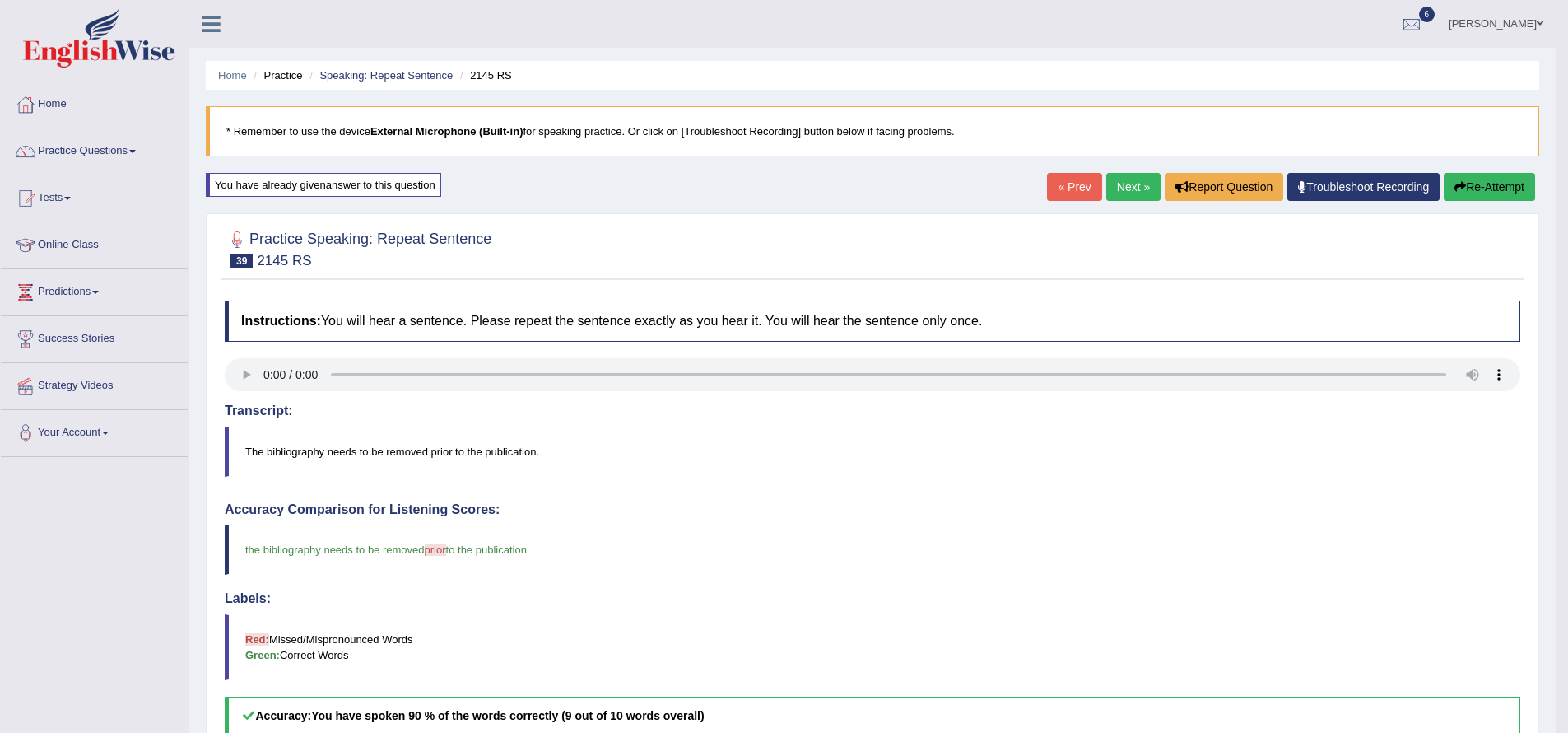
click at [1121, 174] on link "Next »" at bounding box center [1133, 186] width 55 height 28
